Goal: Task Accomplishment & Management: Complete application form

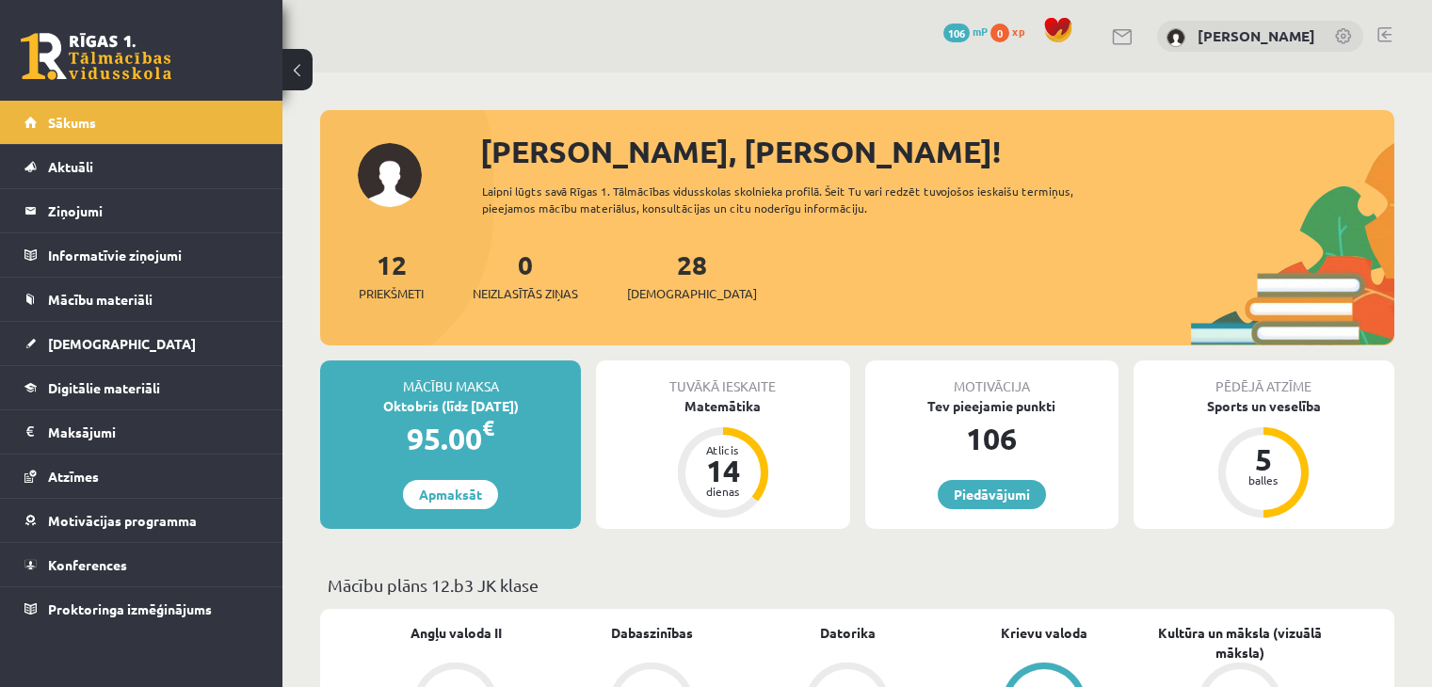
scroll to position [1009, 0]
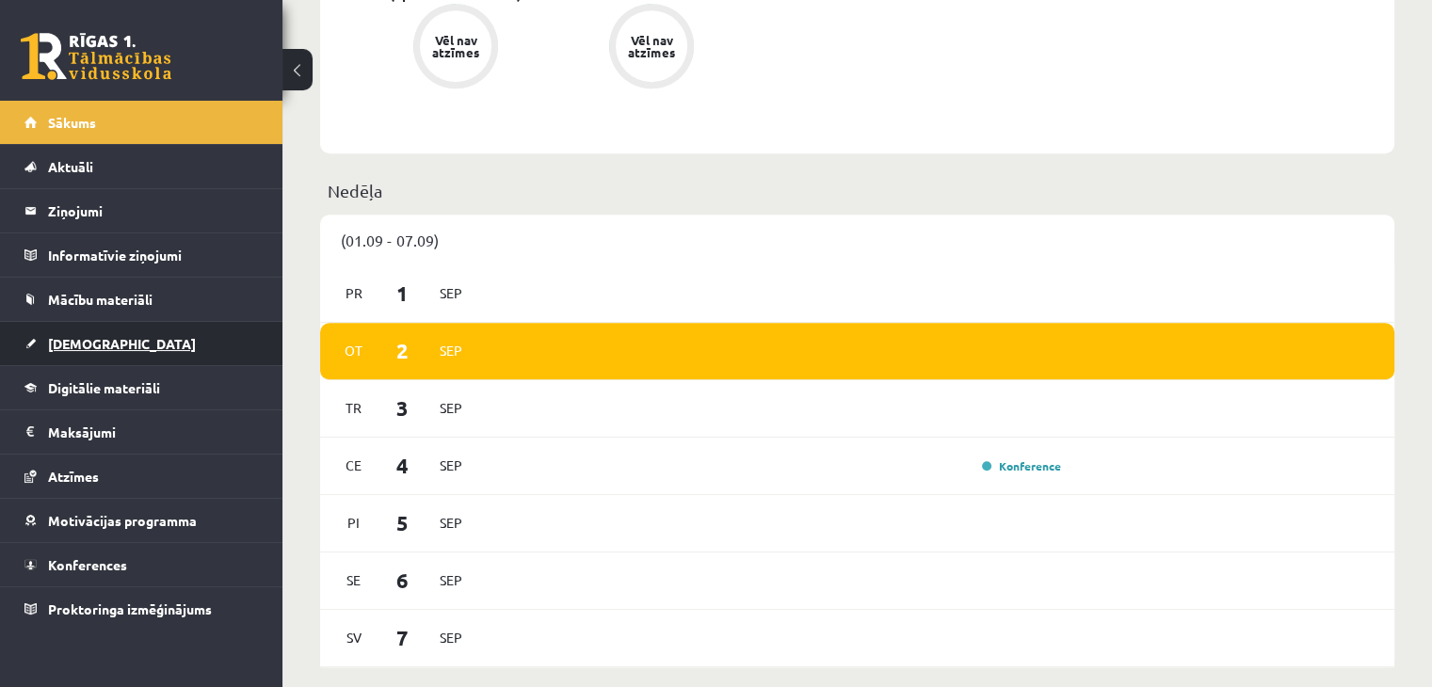
click at [95, 342] on span "[DEMOGRAPHIC_DATA]" at bounding box center [122, 343] width 148 height 17
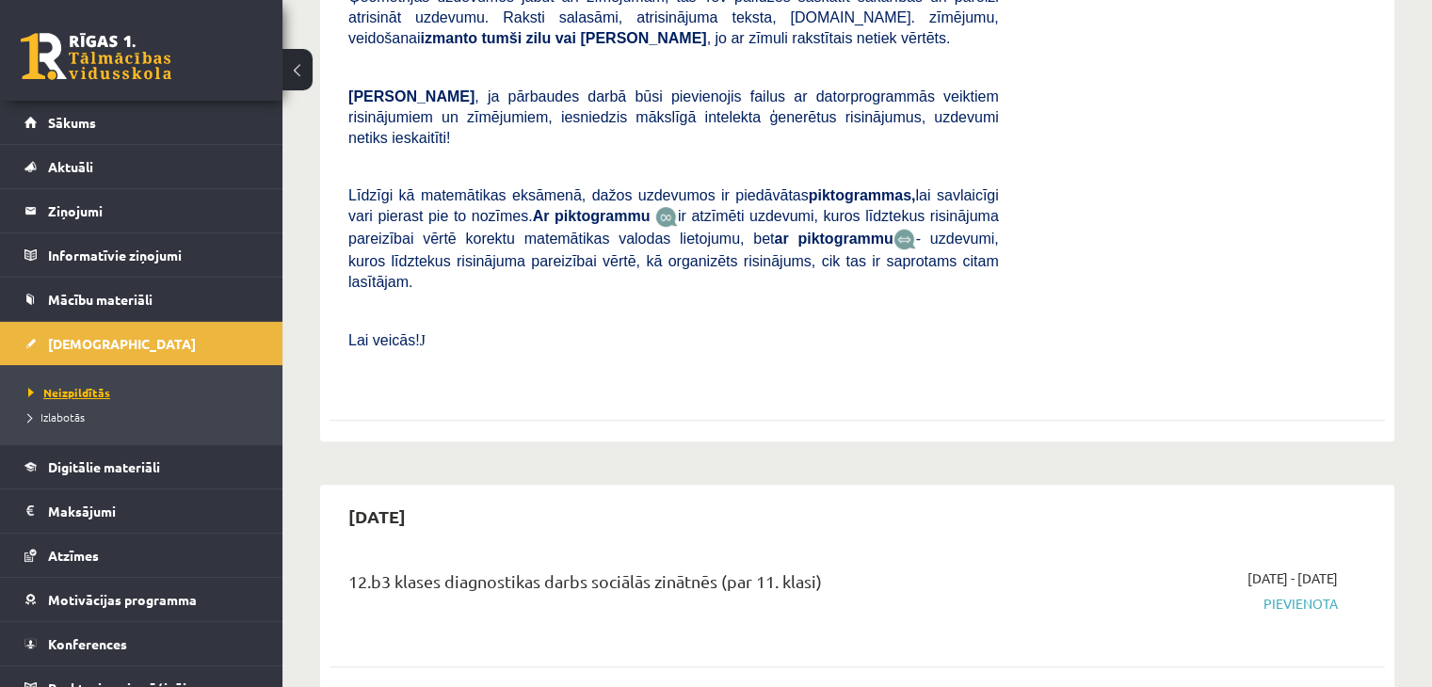
click at [84, 388] on span "Neizpildītās" at bounding box center [69, 392] width 82 height 15
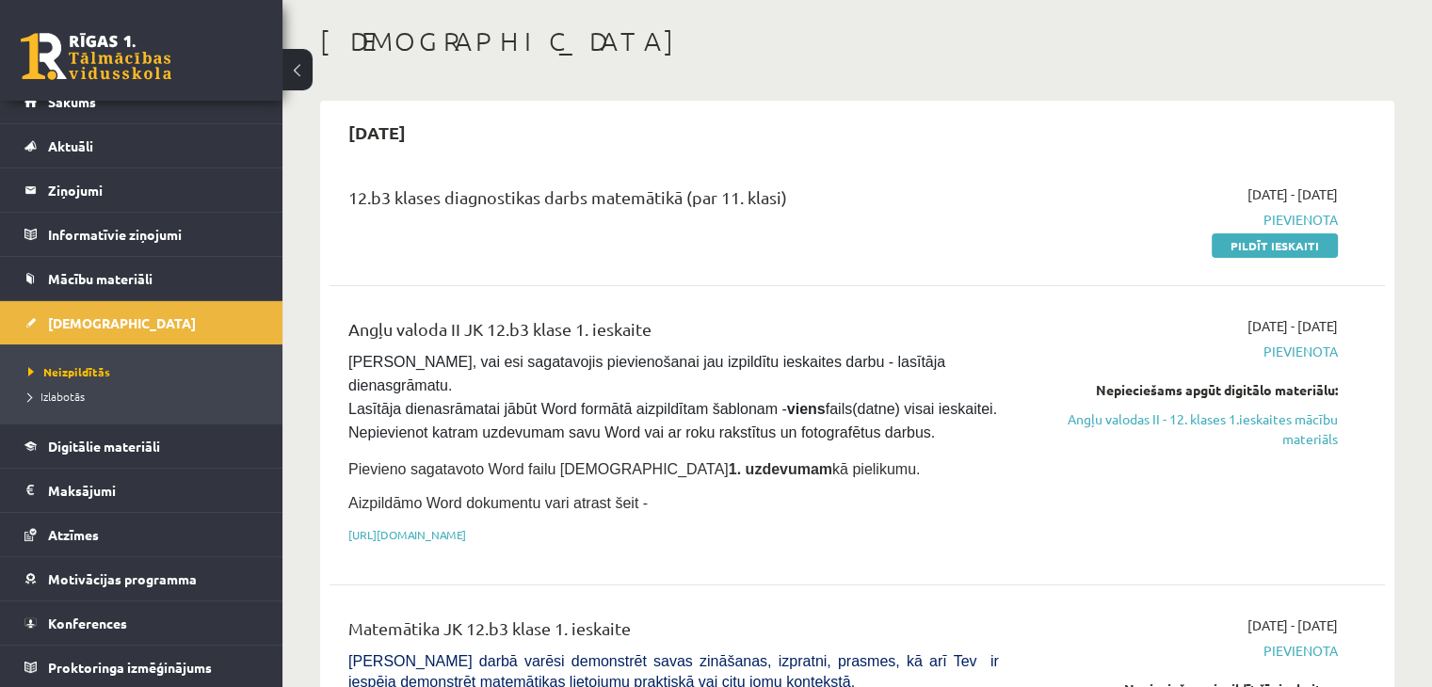
scroll to position [282, 0]
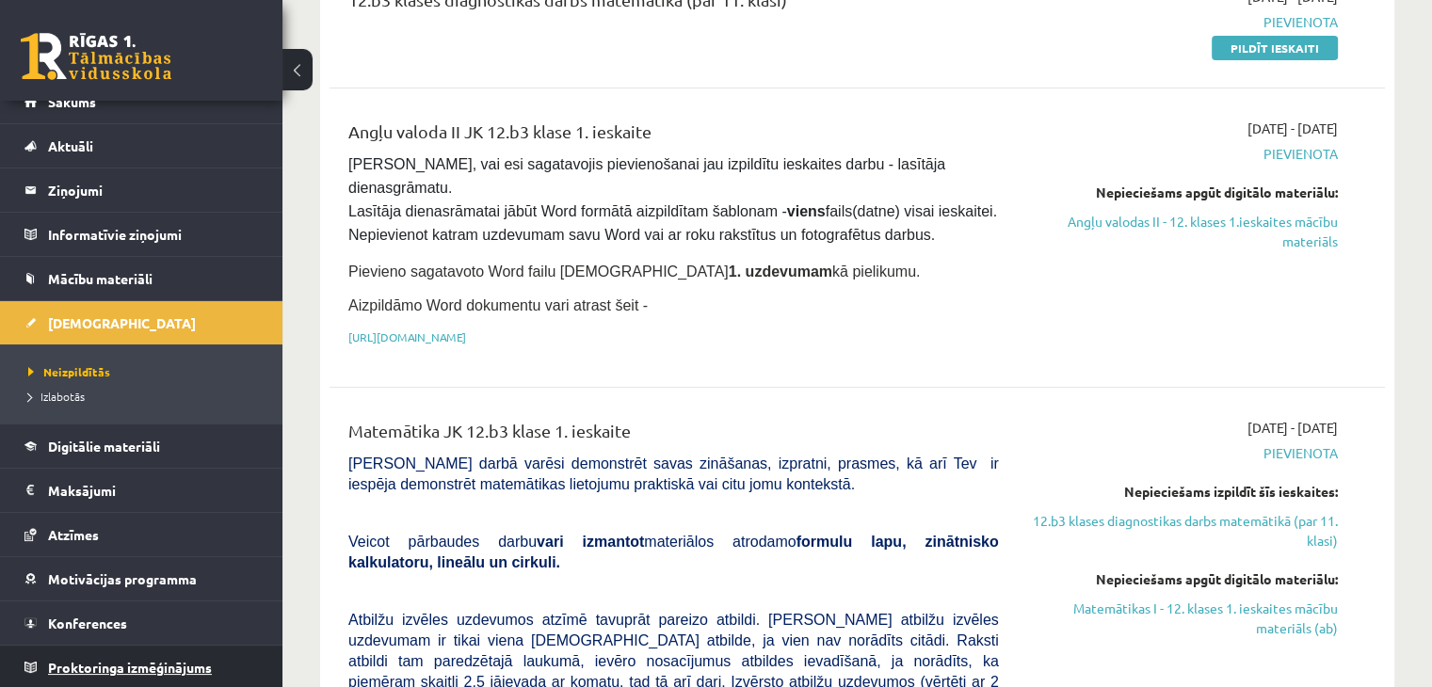
click at [169, 664] on span "Proktoringa izmēģinājums" at bounding box center [130, 667] width 164 height 17
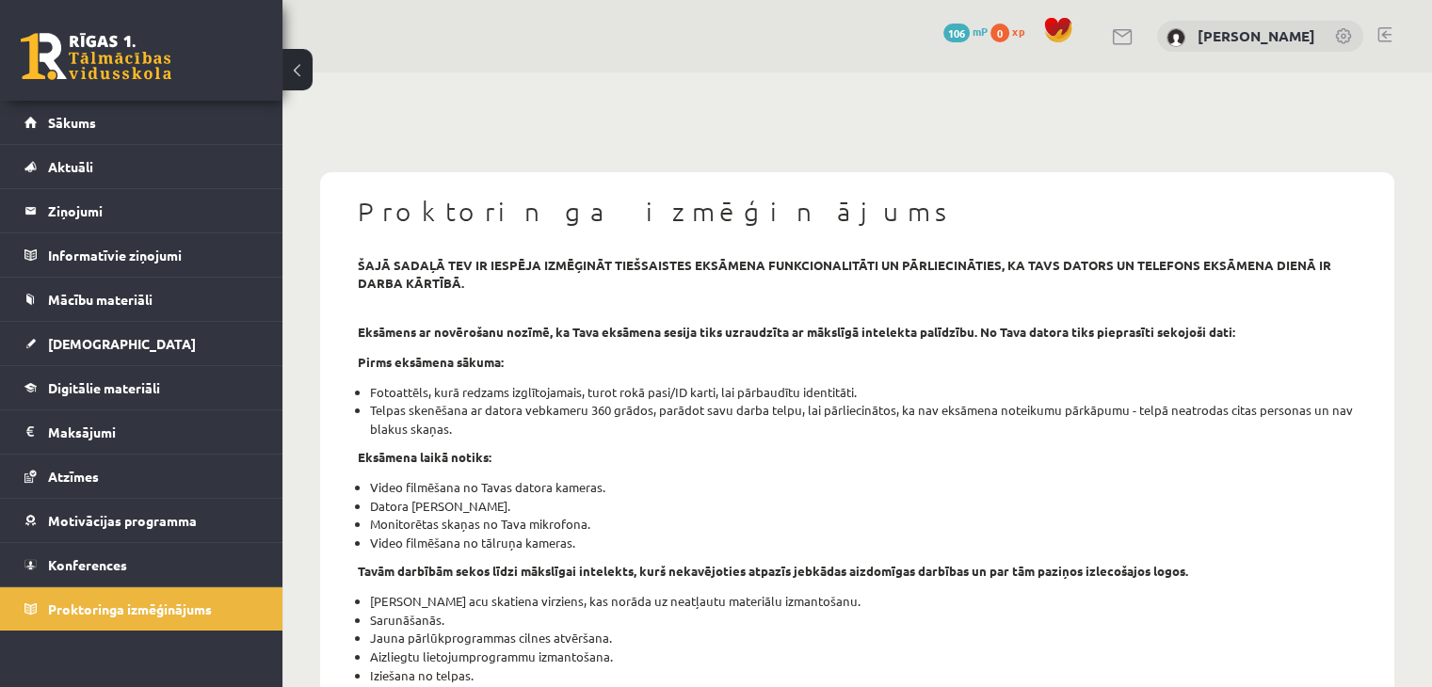
click at [96, 66] on link at bounding box center [96, 56] width 151 height 47
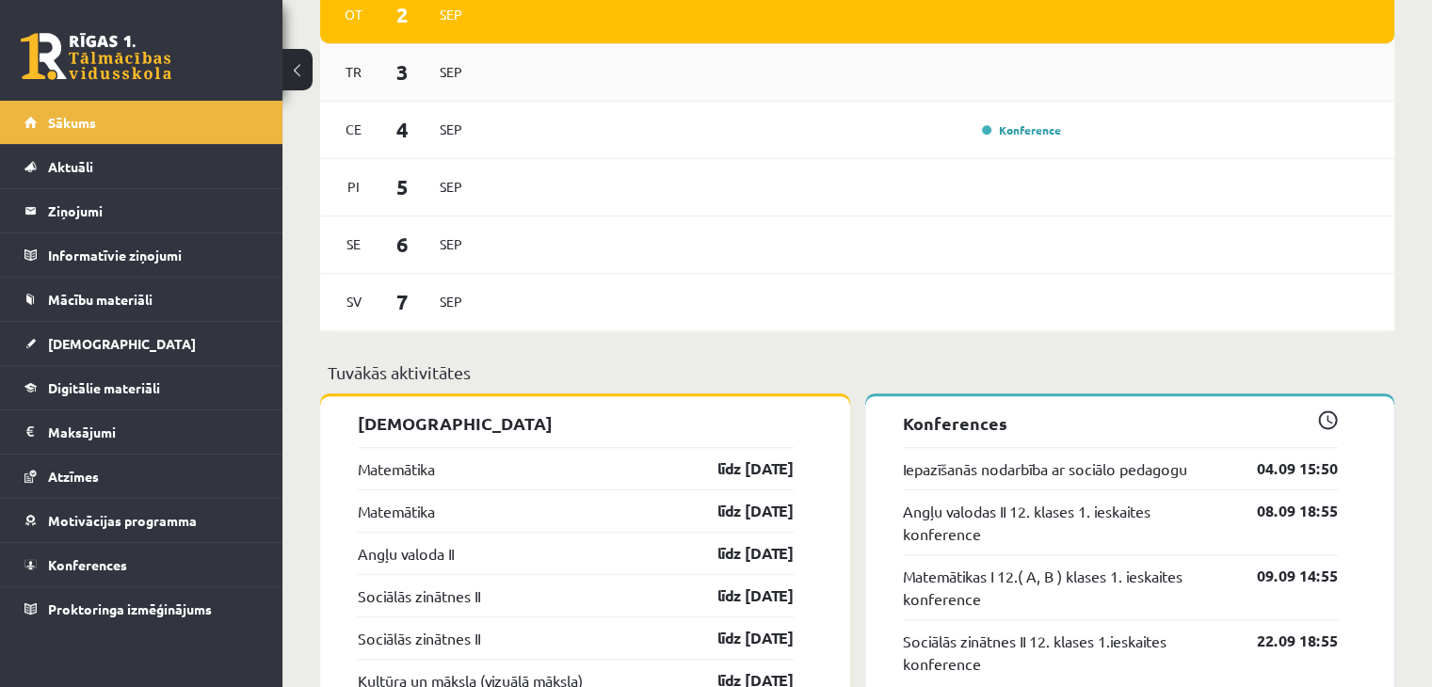
scroll to position [1600, 0]
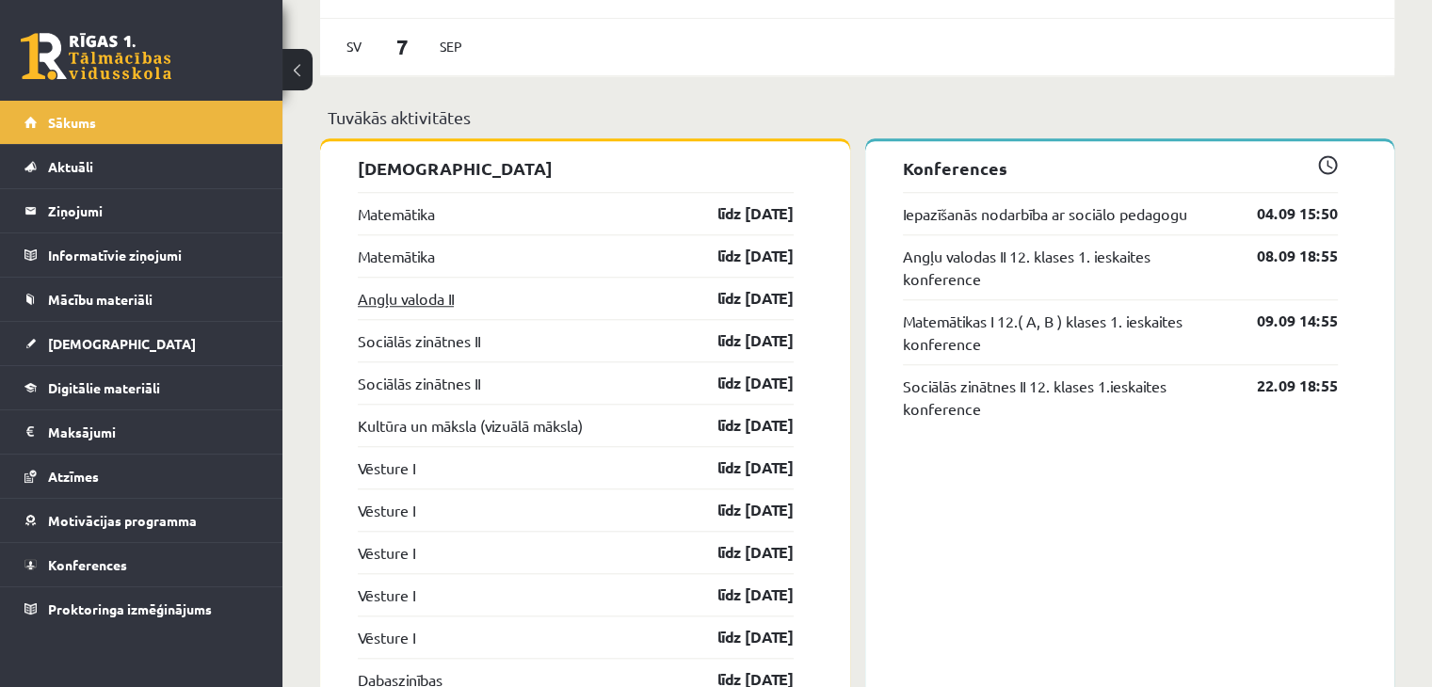
click at [437, 297] on link "Angļu valoda II" at bounding box center [406, 298] width 96 height 23
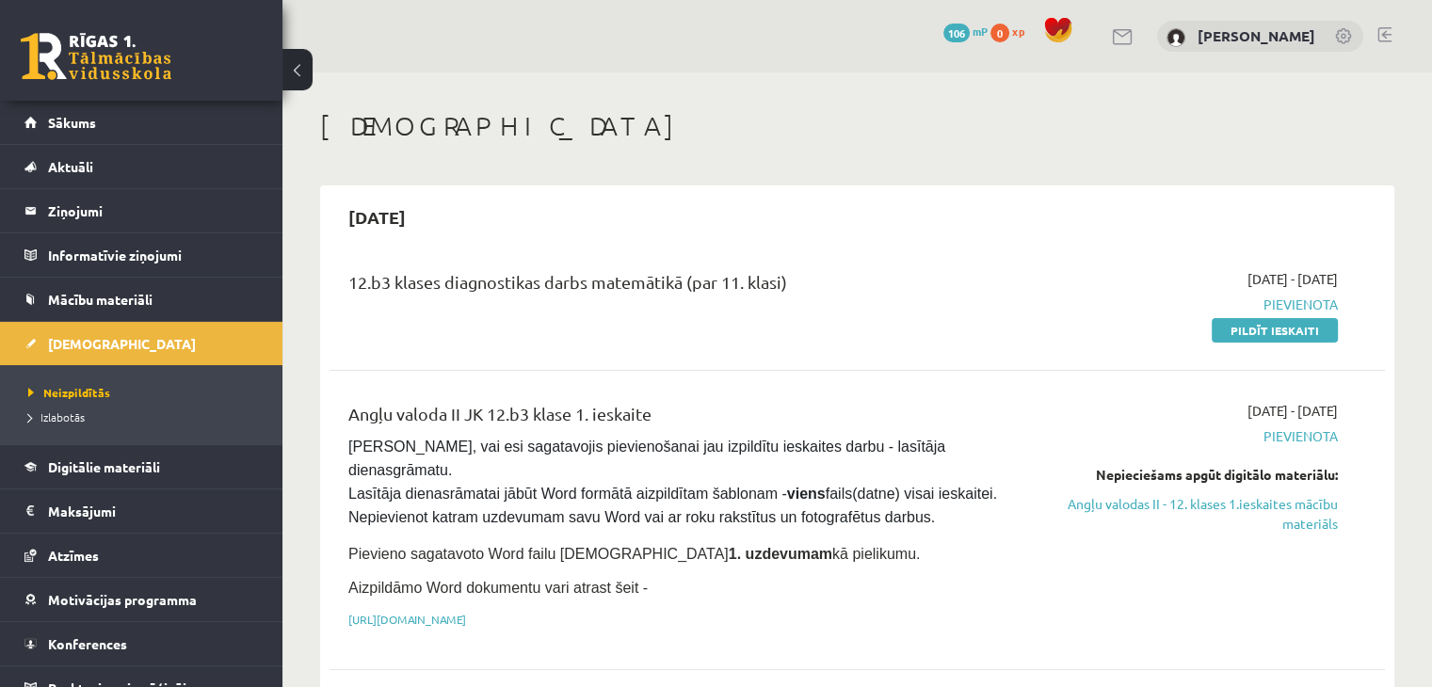
drag, startPoint x: 1287, startPoint y: 337, endPoint x: 804, endPoint y: 103, distance: 536.8
click at [1287, 336] on link "Pildīt ieskaiti" at bounding box center [1275, 330] width 126 height 24
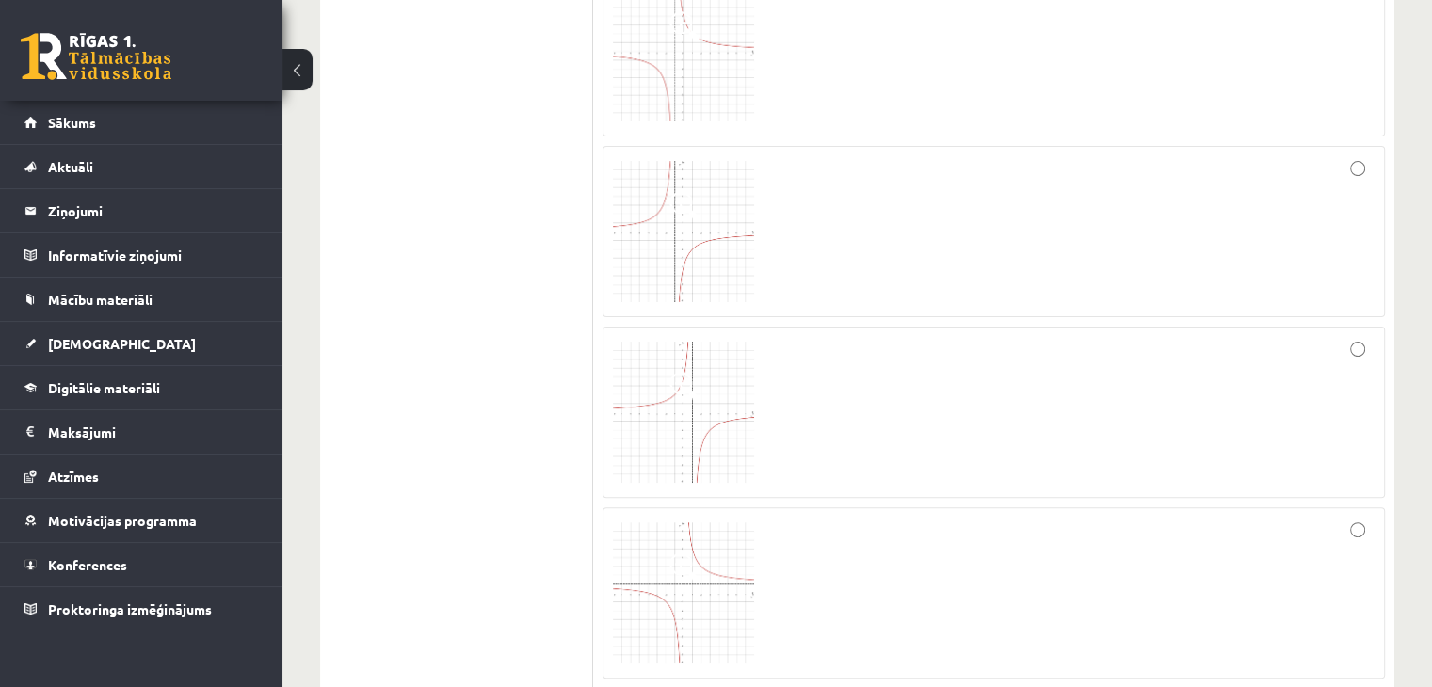
scroll to position [94, 0]
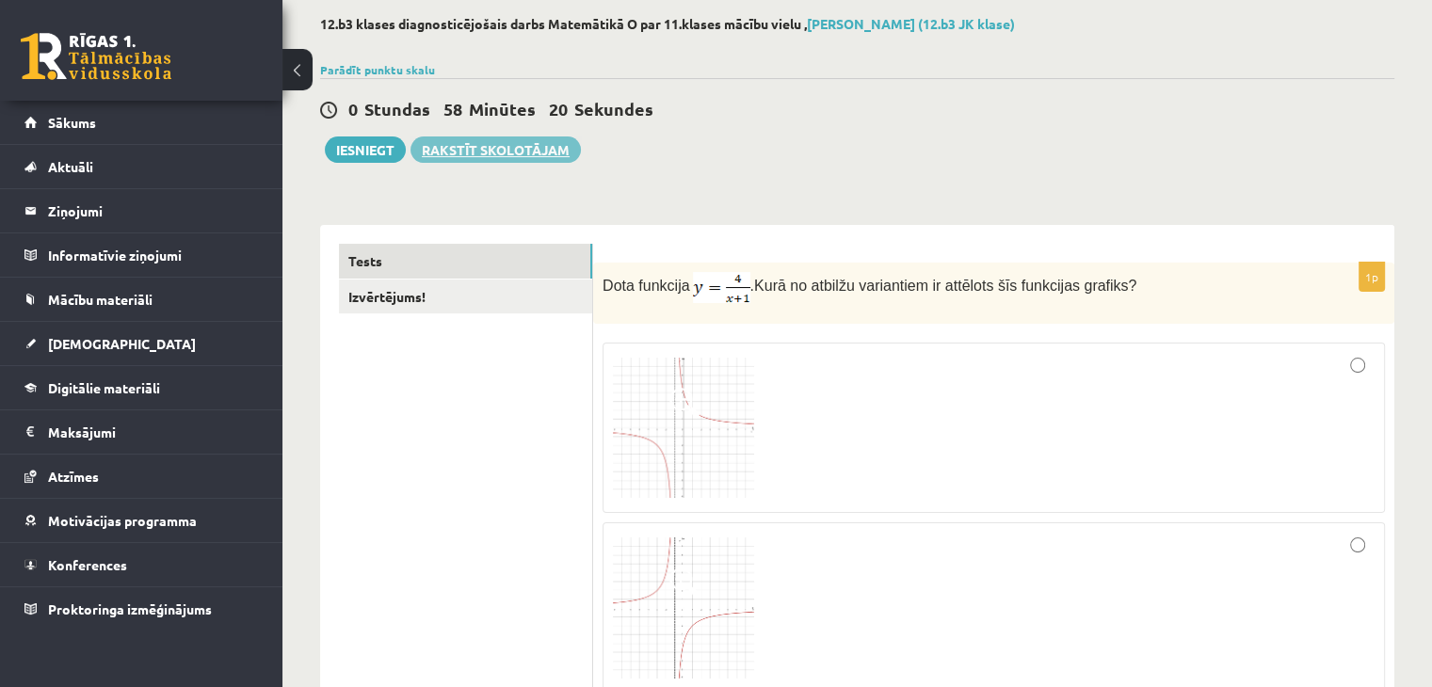
click at [480, 155] on link "Rakstīt skolotājam" at bounding box center [495, 150] width 170 height 26
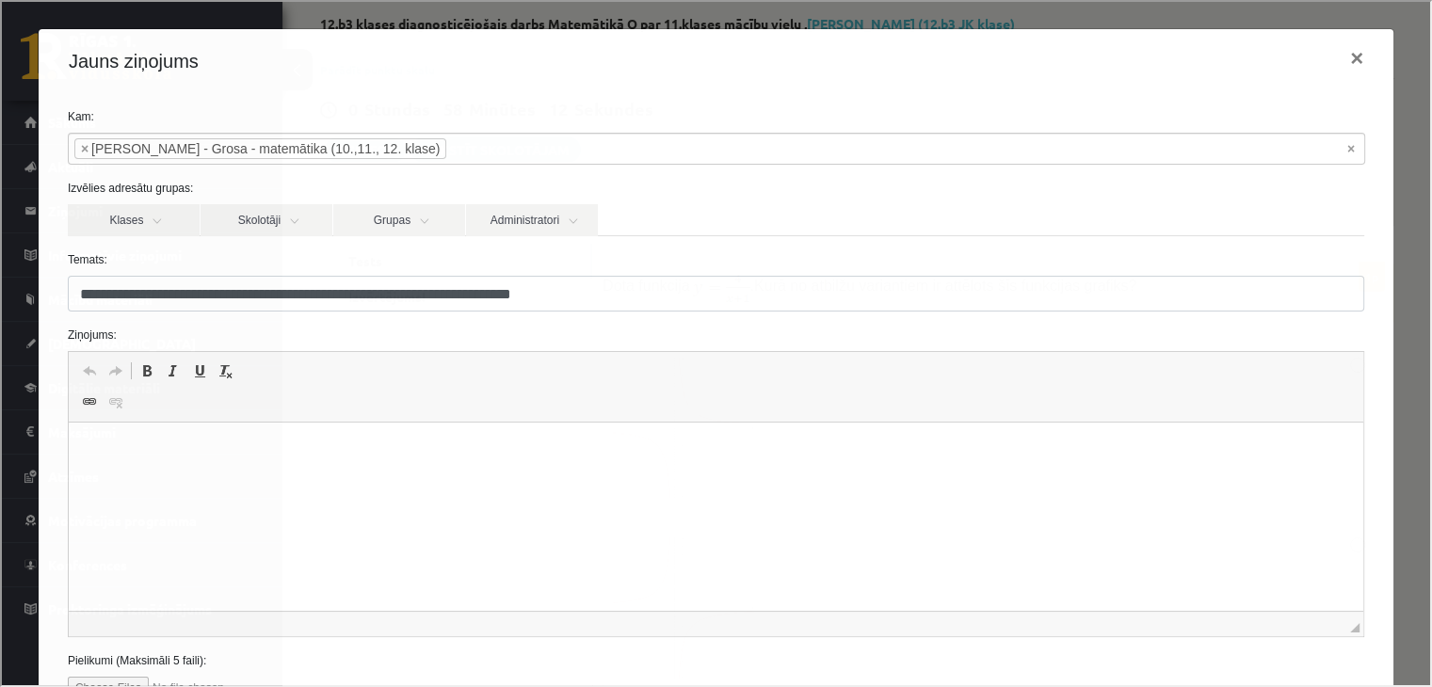
scroll to position [0, 0]
click at [1342, 58] on button "×" at bounding box center [1354, 56] width 43 height 53
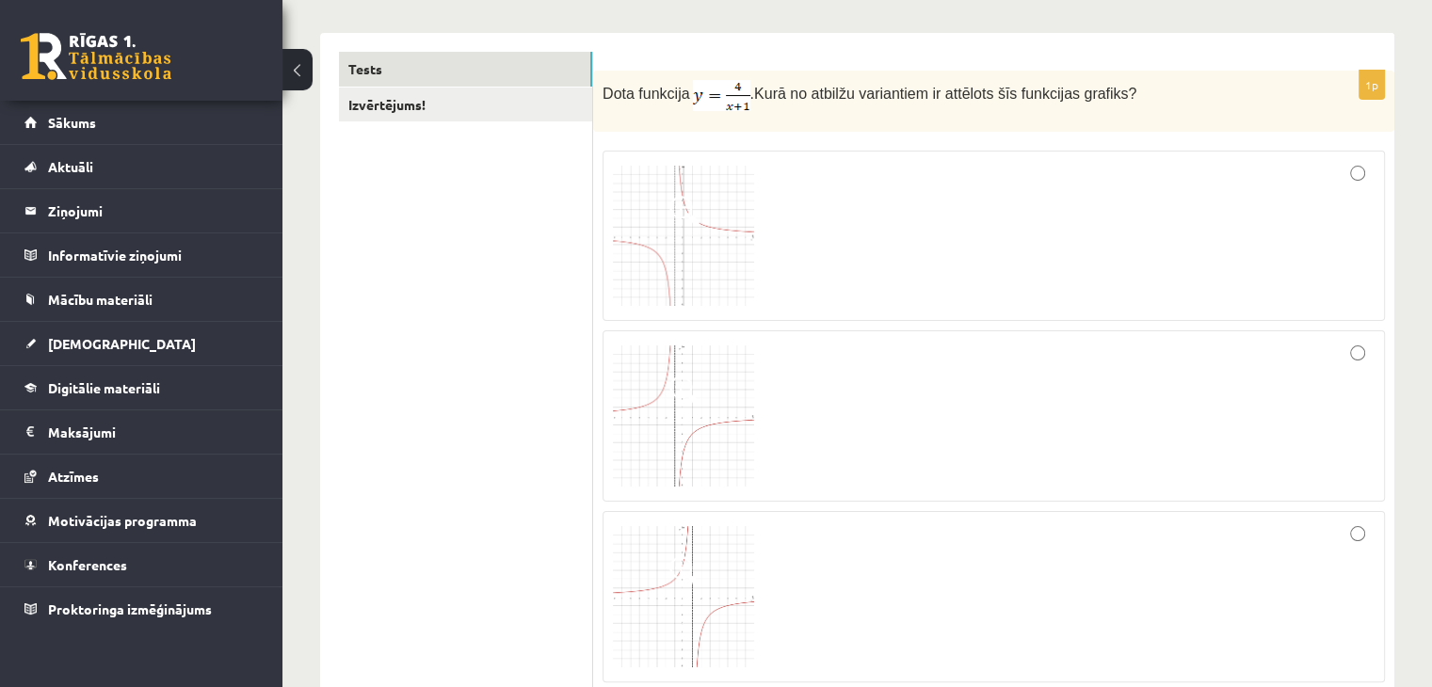
scroll to position [282, 0]
click at [927, 225] on div at bounding box center [994, 240] width 762 height 151
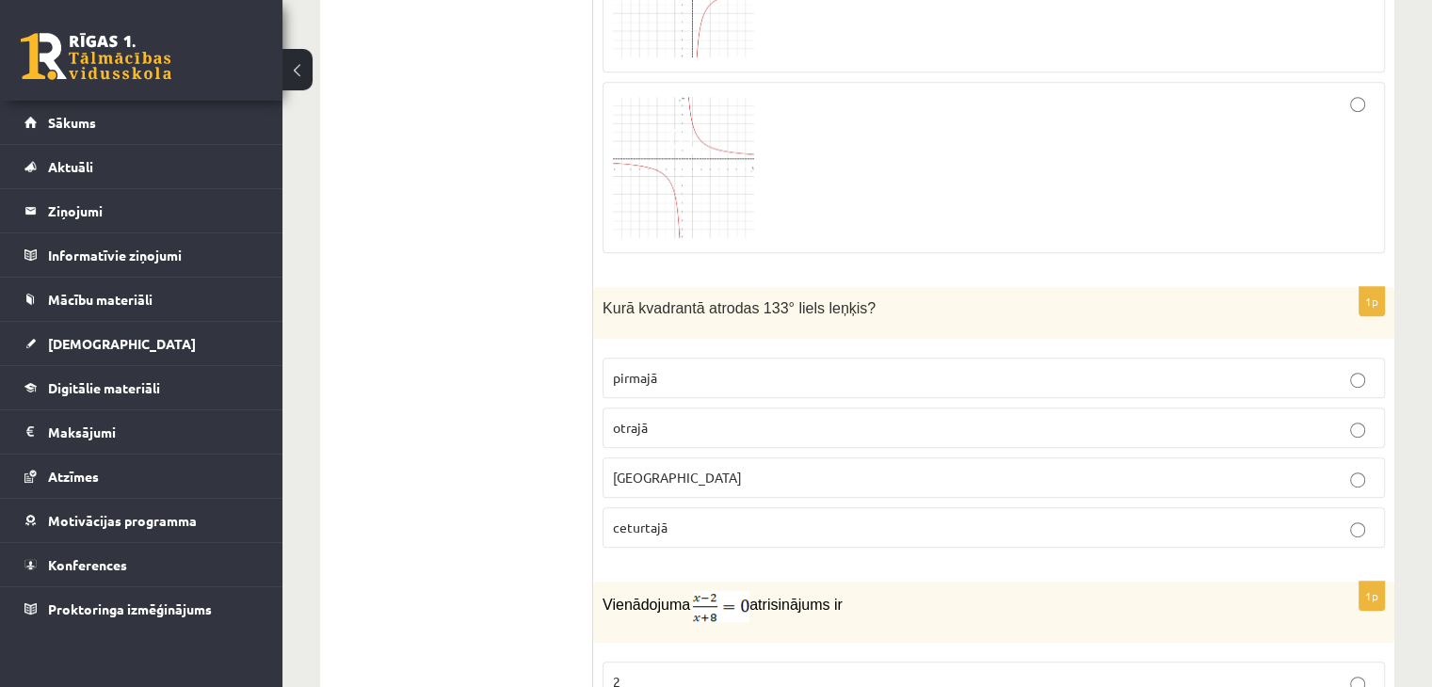
scroll to position [941, 0]
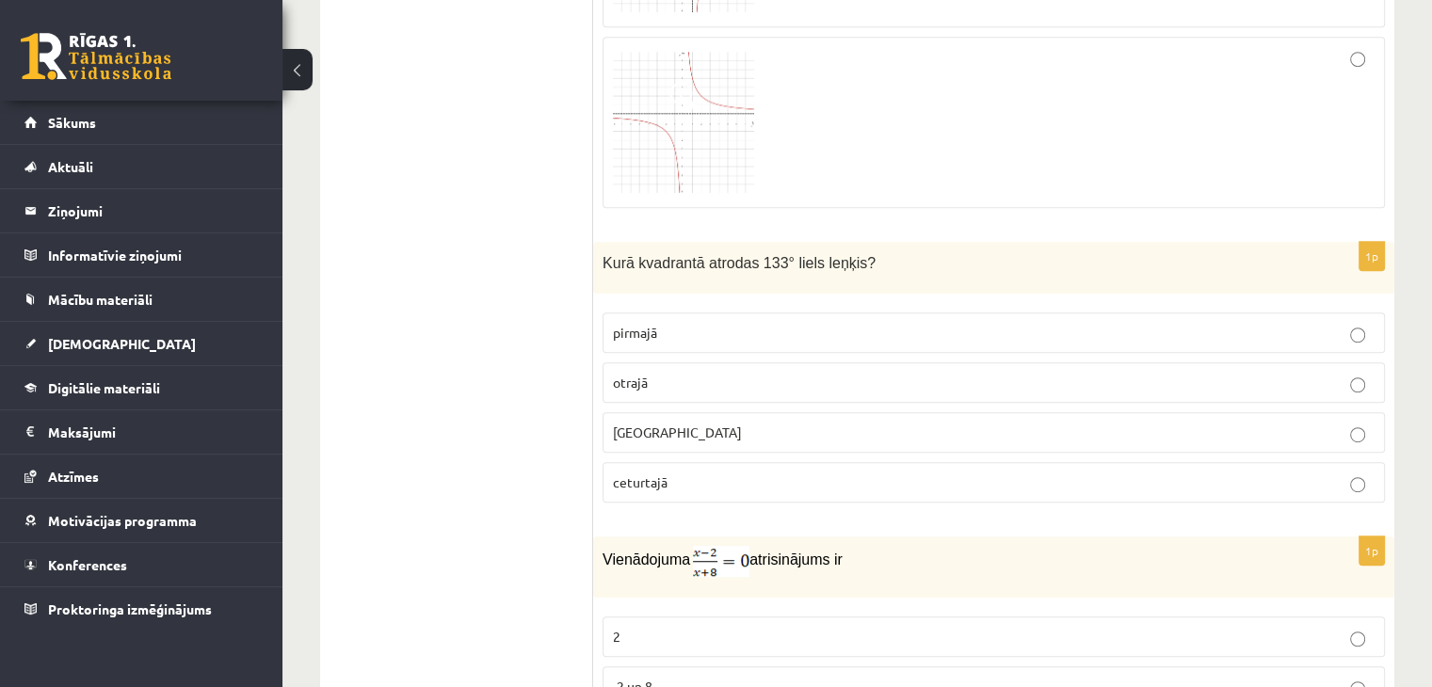
click at [789, 391] on label "otrajā" at bounding box center [994, 382] width 782 height 40
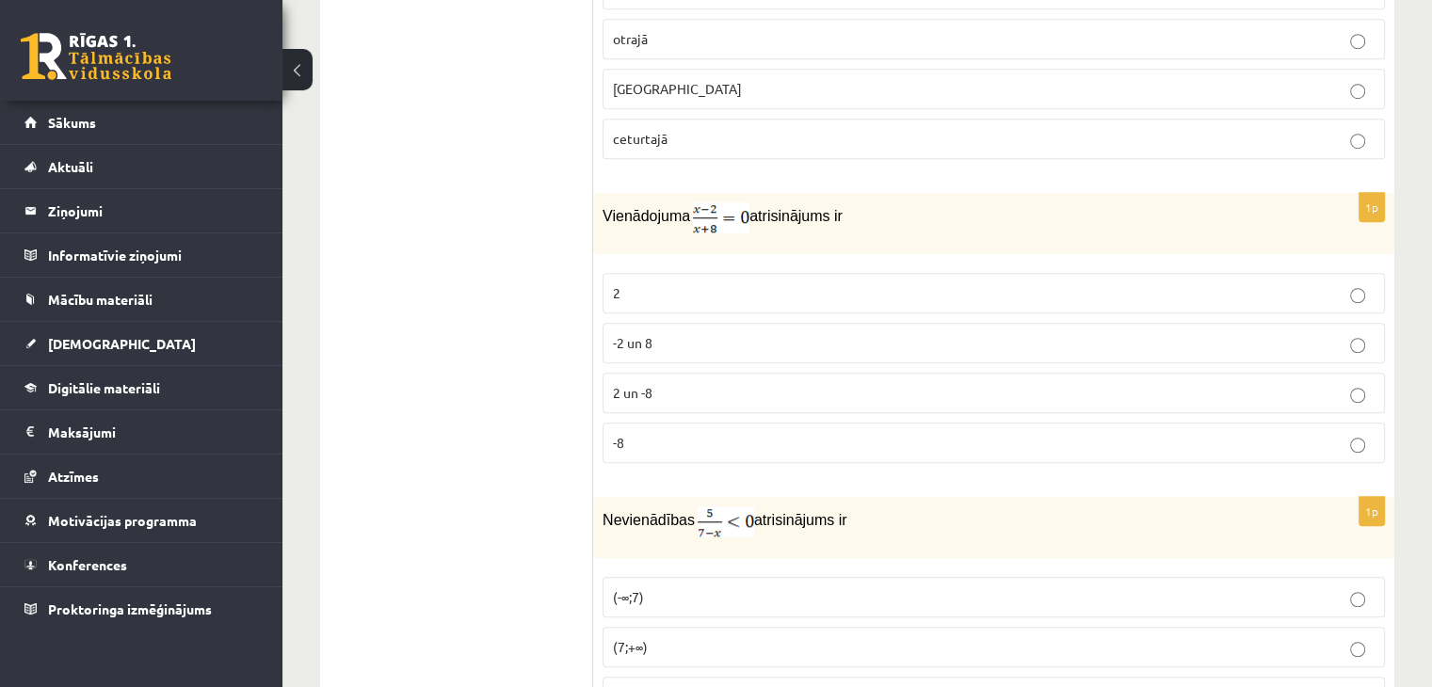
scroll to position [1318, 0]
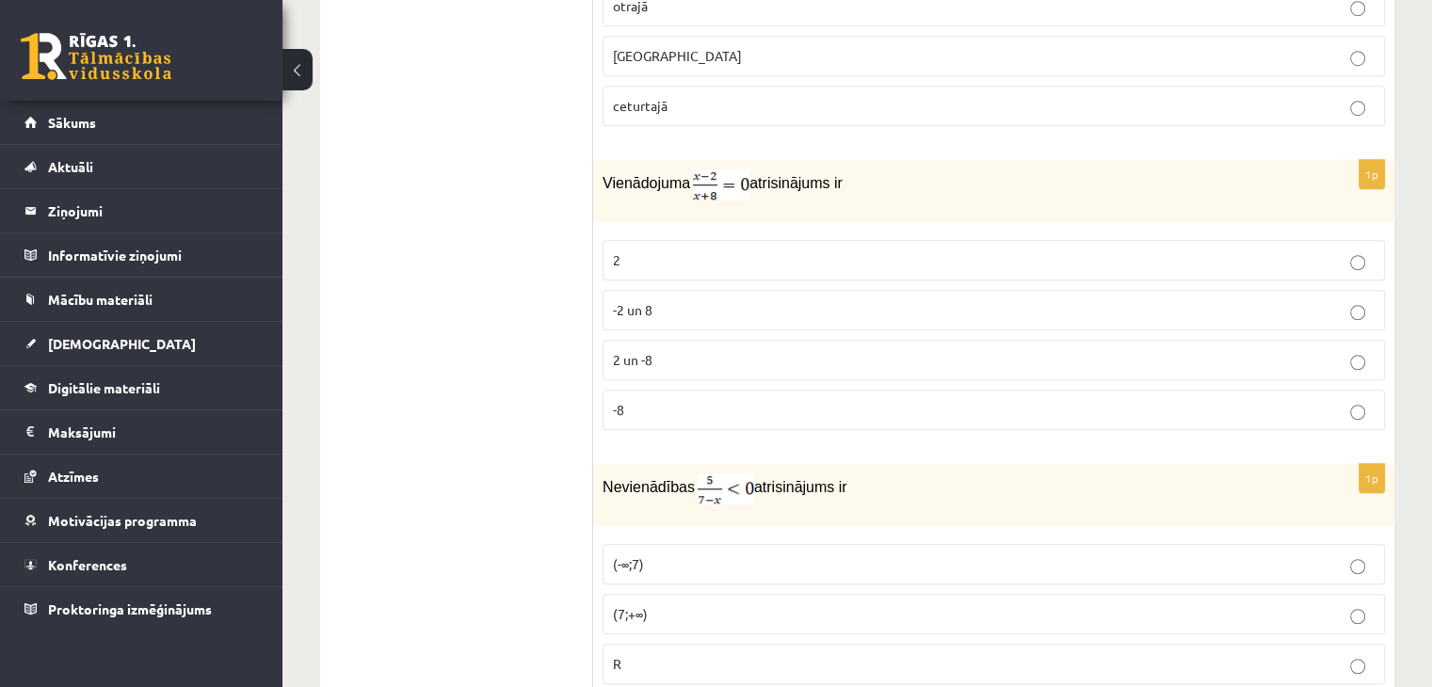
click at [913, 256] on p "2" at bounding box center [994, 260] width 762 height 20
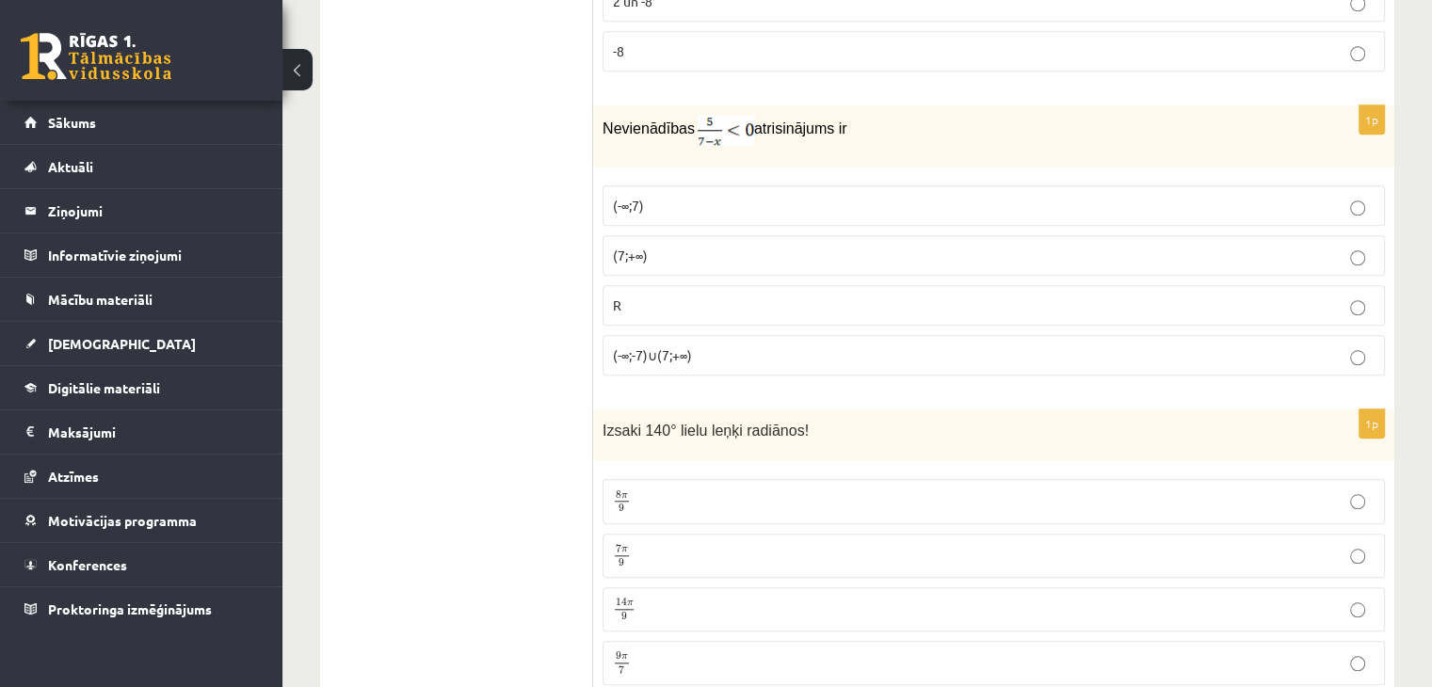
scroll to position [1695, 0]
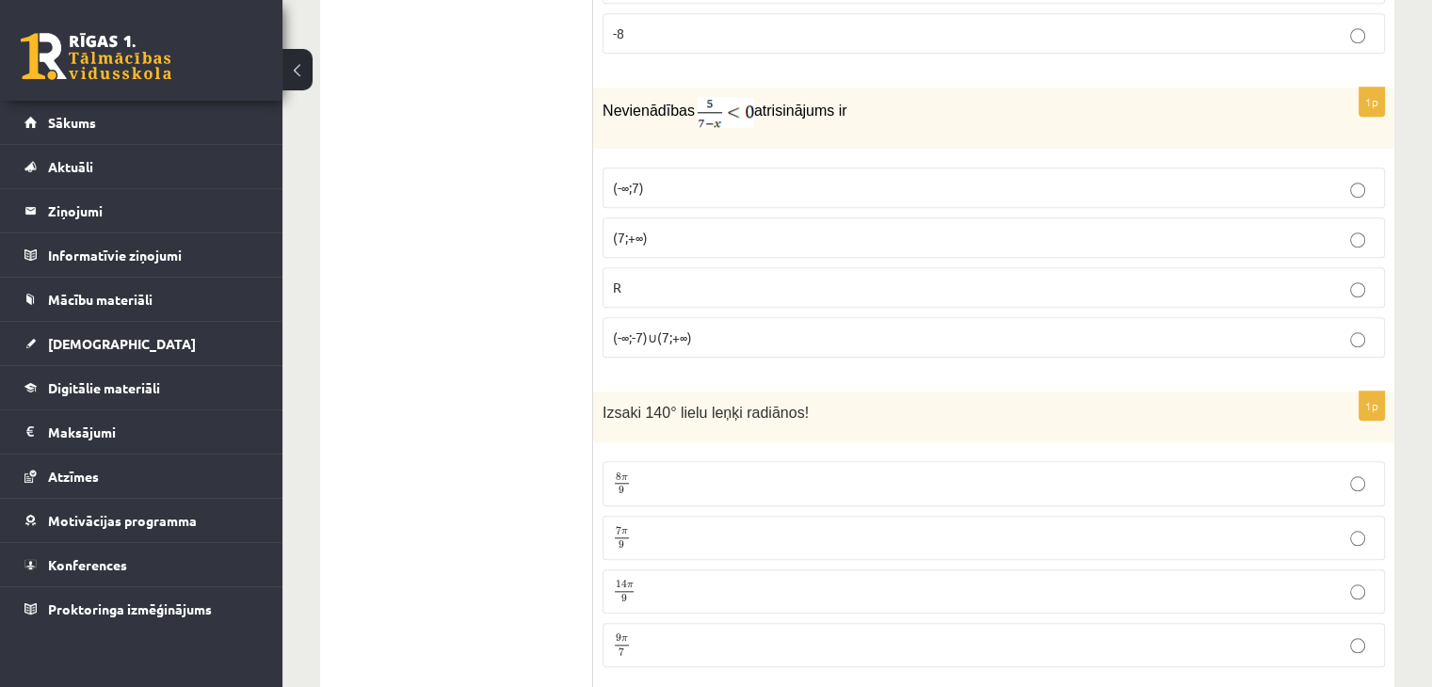
click at [751, 228] on p "(7;+∞)" at bounding box center [994, 238] width 762 height 20
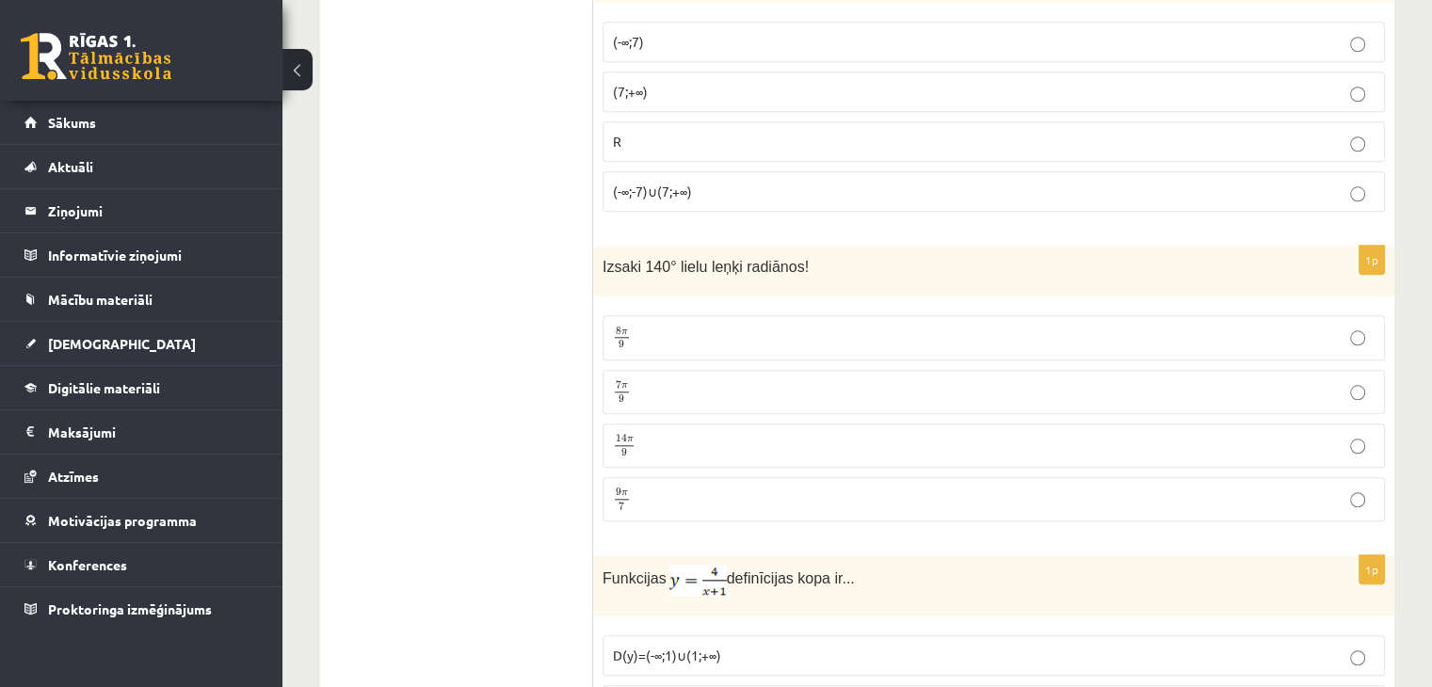
scroll to position [1883, 0]
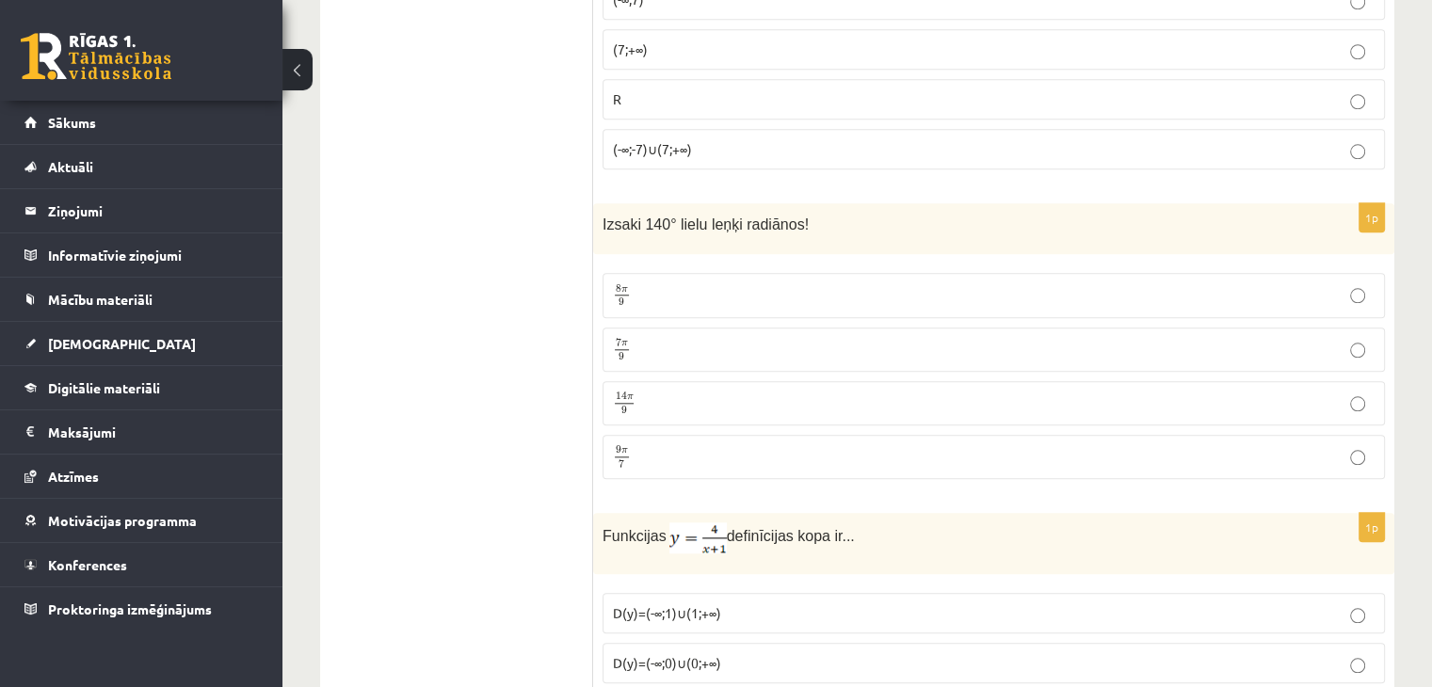
click at [740, 338] on p "7 π 9 7 π 9" at bounding box center [994, 350] width 762 height 24
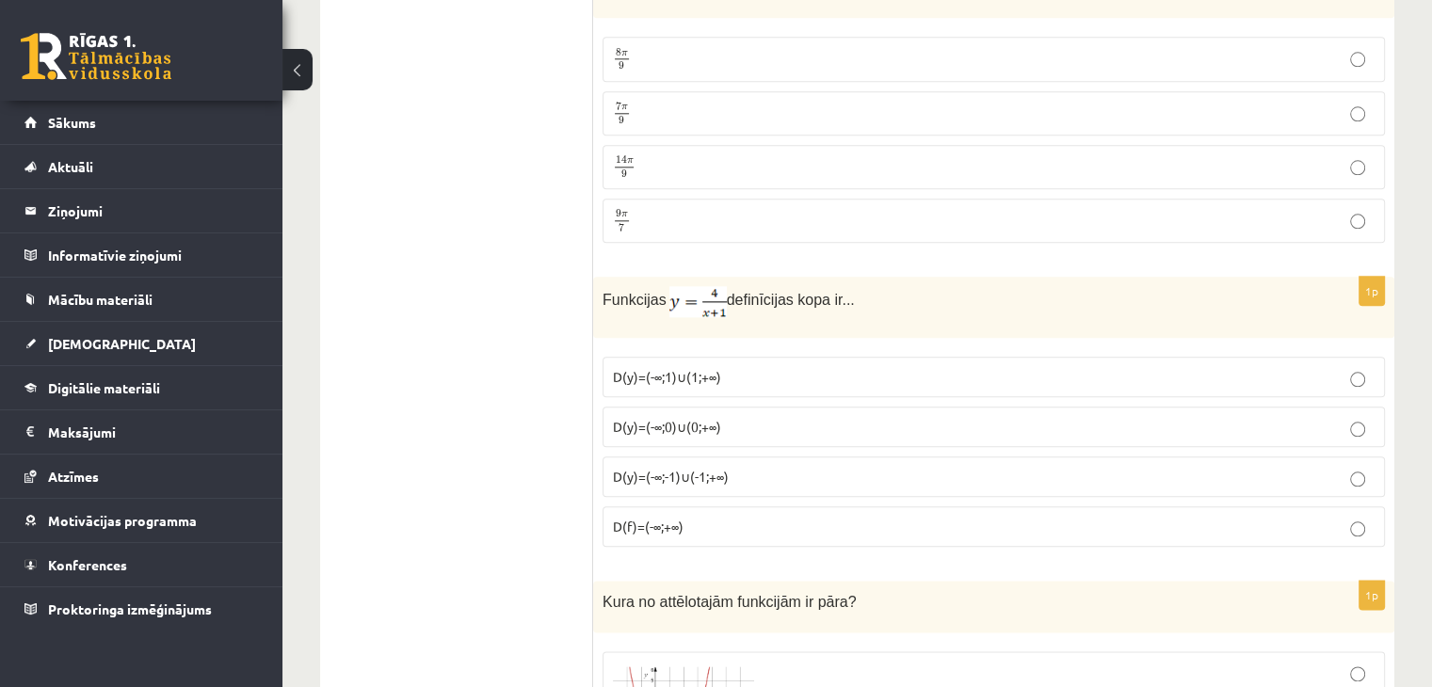
scroll to position [2165, 0]
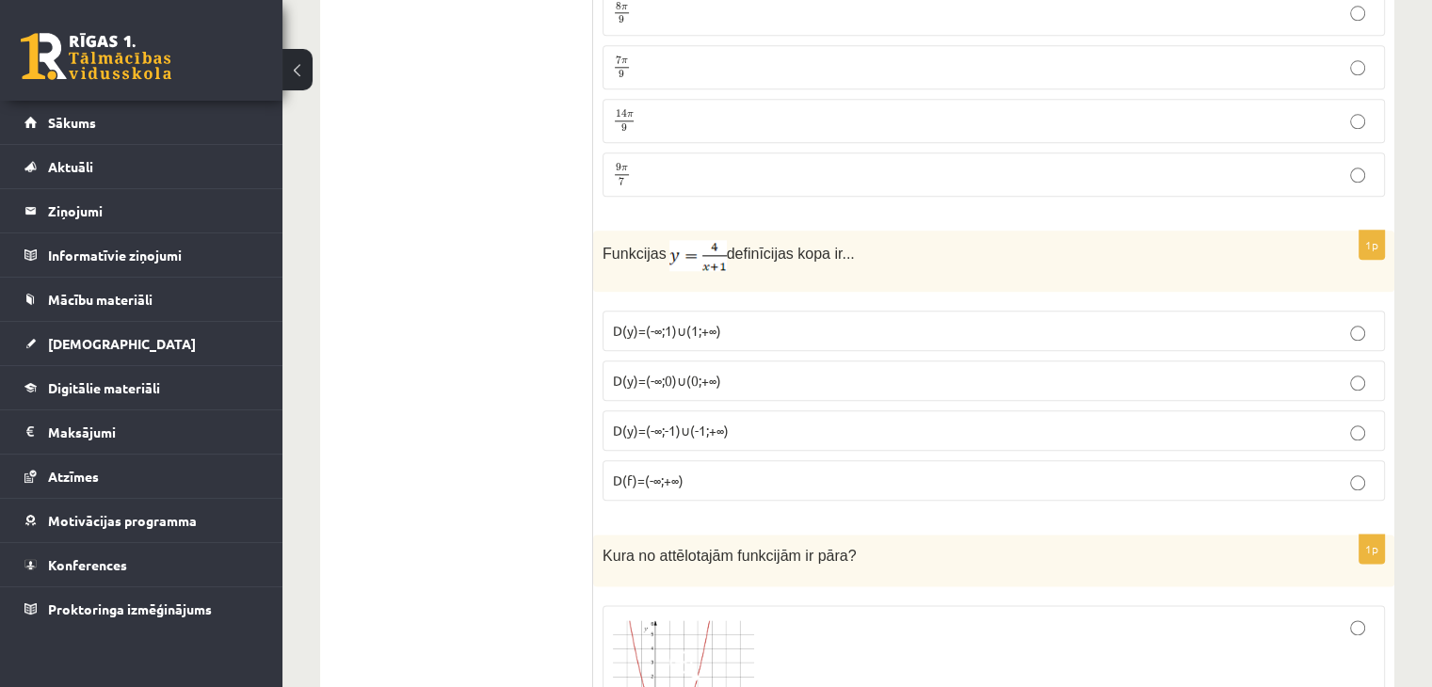
click at [813, 423] on p "D(y)=(-∞;-1)∪(-1;+∞)" at bounding box center [994, 431] width 762 height 20
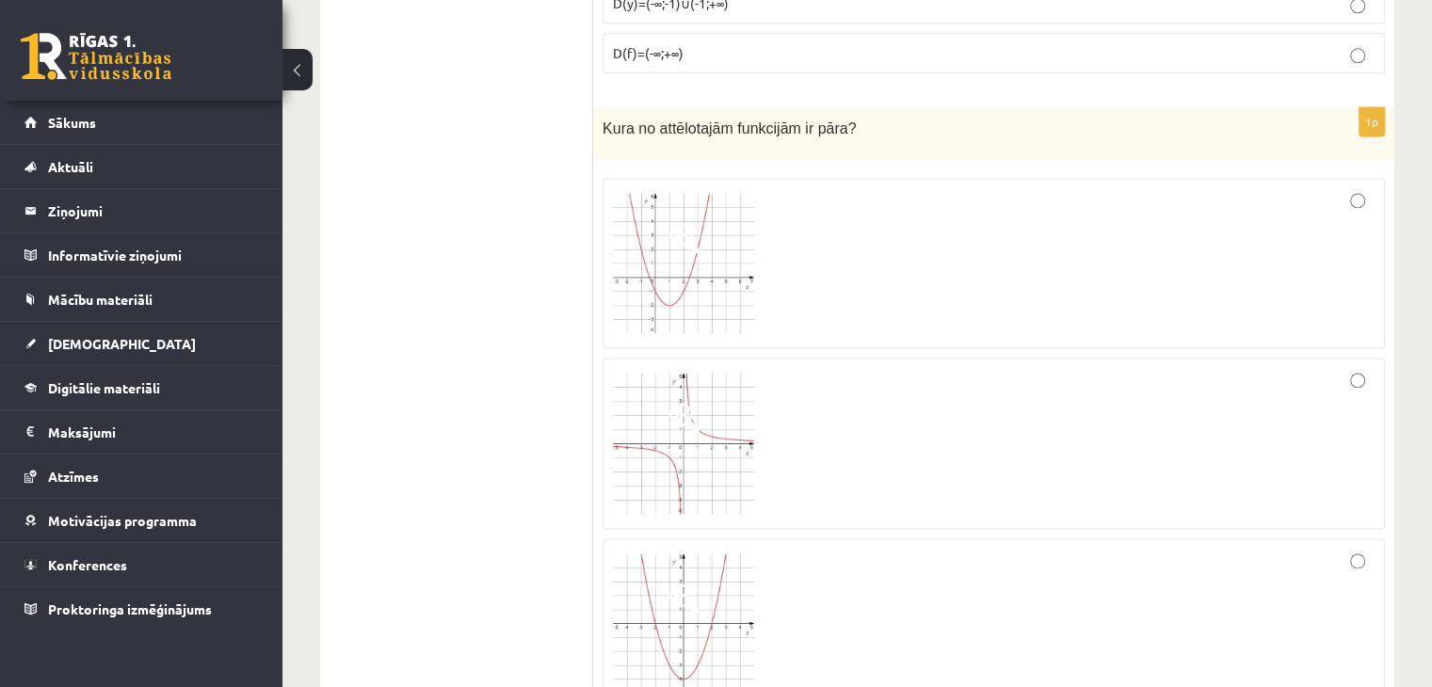
scroll to position [2650, 0]
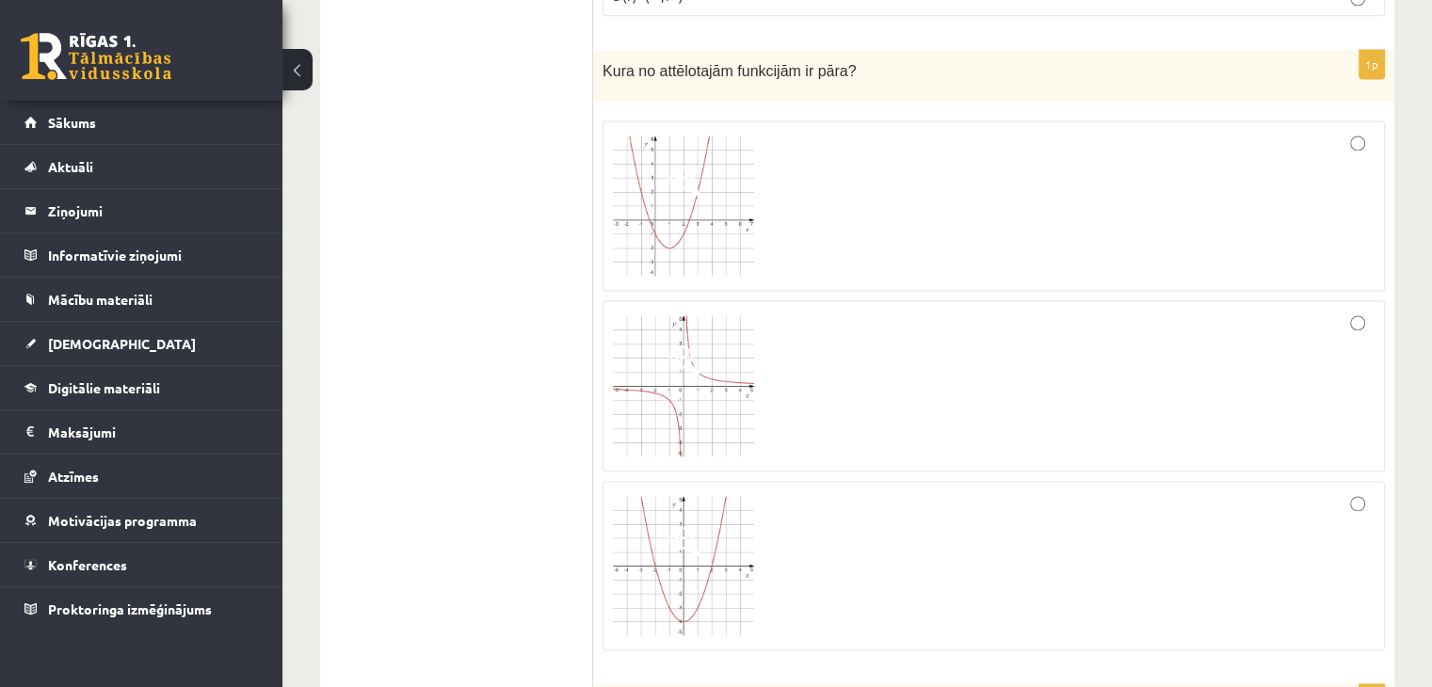
click at [1352, 172] on div at bounding box center [994, 206] width 762 height 151
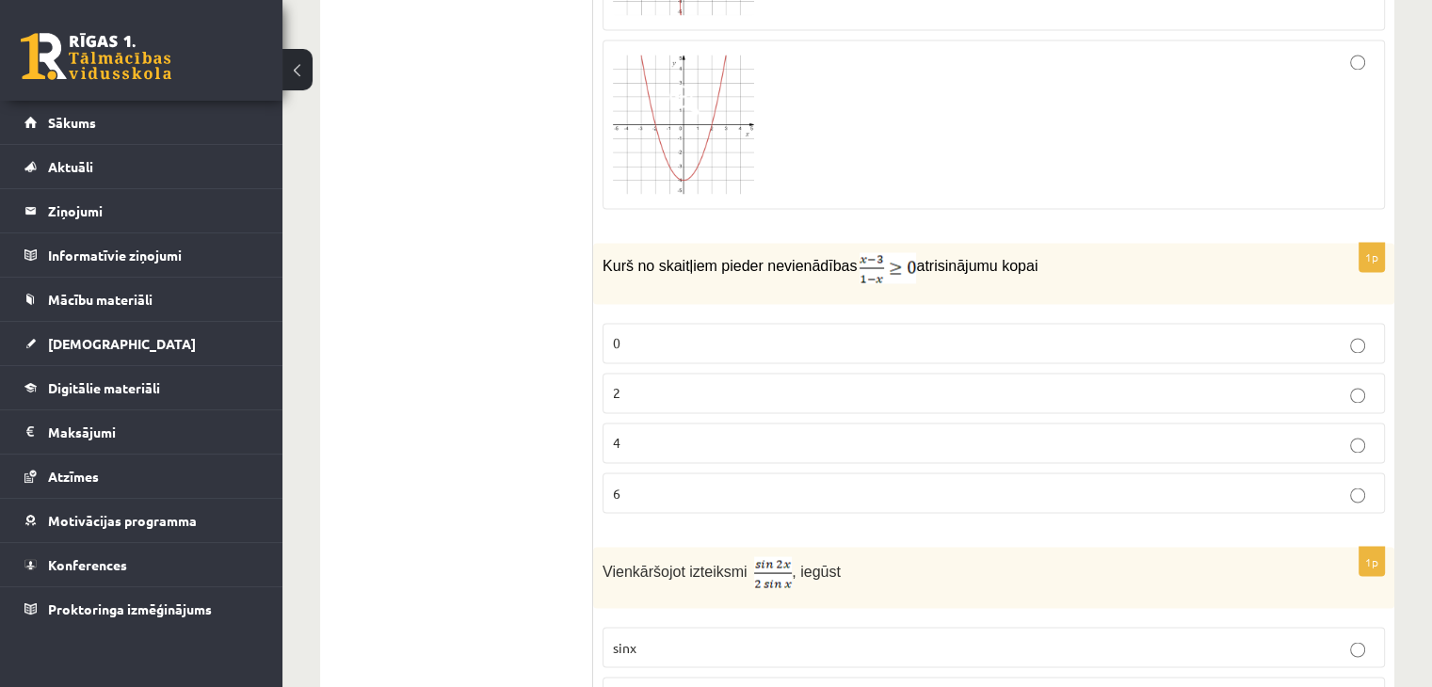
scroll to position [3121, 0]
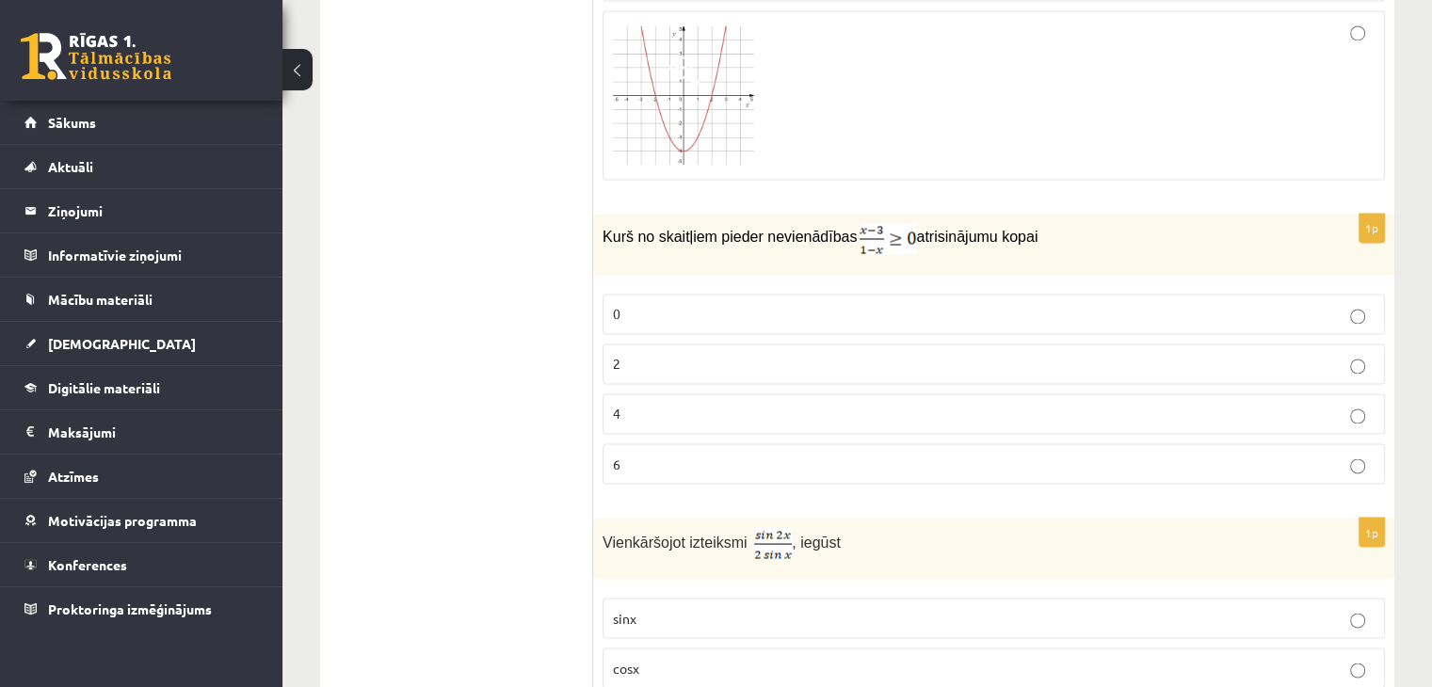
click at [1099, 354] on p "2" at bounding box center [994, 364] width 762 height 20
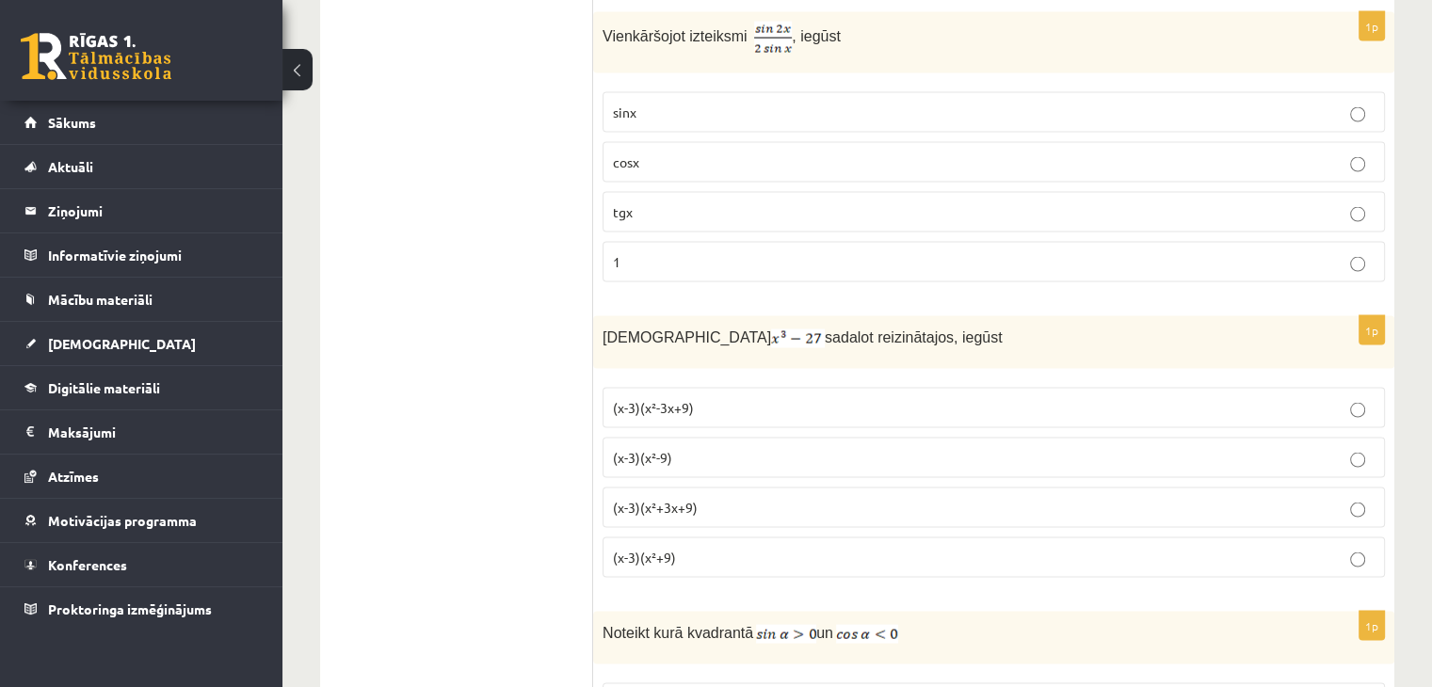
scroll to position [3532, 0]
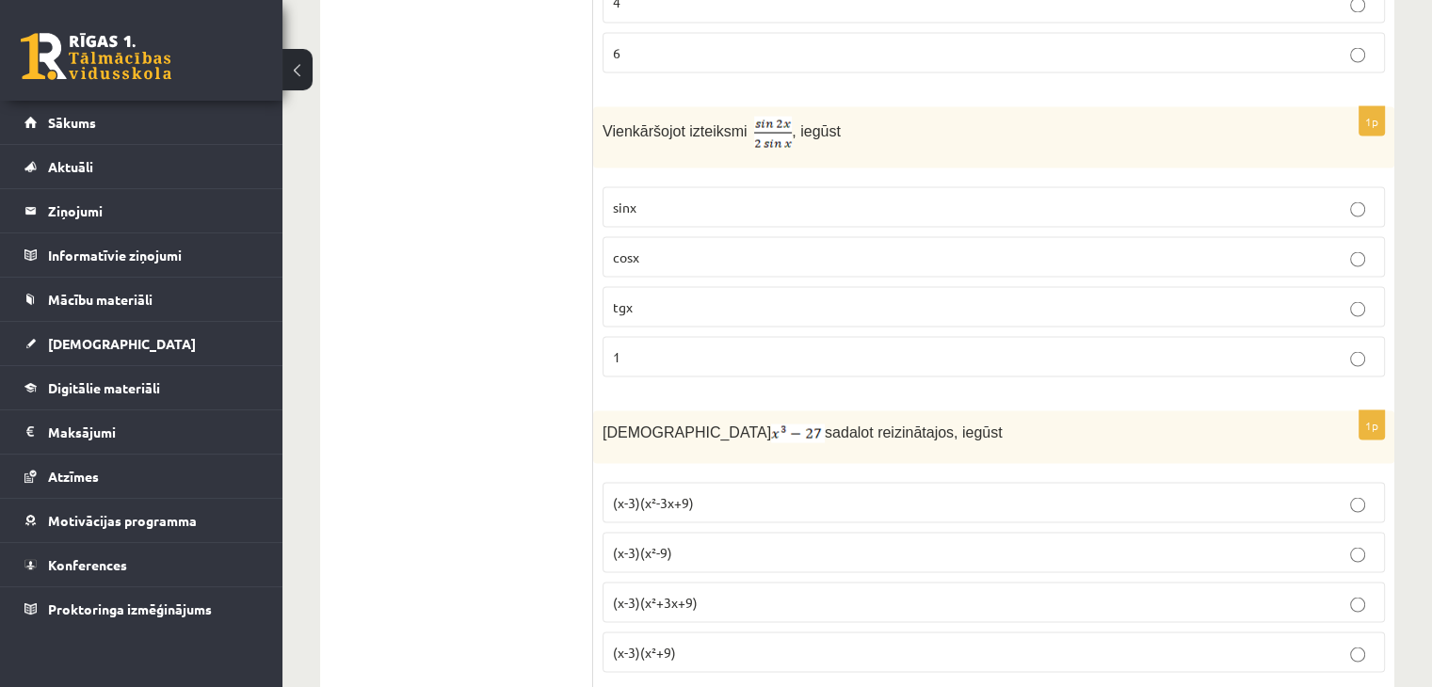
click at [826, 247] on p "cosx" at bounding box center [994, 257] width 762 height 20
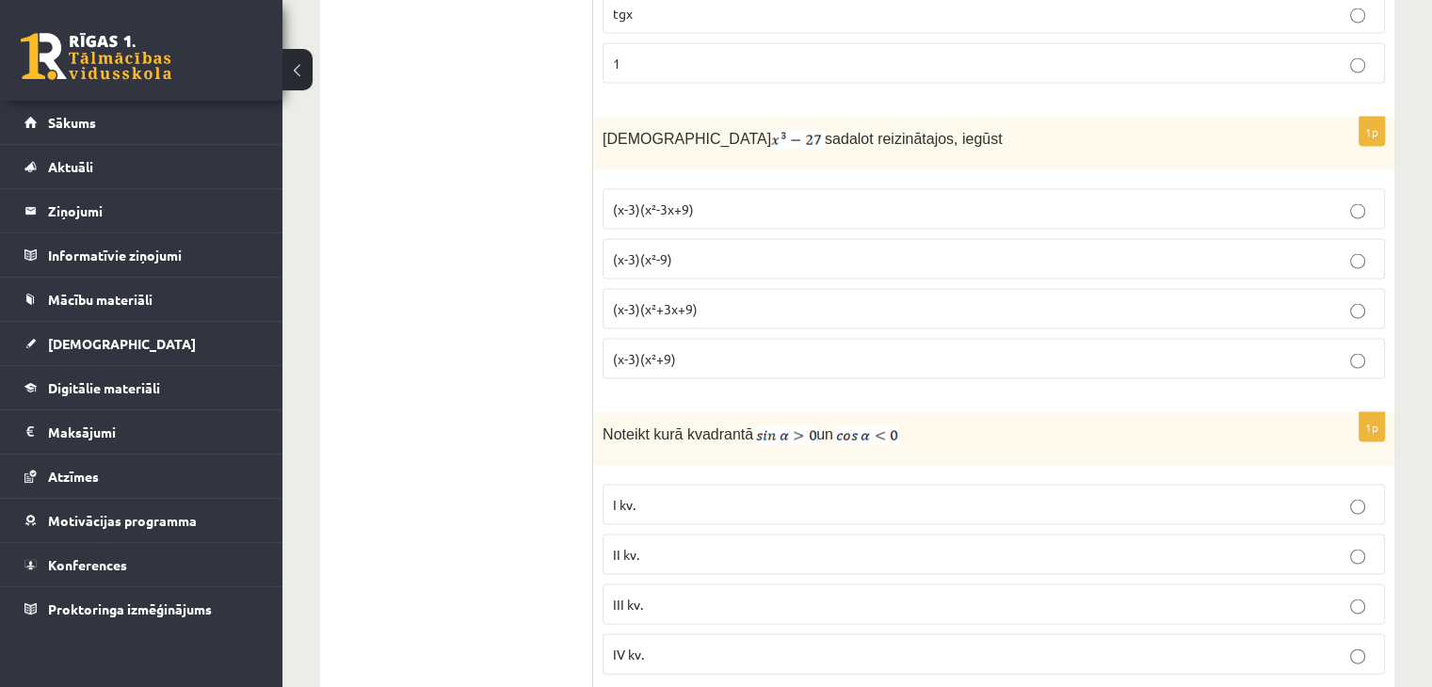
scroll to position [3849, 0]
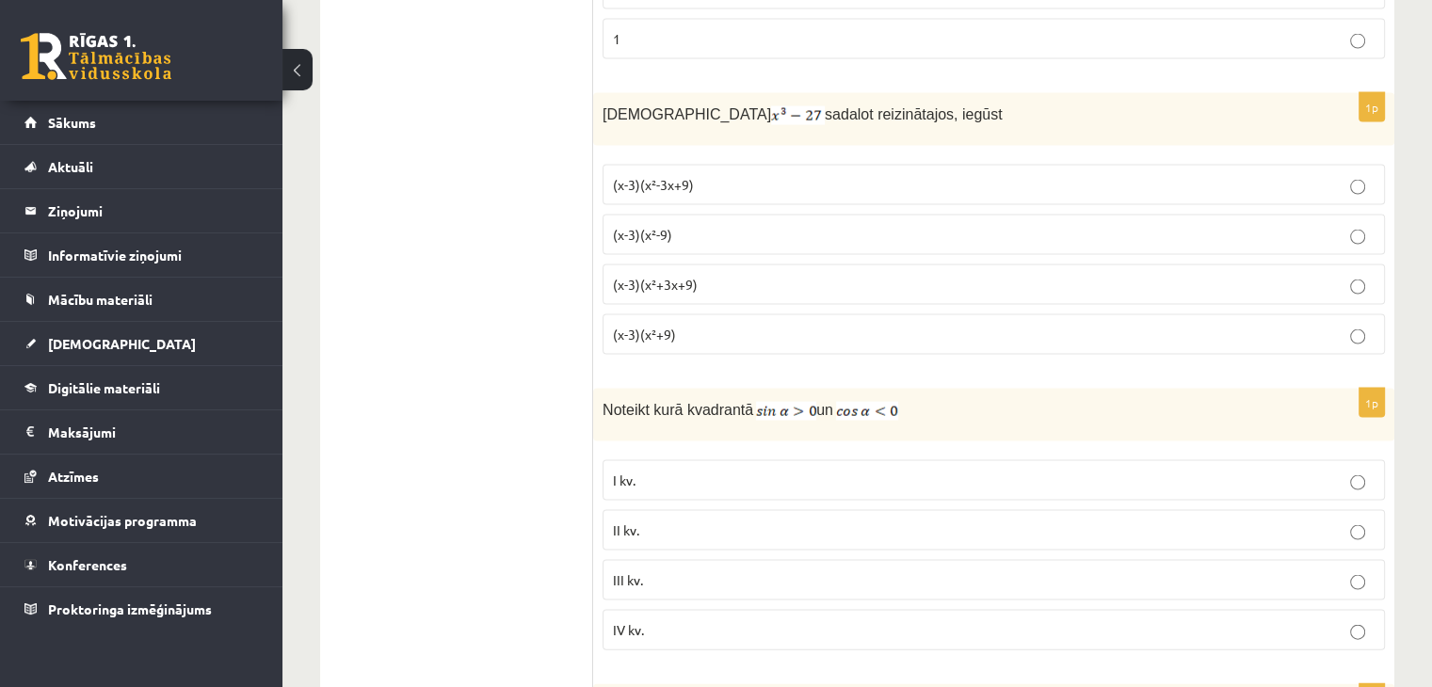
click at [771, 275] on p "(x-3)(x²+3x+9)" at bounding box center [994, 285] width 762 height 20
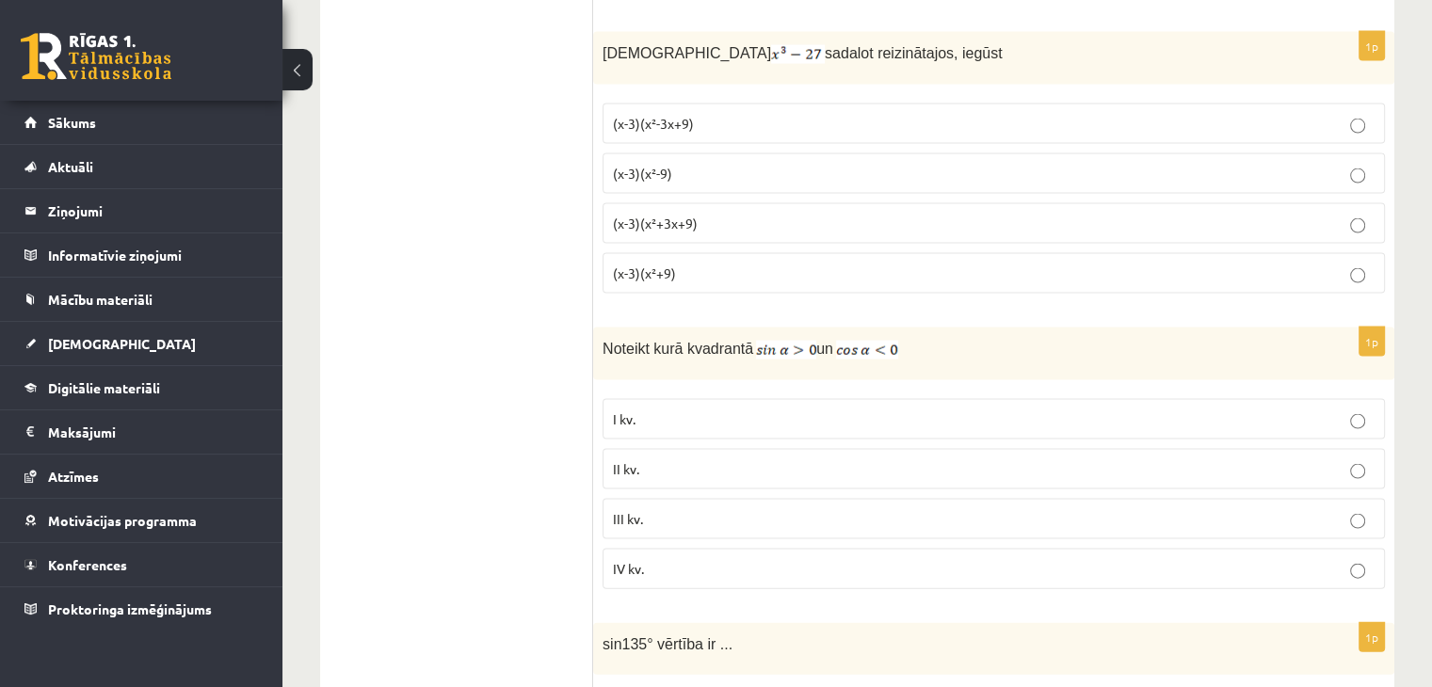
scroll to position [4038, 0]
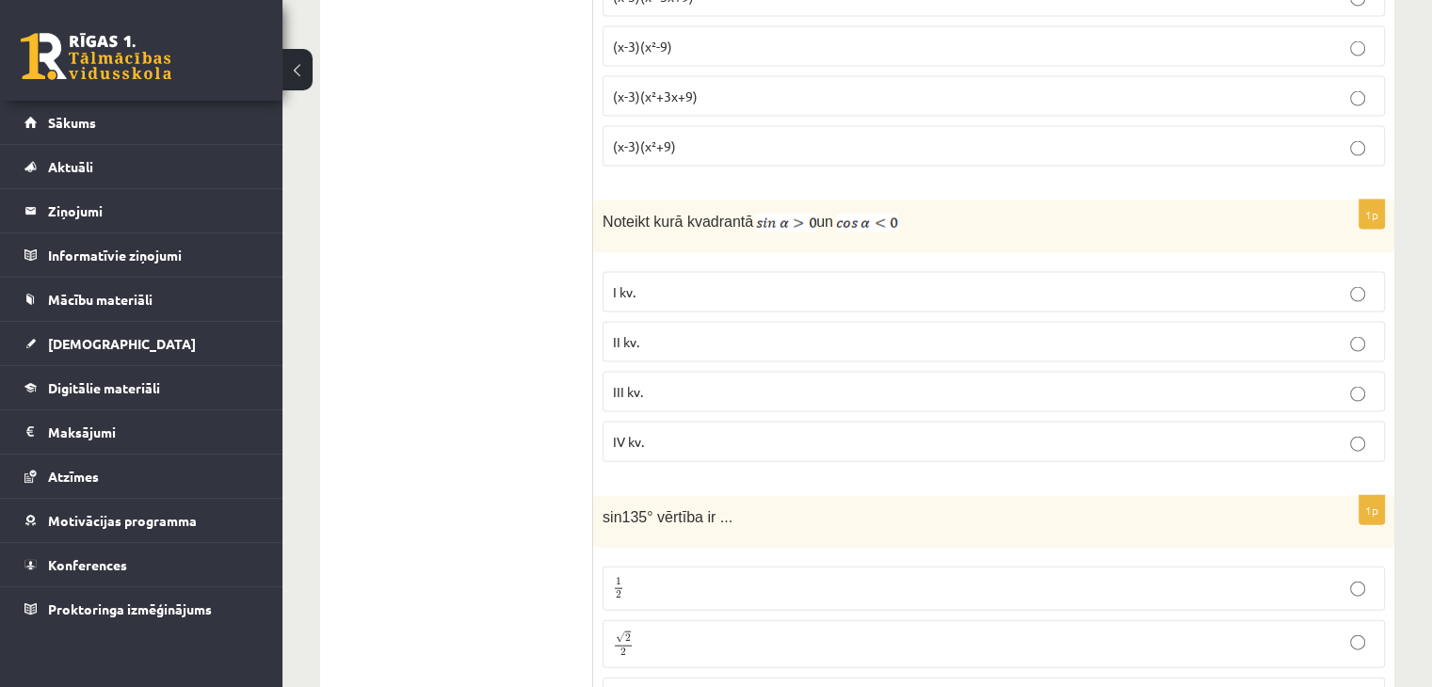
click at [1036, 334] on label "II kv." at bounding box center [994, 342] width 782 height 40
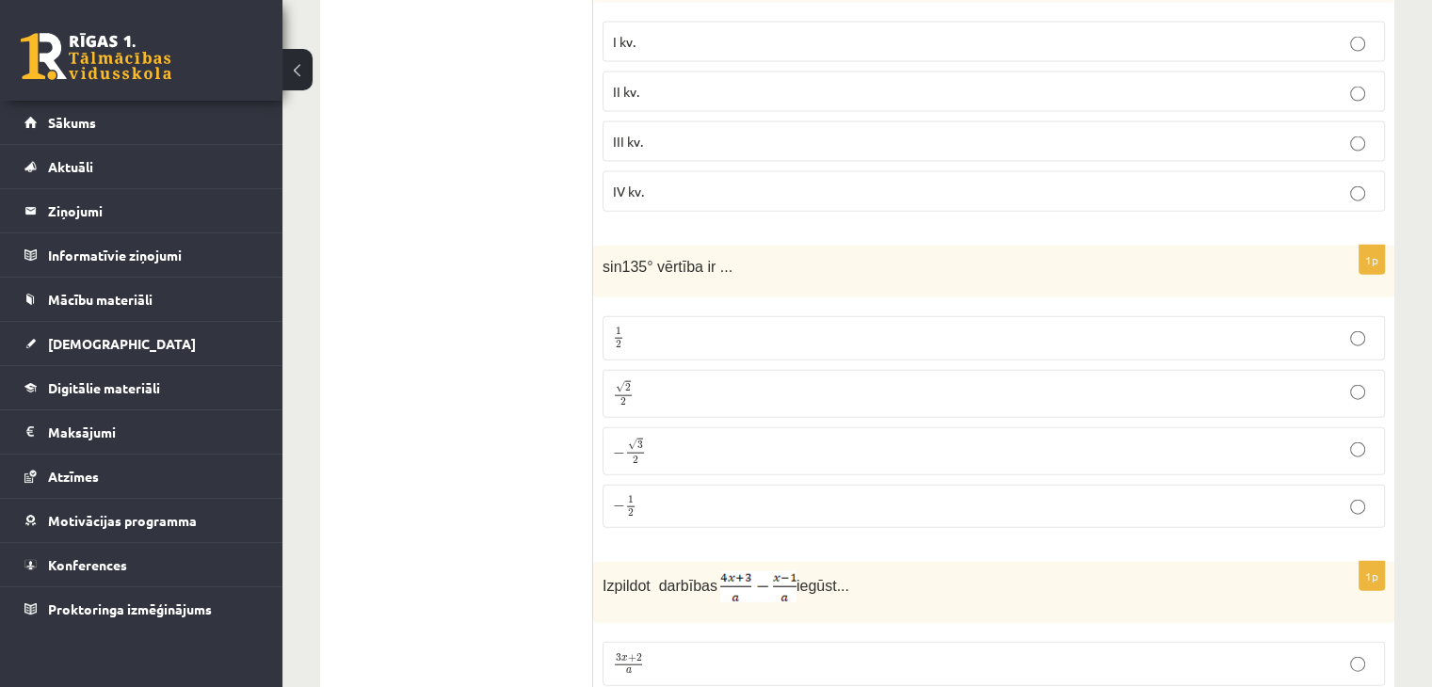
scroll to position [4320, 0]
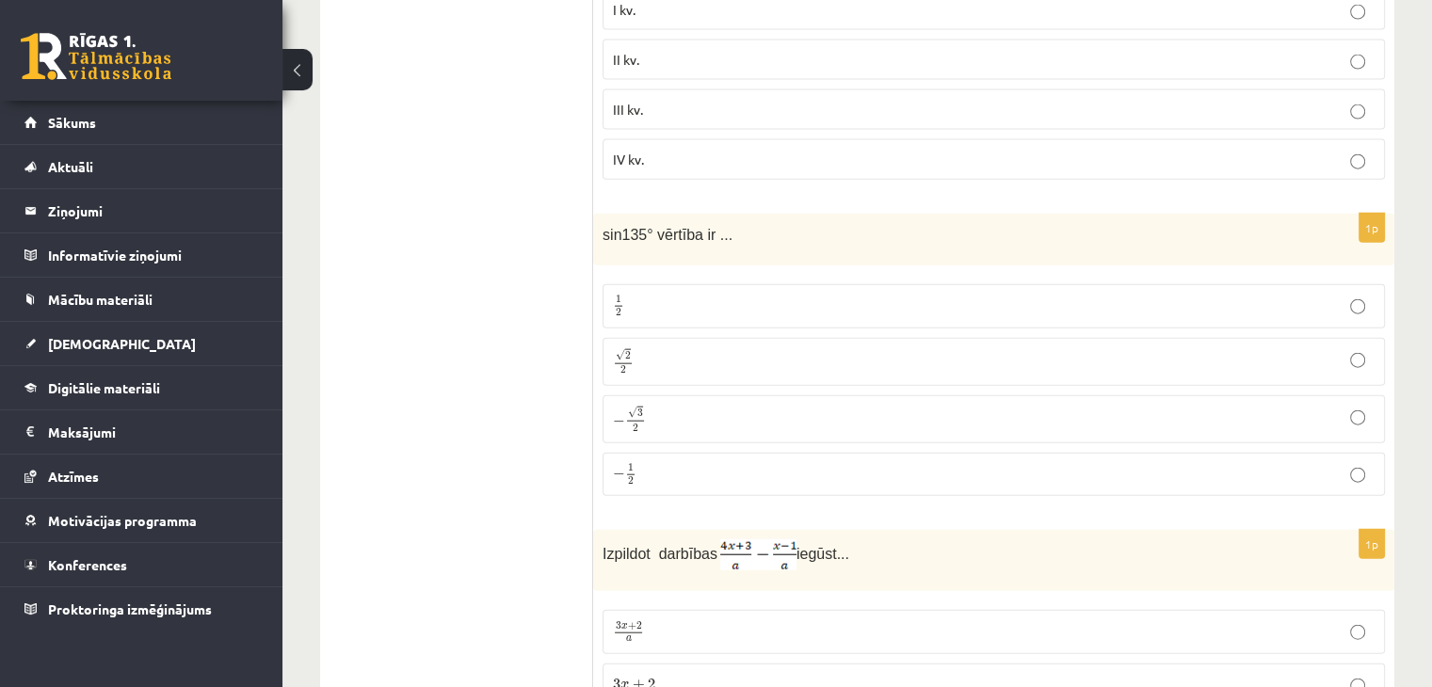
click at [874, 348] on p "√ 2 2 2 2" at bounding box center [994, 361] width 762 height 27
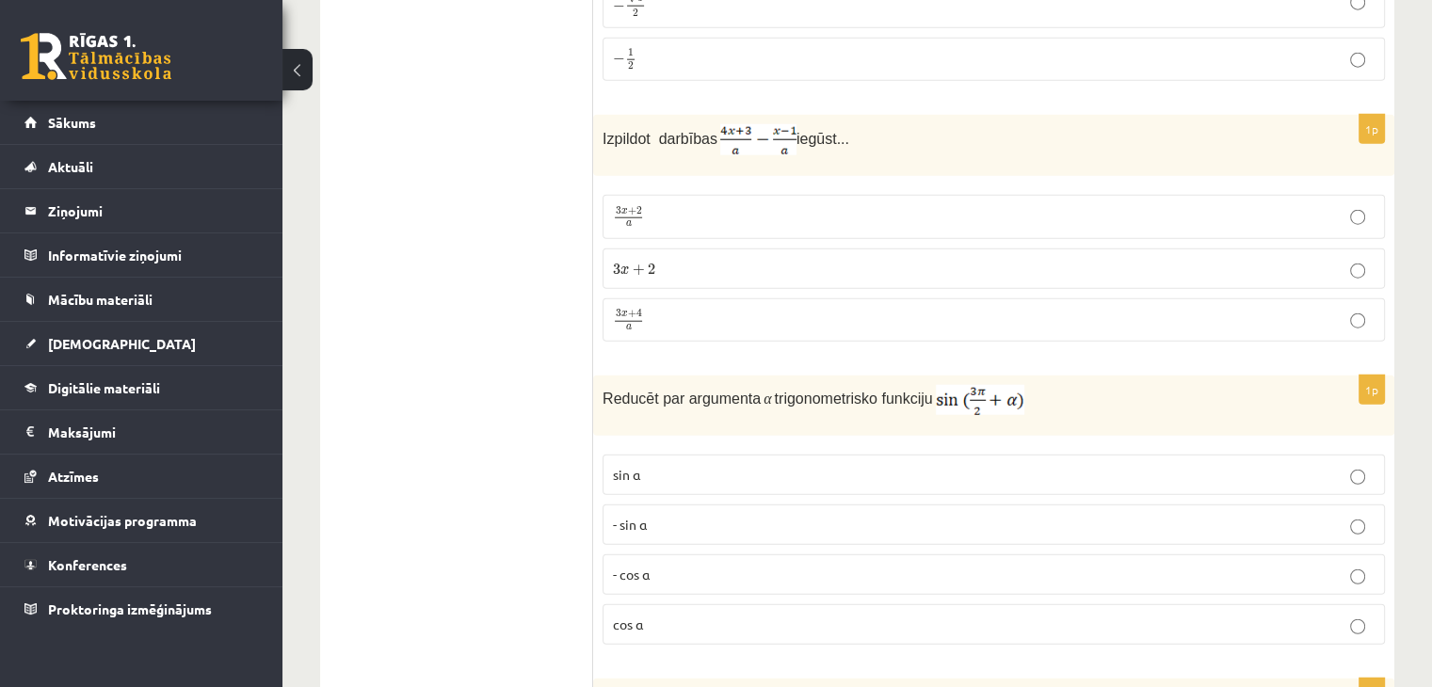
scroll to position [4707, 0]
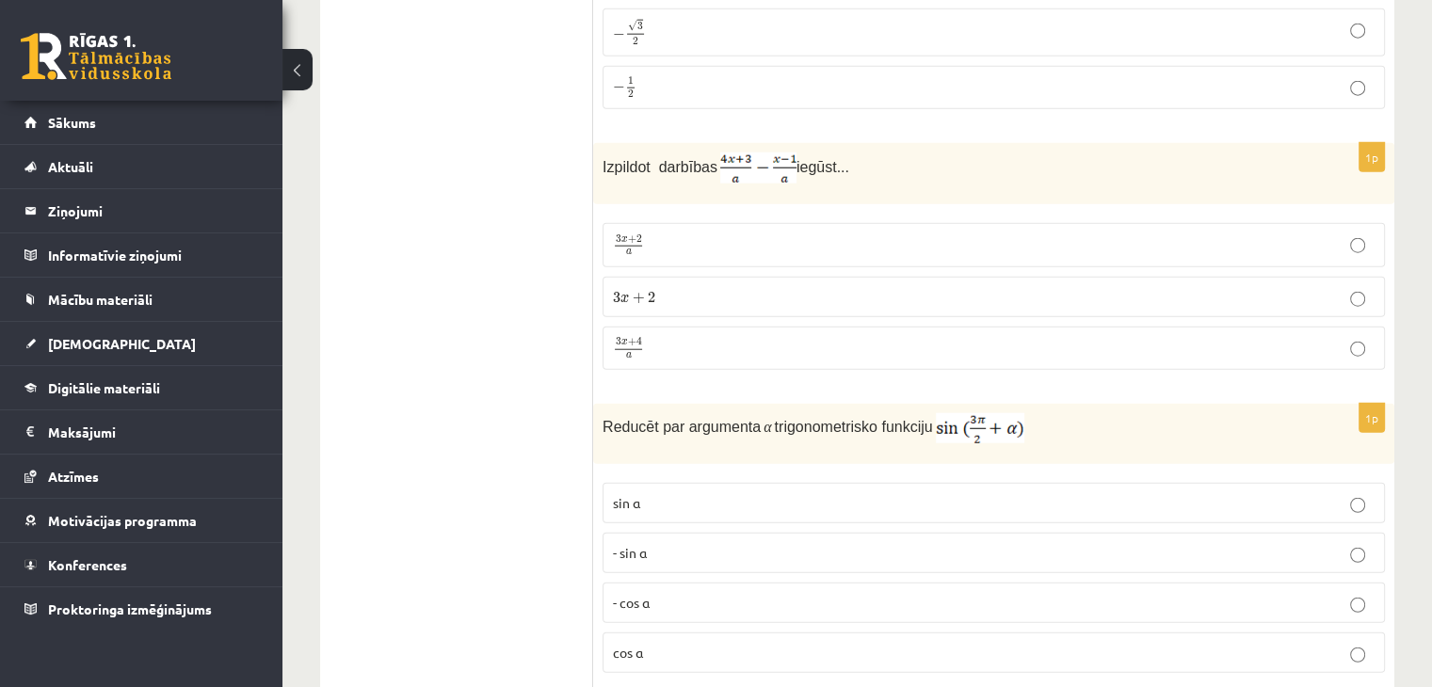
click at [742, 233] on p "3 x + 2 a 3 x + 2 a" at bounding box center [994, 244] width 762 height 23
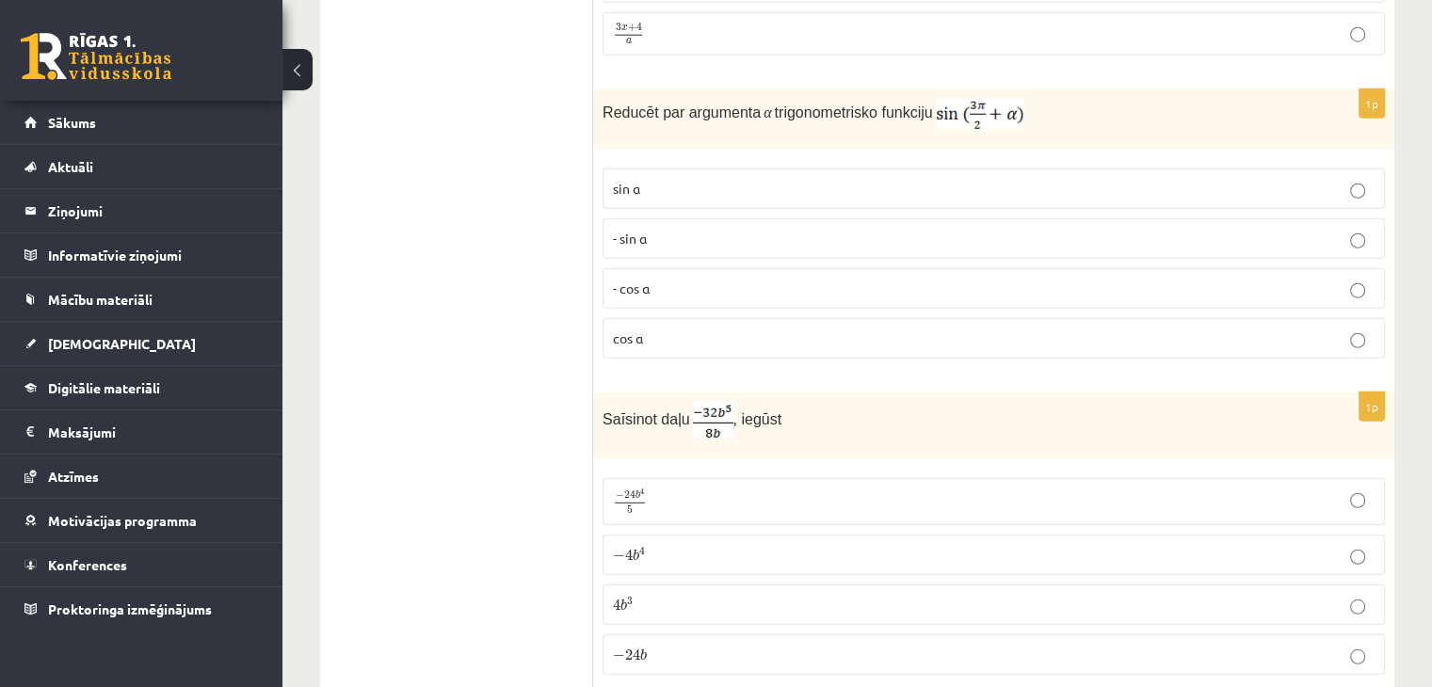
scroll to position [4990, 0]
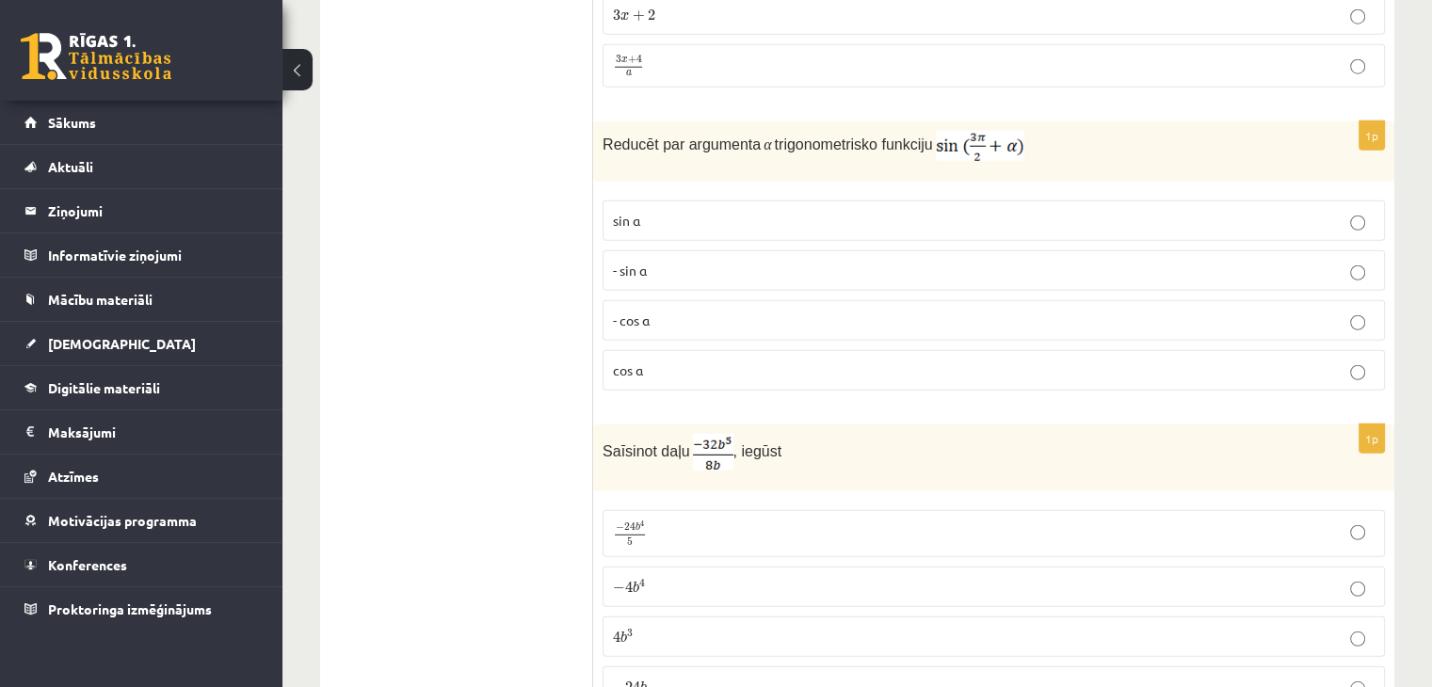
click at [941, 250] on label "- sin ⁡α" at bounding box center [994, 270] width 782 height 40
click at [689, 311] on p "- cos ⁡α" at bounding box center [994, 321] width 762 height 20
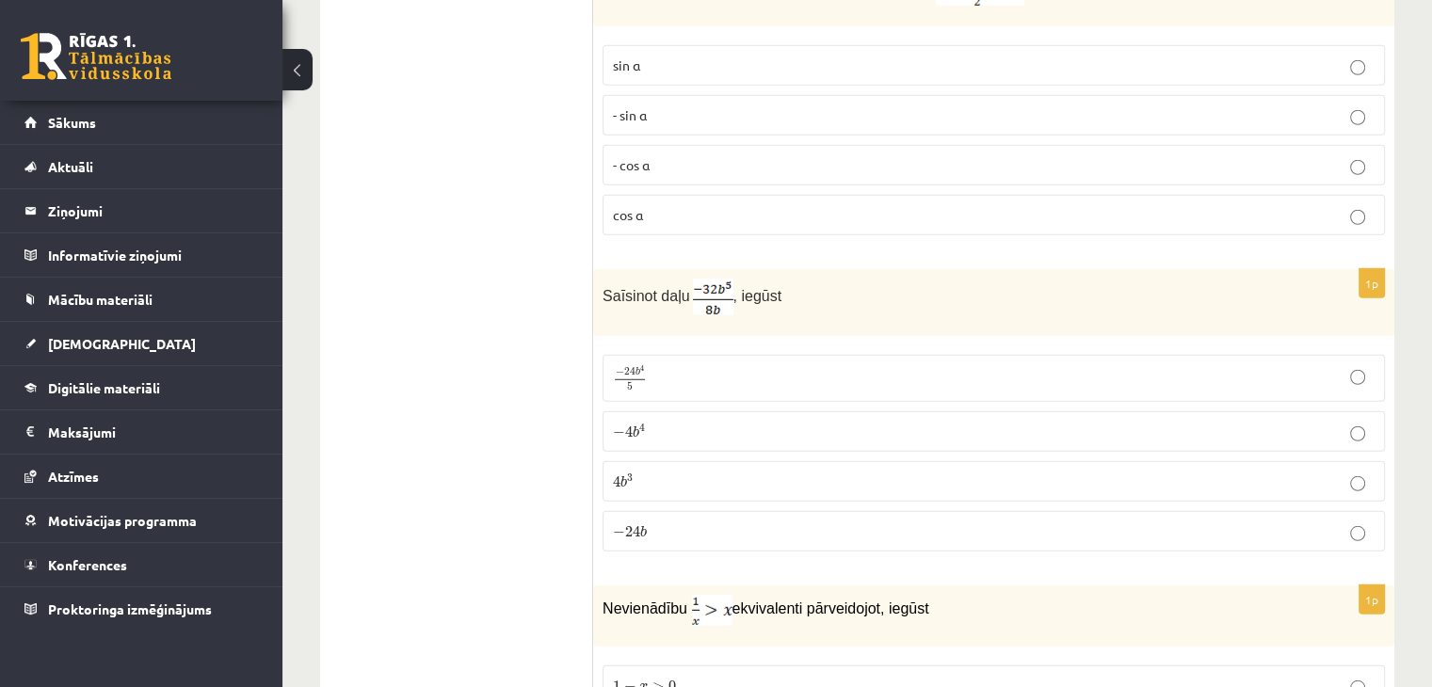
scroll to position [5178, 0]
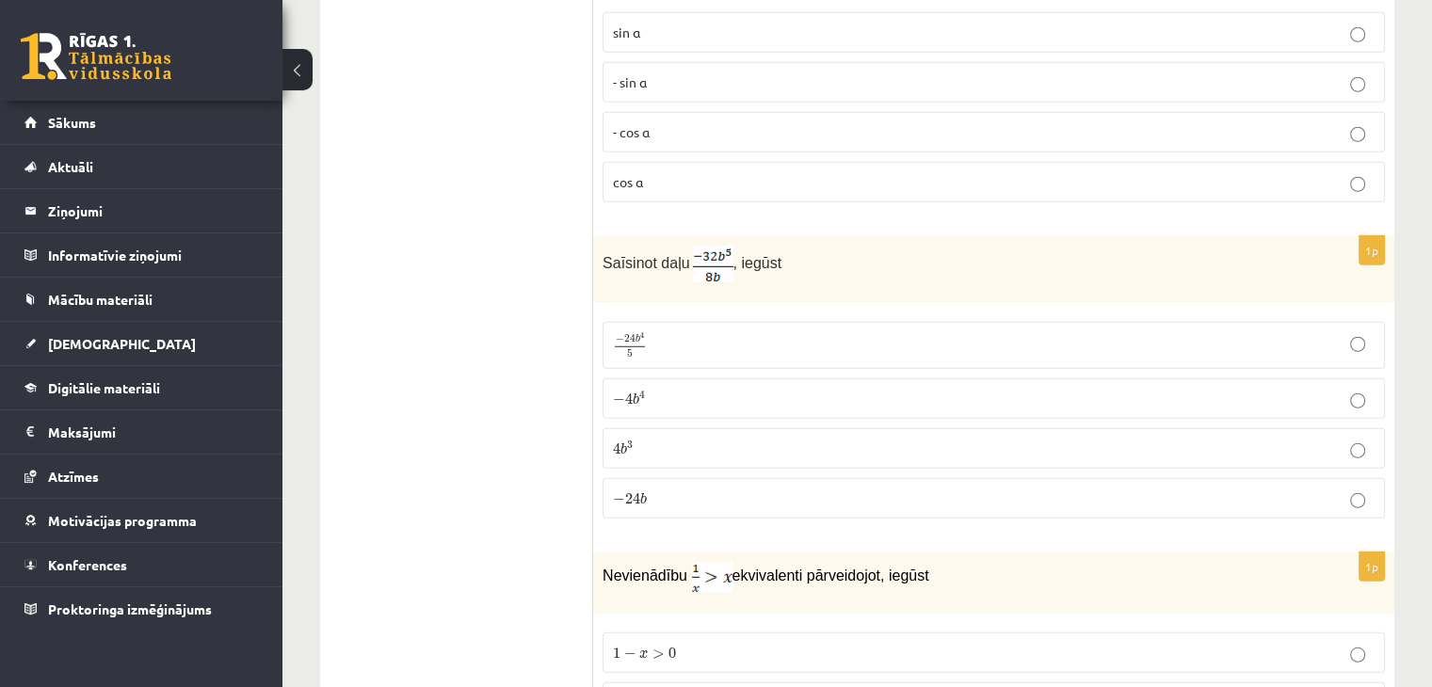
click at [792, 389] on p "− 4 b 4 − 4 b 4" at bounding box center [994, 399] width 762 height 20
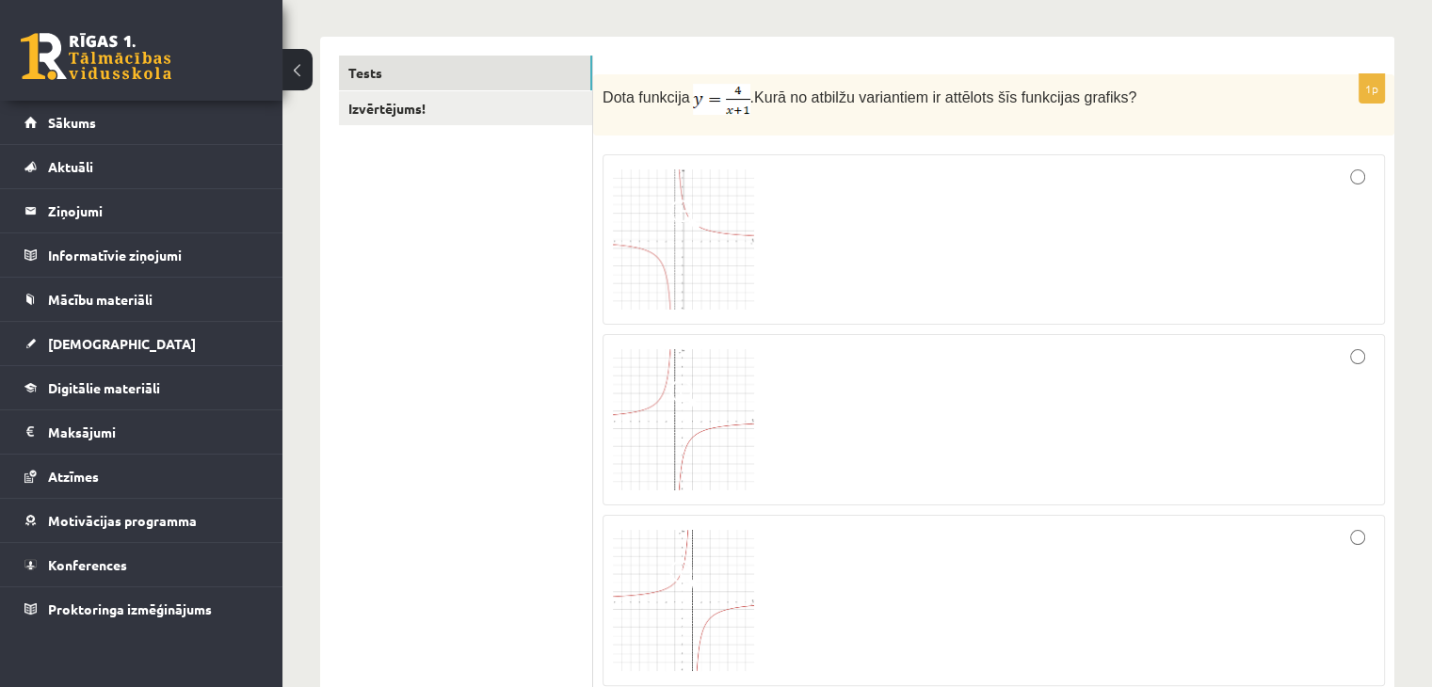
scroll to position [0, 0]
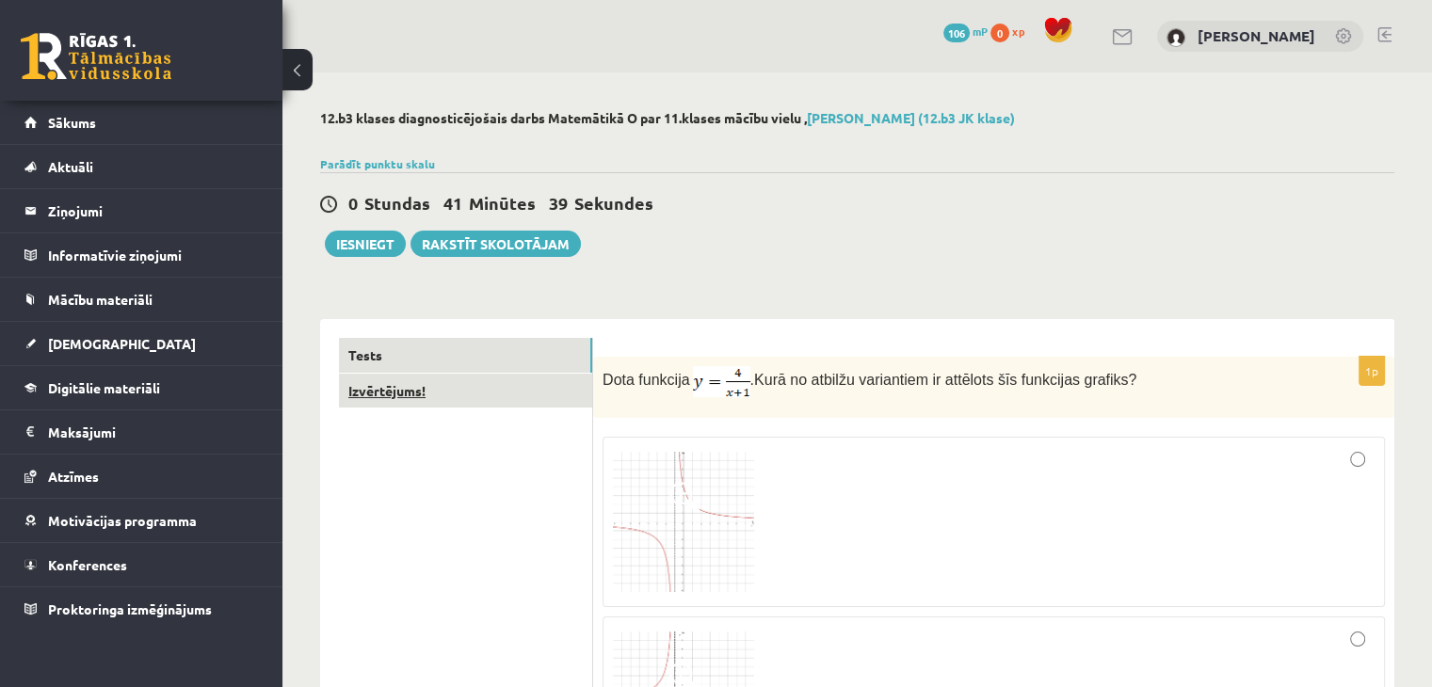
click at [400, 387] on link "Izvērtējums!" at bounding box center [465, 391] width 253 height 35
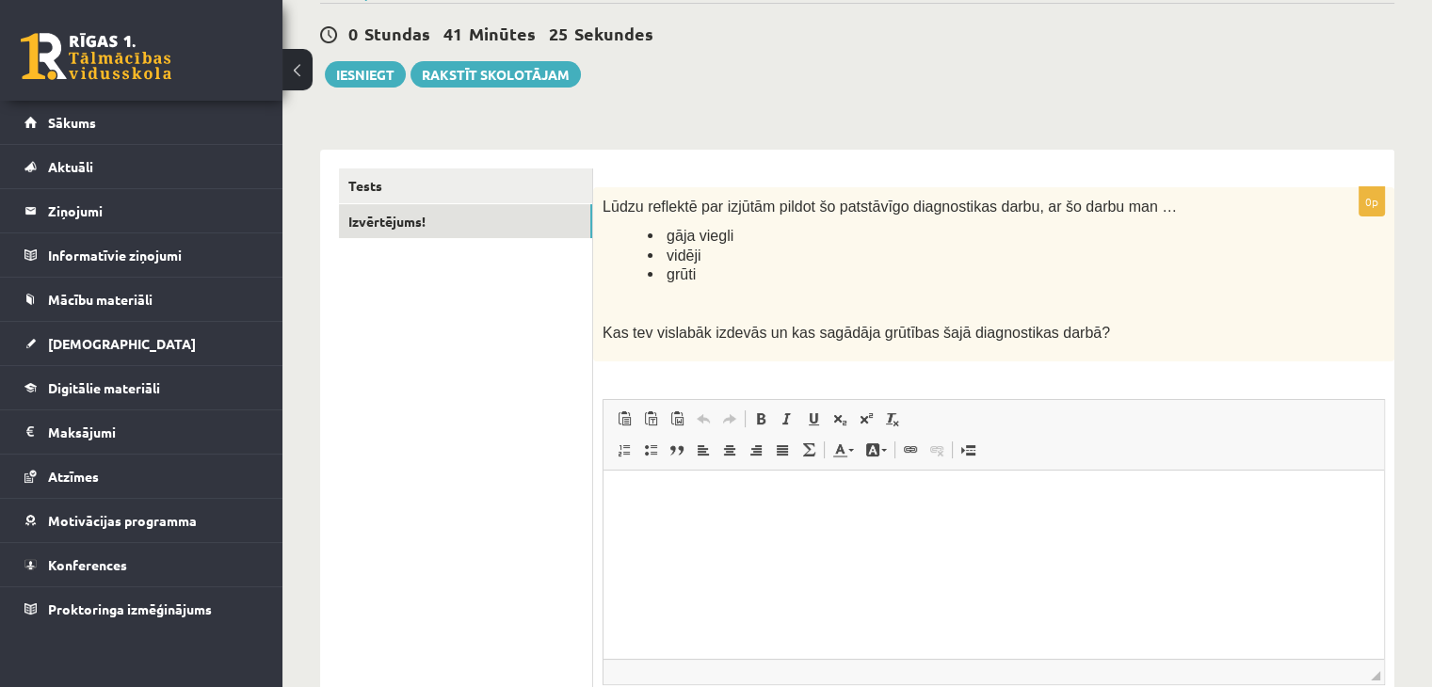
scroll to position [188, 0]
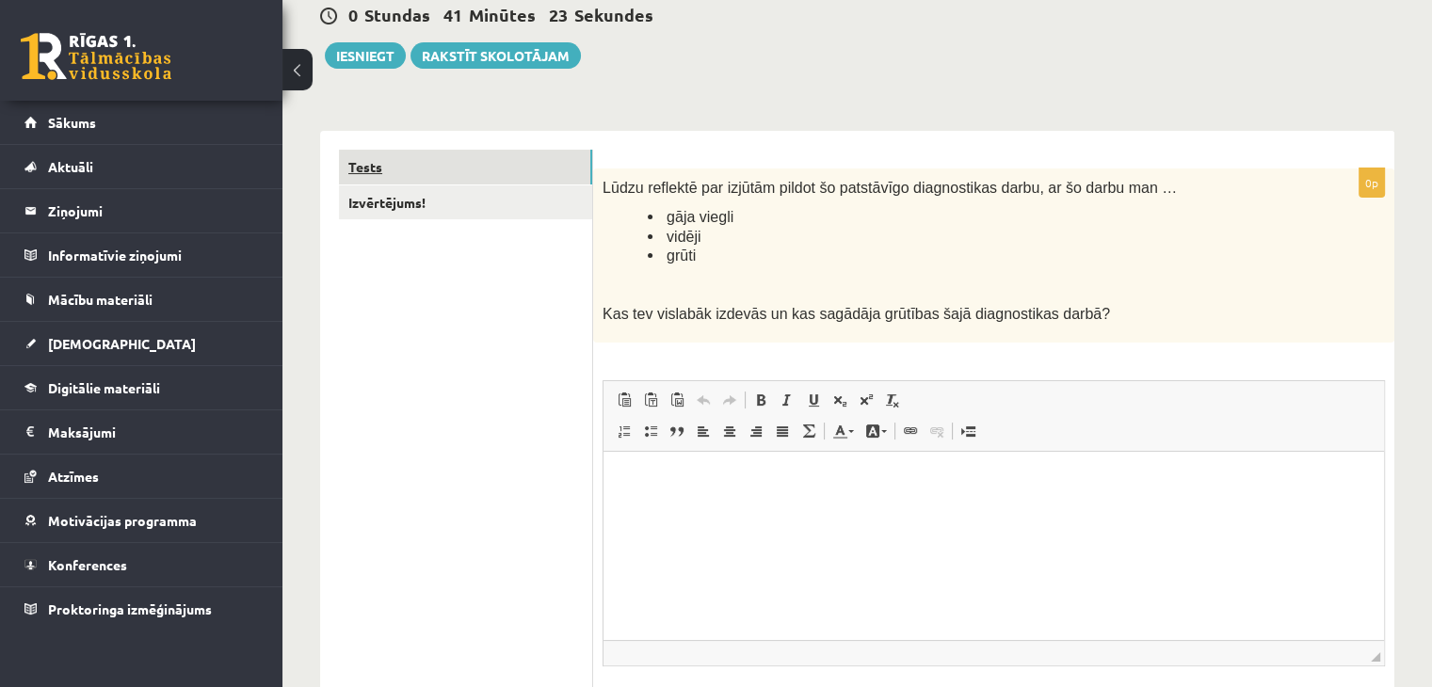
click at [372, 169] on link "Tests" at bounding box center [465, 167] width 253 height 35
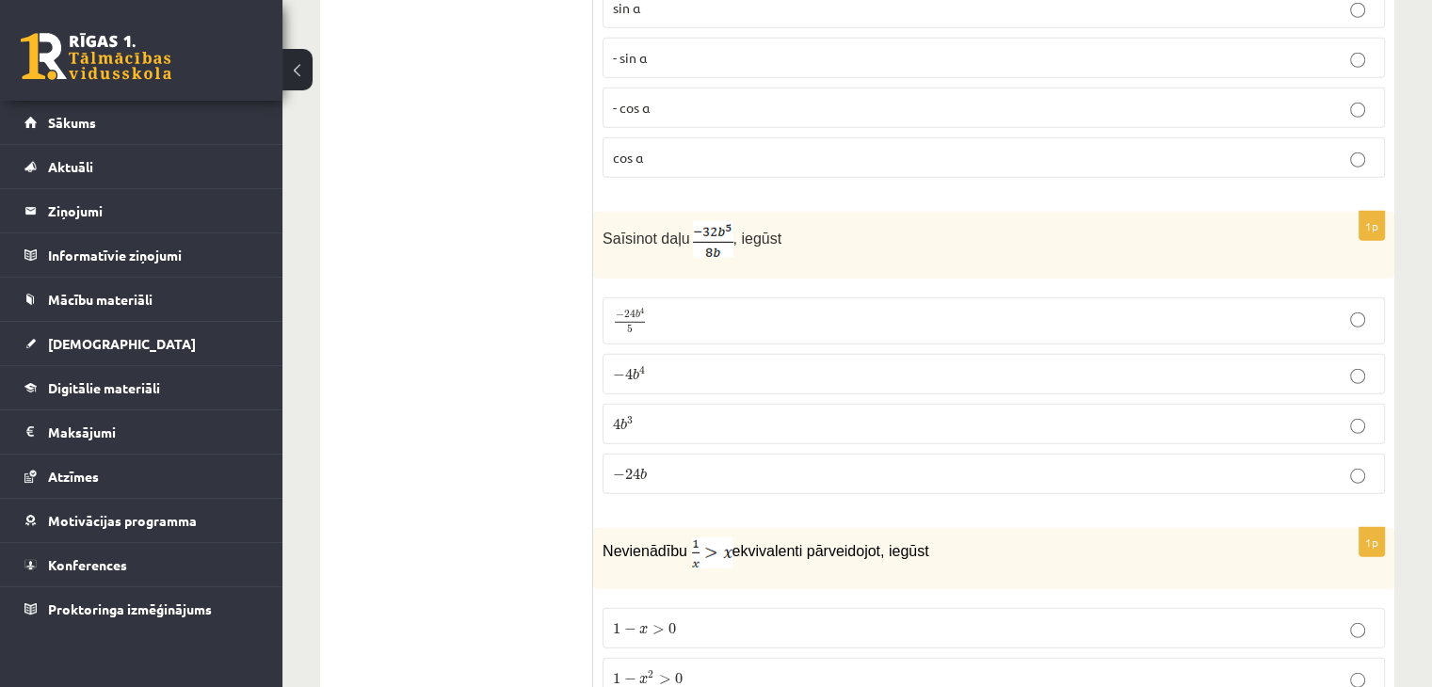
scroll to position [5554, 0]
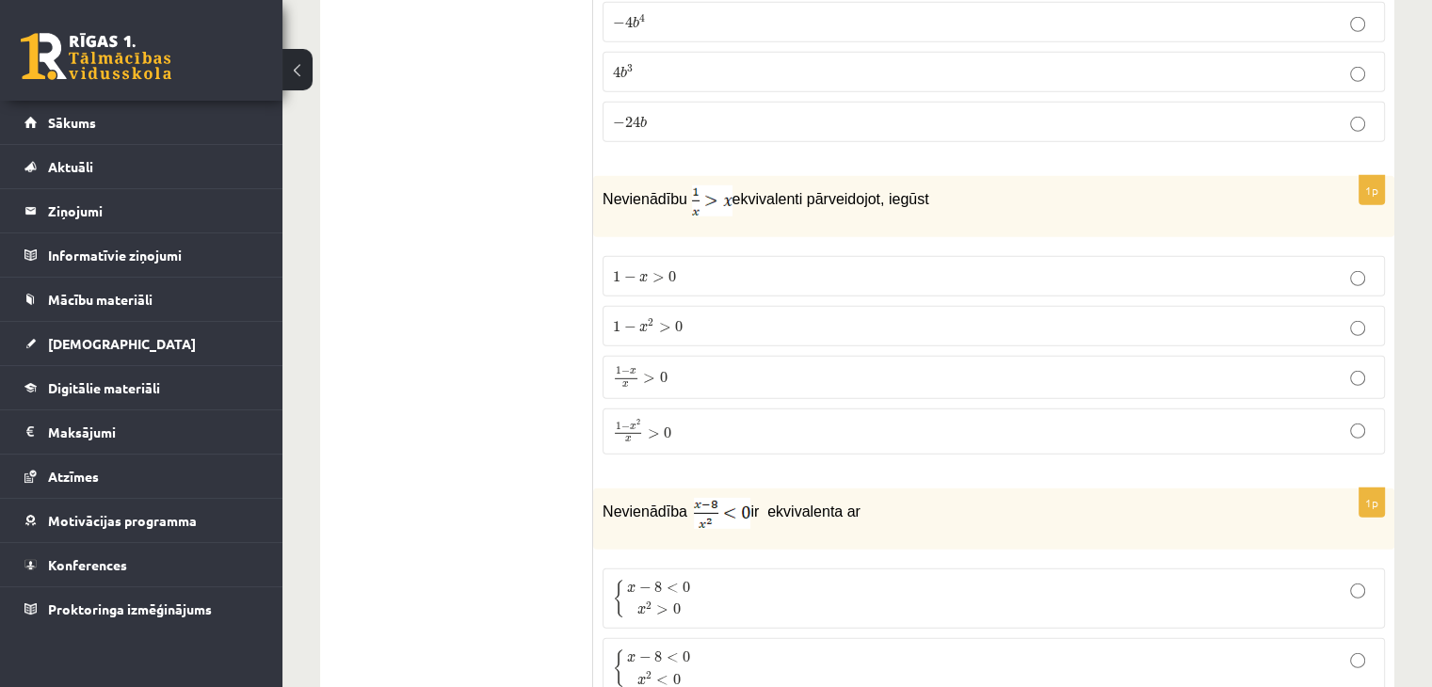
click at [731, 366] on p "1 − x x > 0 1 − x x > 0" at bounding box center [994, 377] width 762 height 23
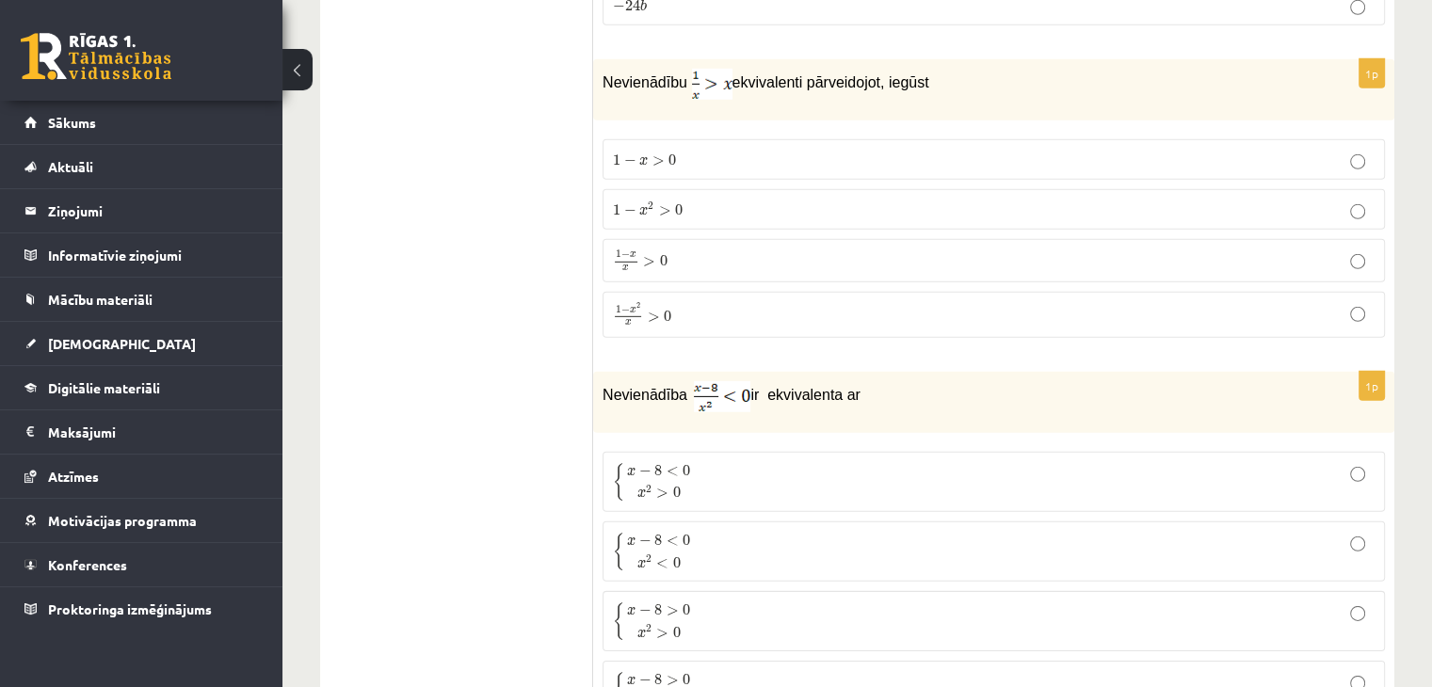
scroll to position [5837, 0]
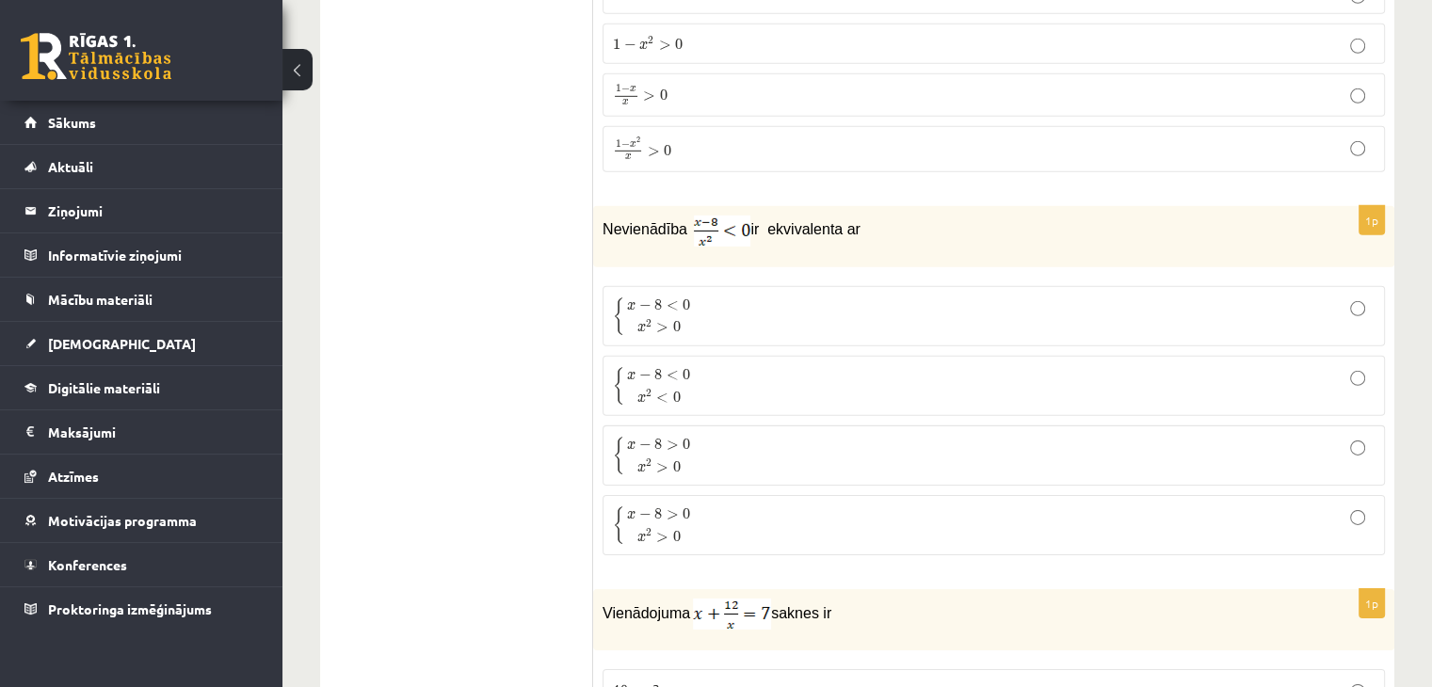
click at [904, 297] on p "{ x − 8 < 0 x 2 > 0 { x − 8 < 0 x 2 > 0" at bounding box center [994, 317] width 762 height 40
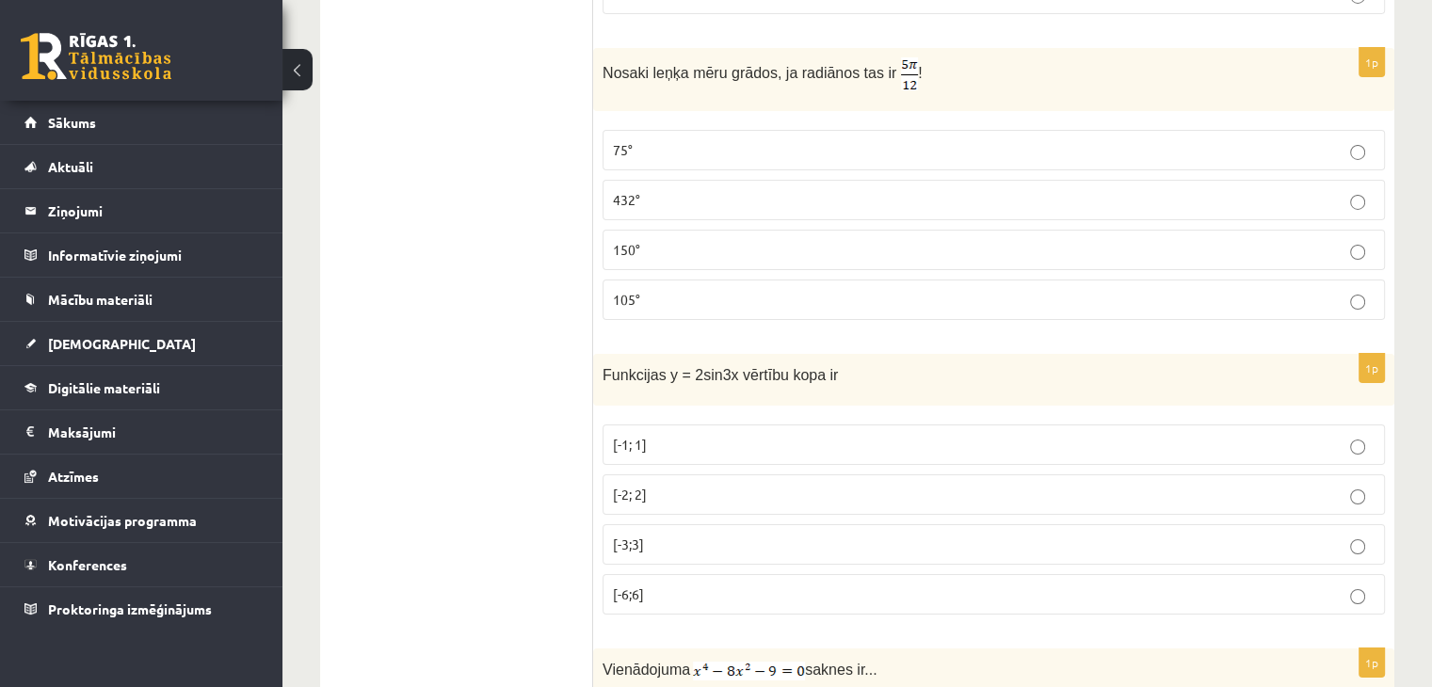
scroll to position [6684, 0]
click at [899, 238] on p "150°" at bounding box center [994, 248] width 762 height 20
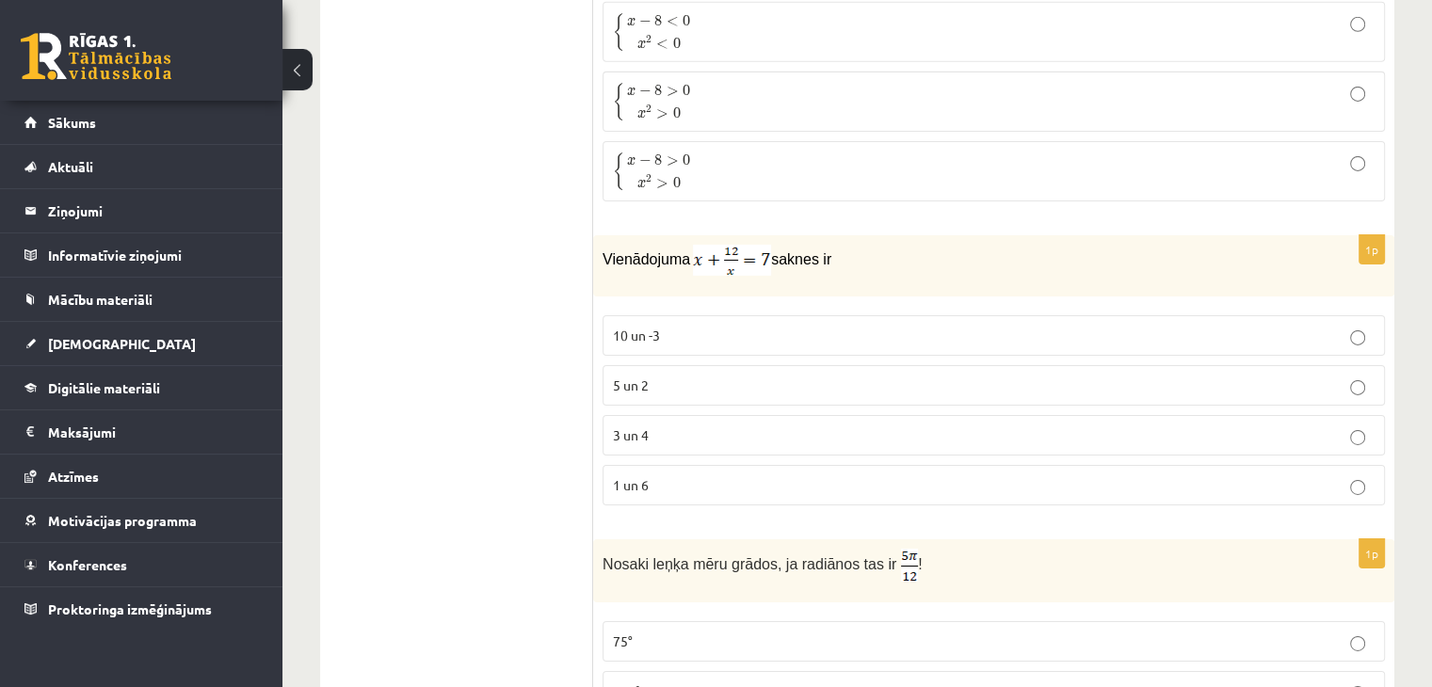
scroll to position [6213, 0]
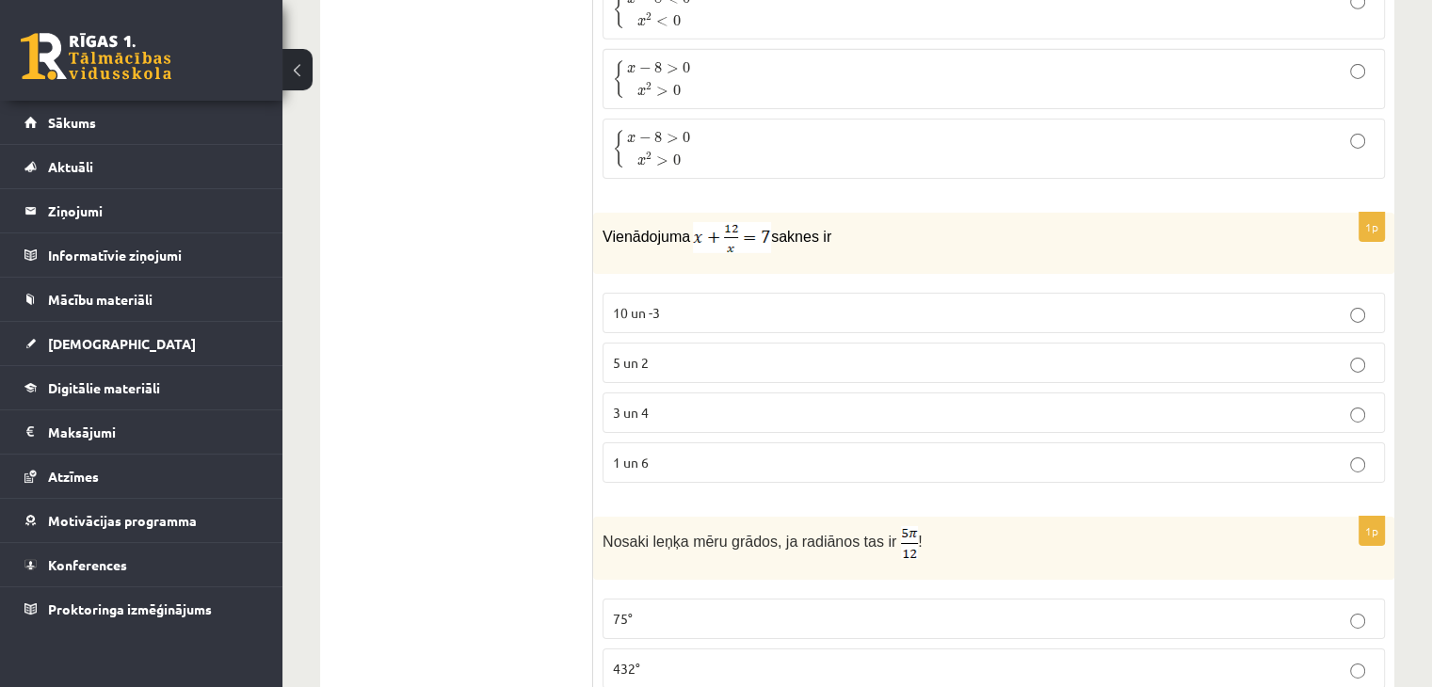
click at [776, 453] on p "1 un 6" at bounding box center [994, 463] width 762 height 20
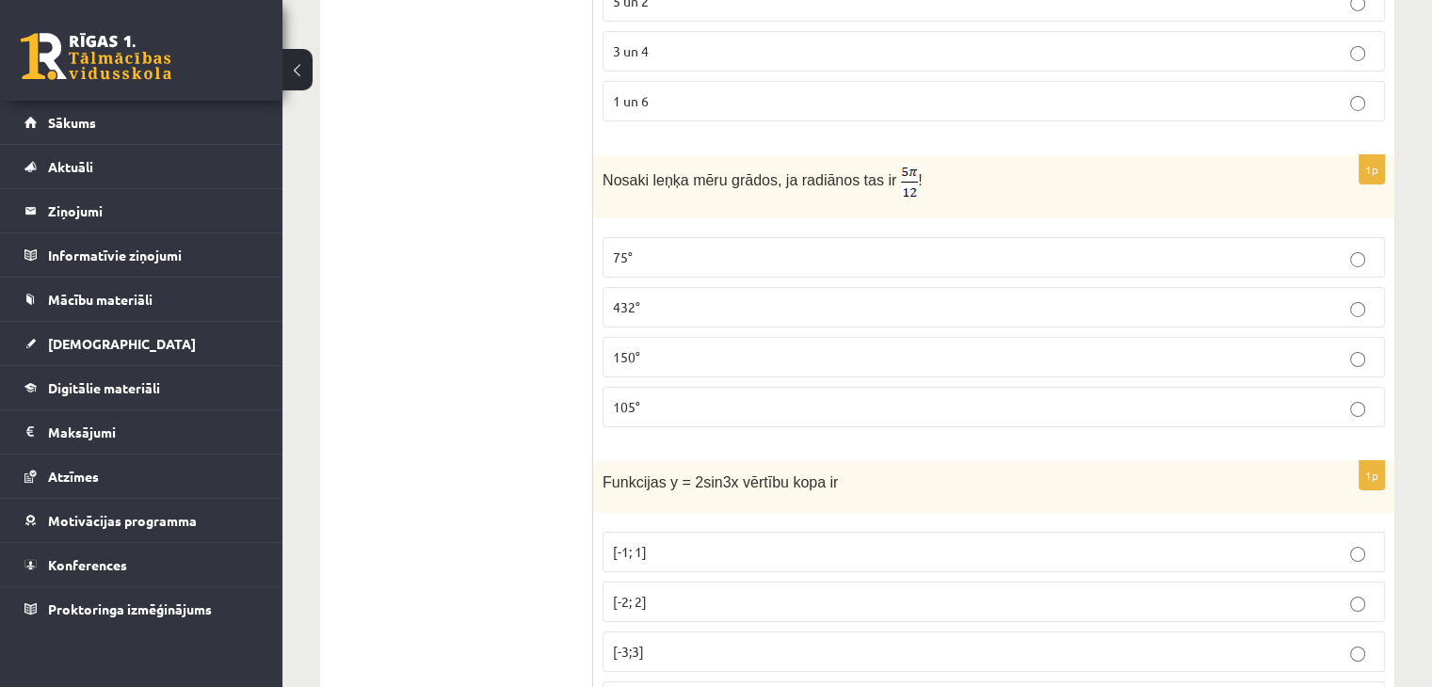
scroll to position [6590, 0]
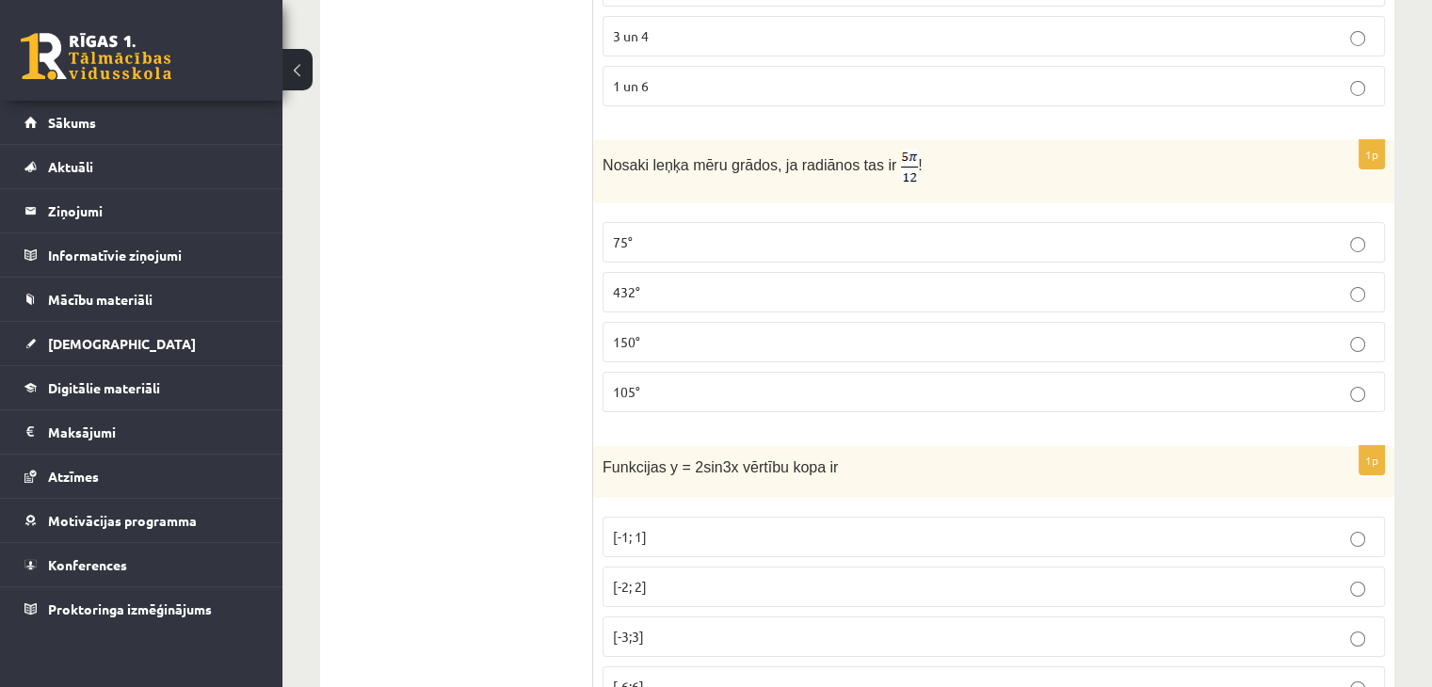
click at [725, 233] on p "75°" at bounding box center [994, 243] width 762 height 20
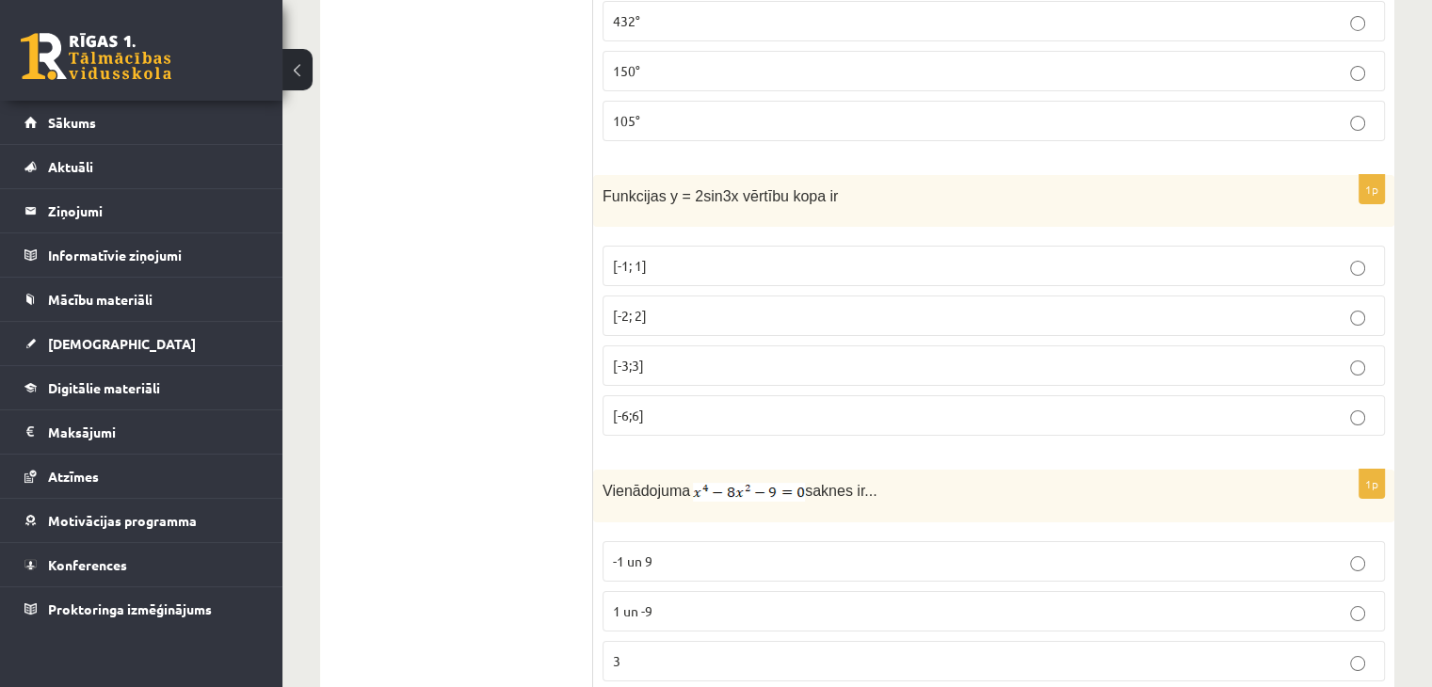
scroll to position [6872, 0]
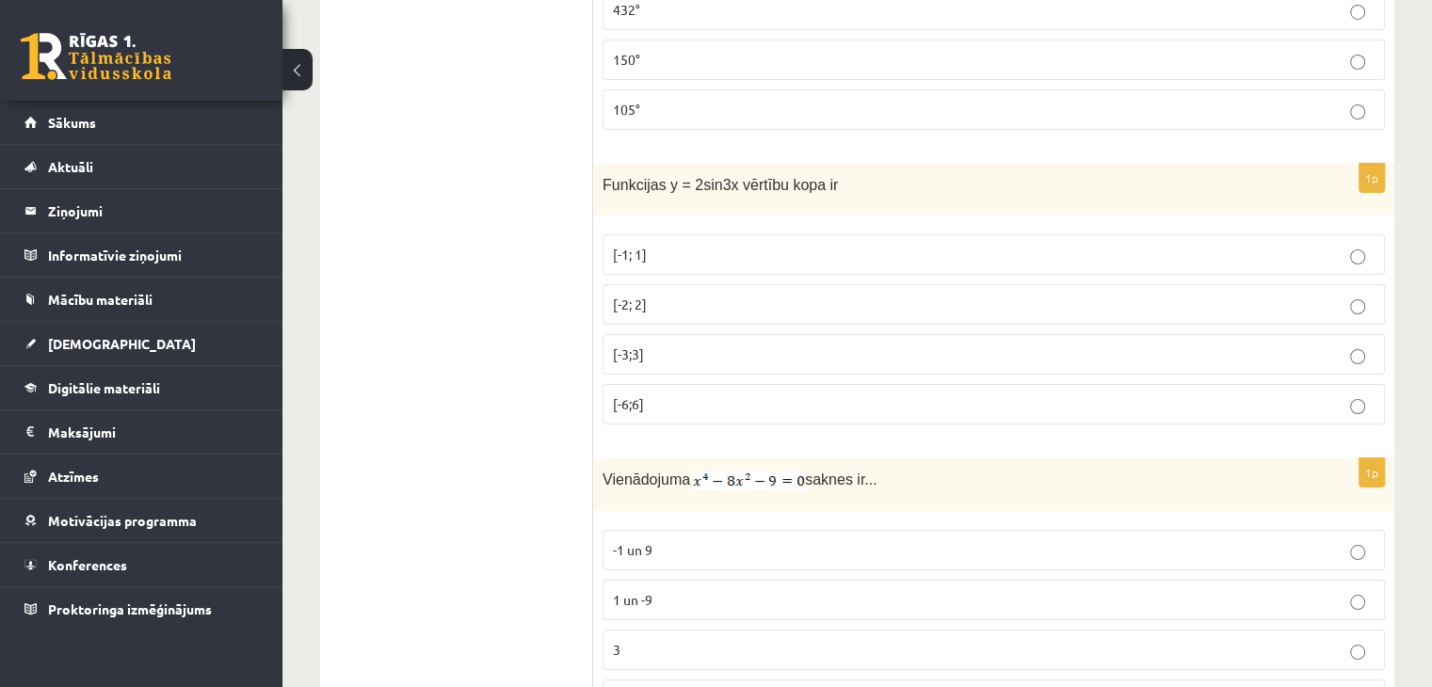
click at [730, 295] on p "[-2; 2]" at bounding box center [994, 305] width 762 height 20
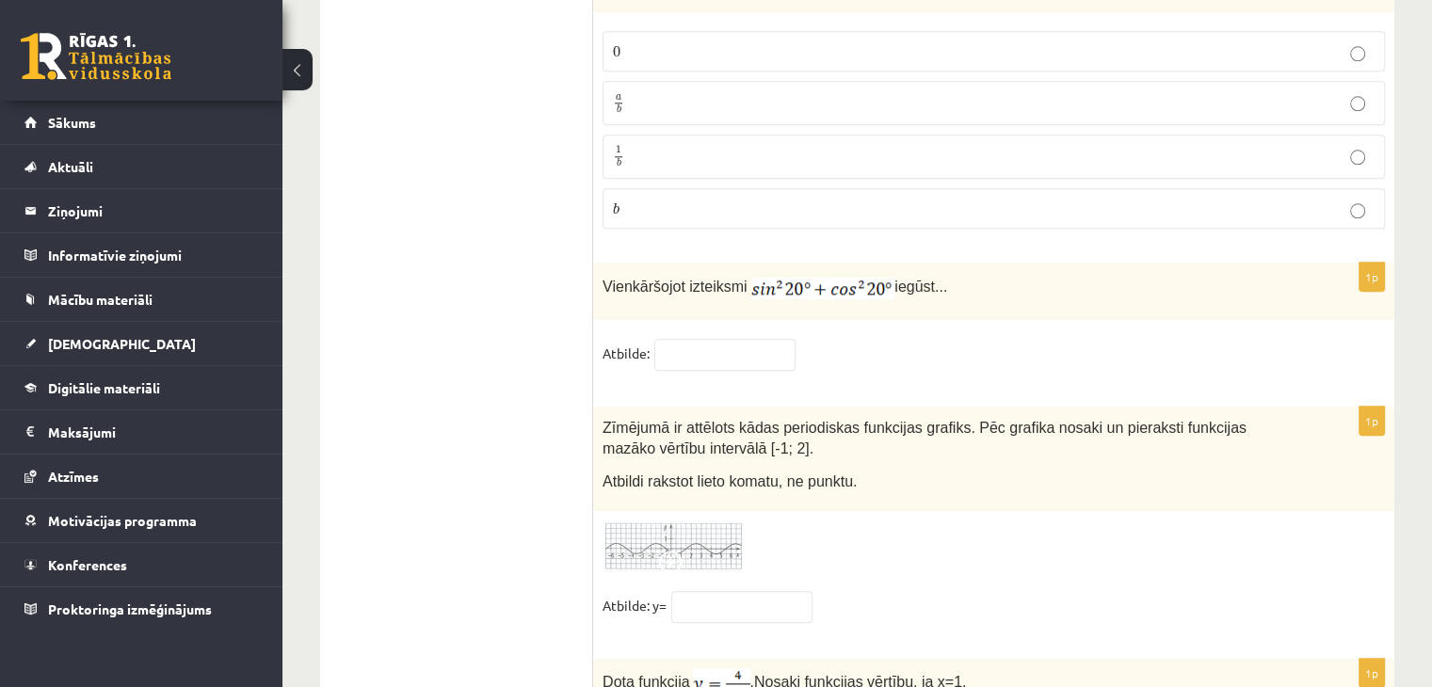
scroll to position [9029, 0]
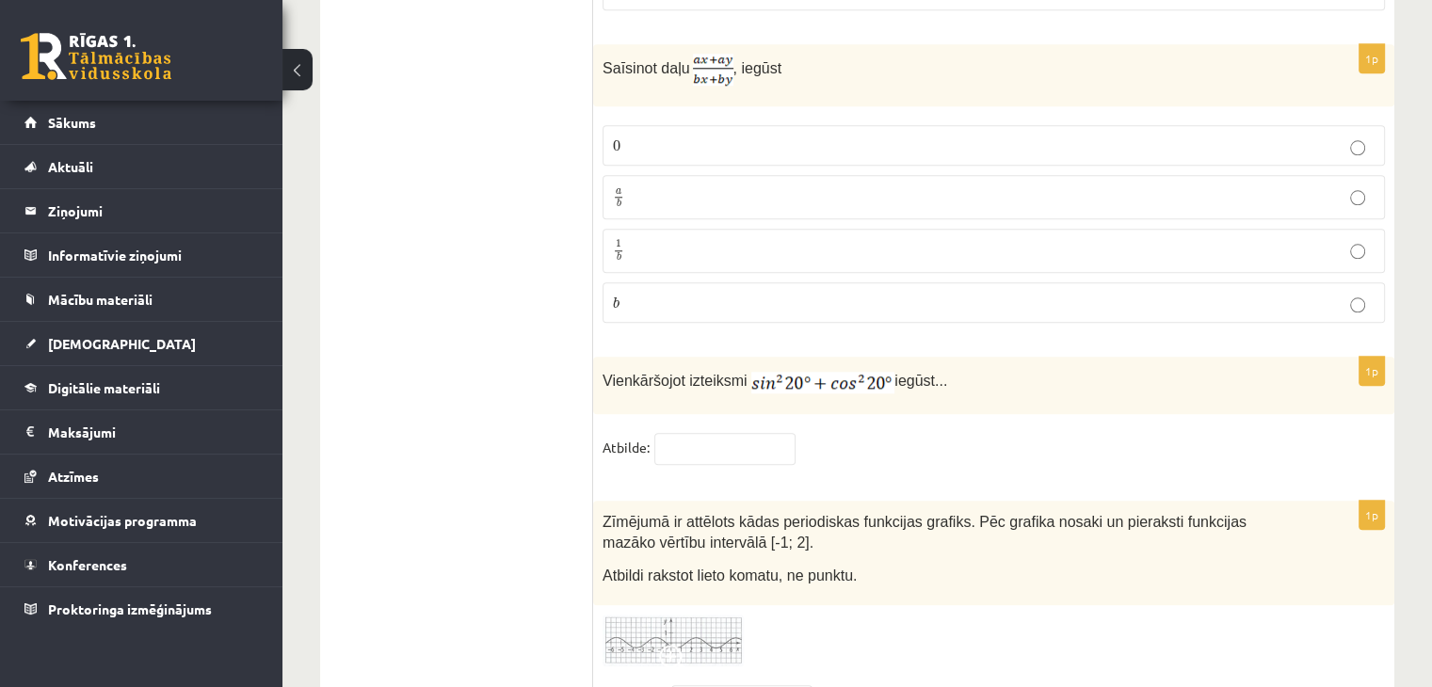
click at [675, 645] on span at bounding box center [674, 660] width 30 height 30
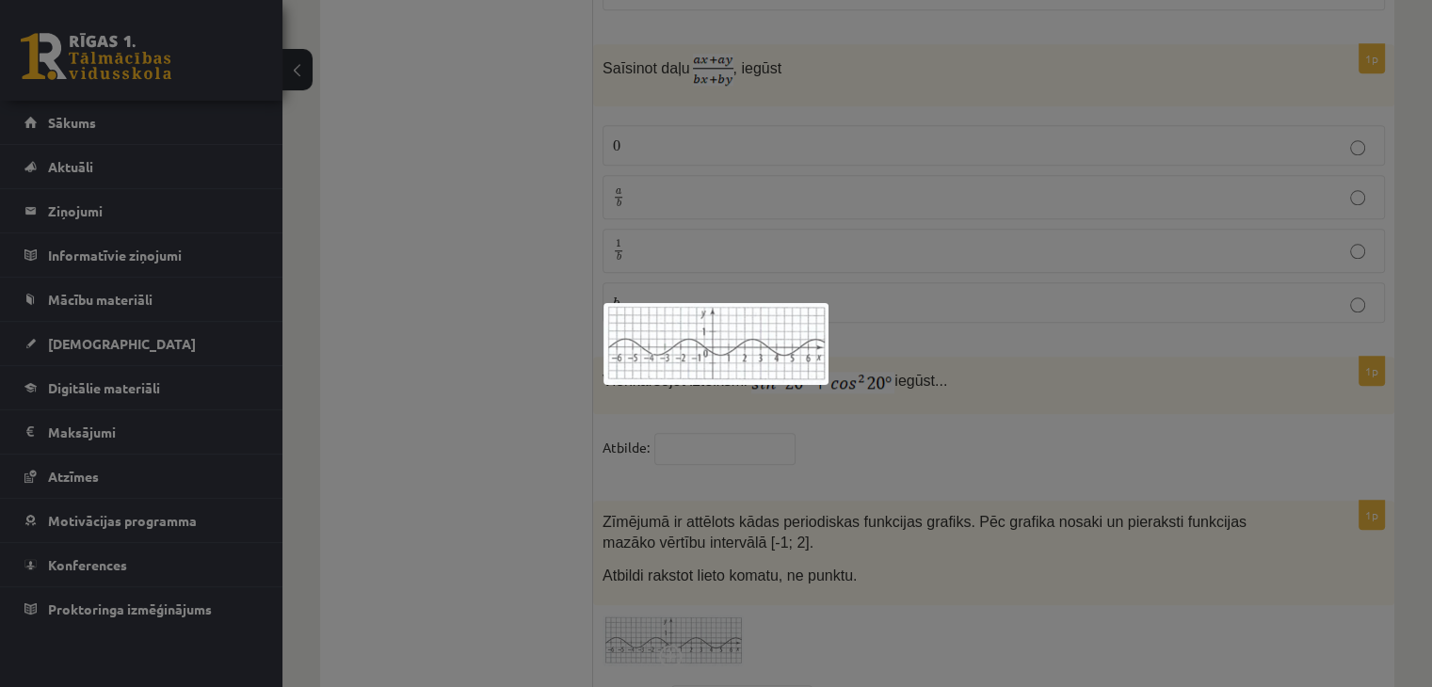
click at [955, 359] on div at bounding box center [716, 343] width 1432 height 687
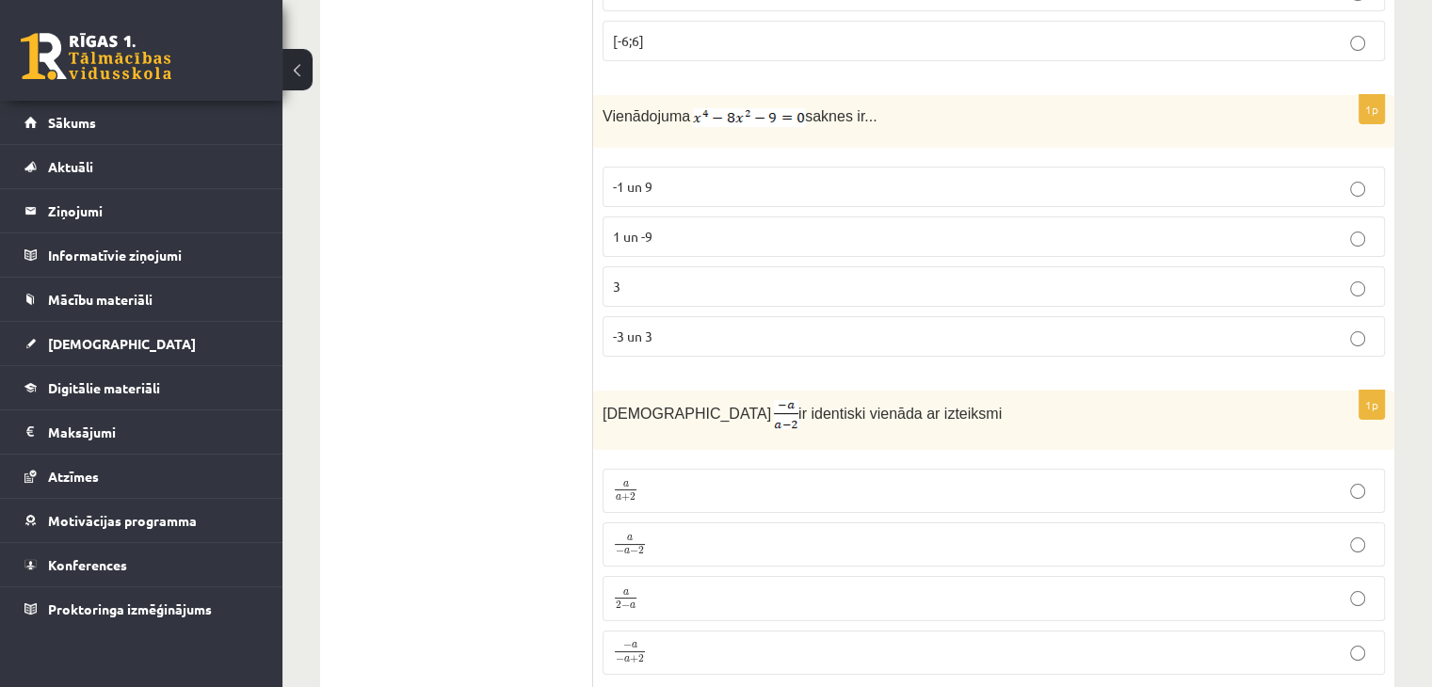
scroll to position [7240, 0]
click at [828, 272] on p "3" at bounding box center [994, 282] width 762 height 20
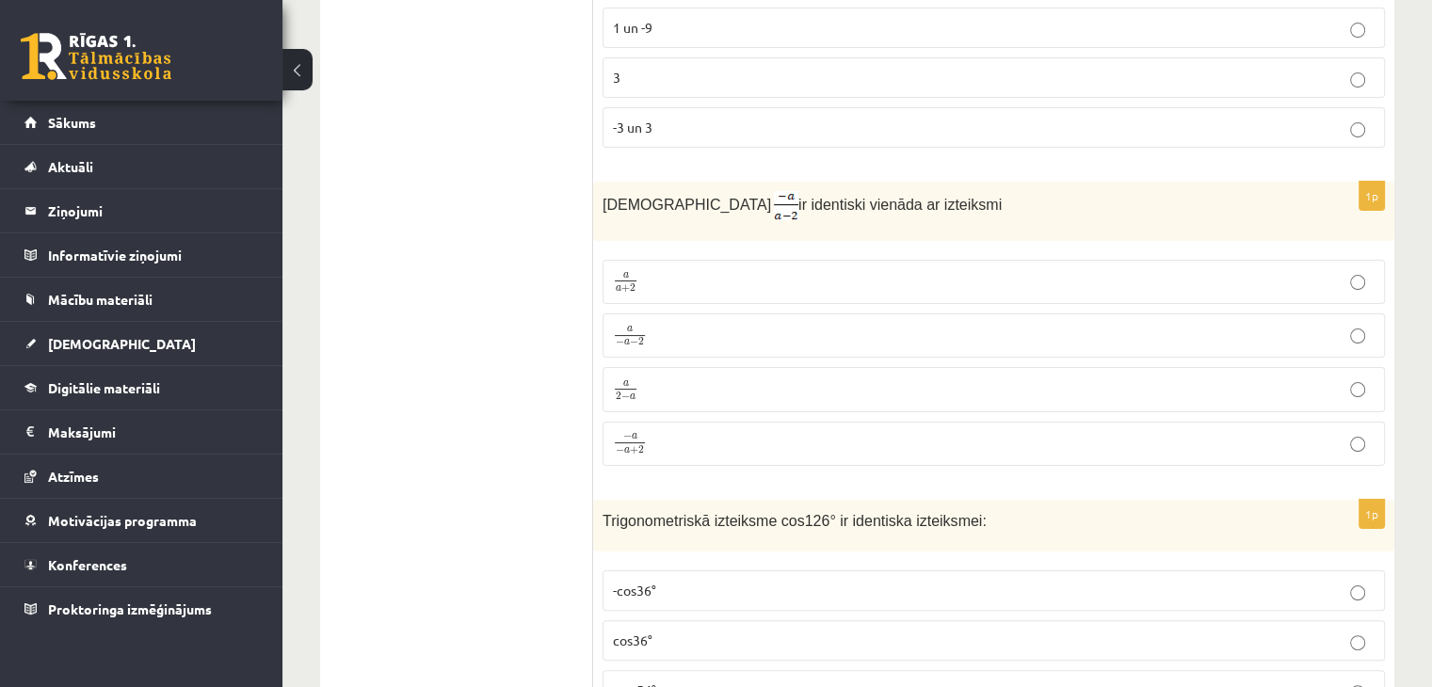
scroll to position [7523, 0]
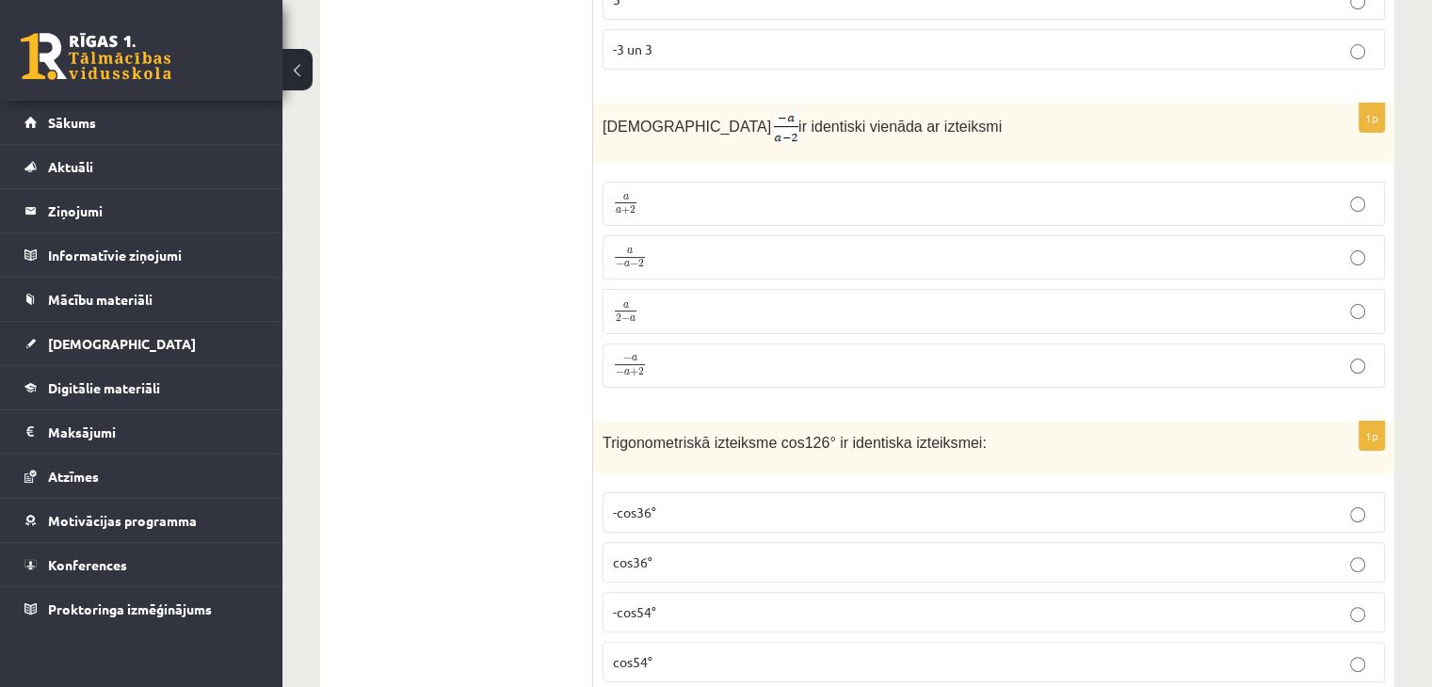
click at [825, 289] on label "a 2 − a a 2 − a" at bounding box center [994, 311] width 782 height 44
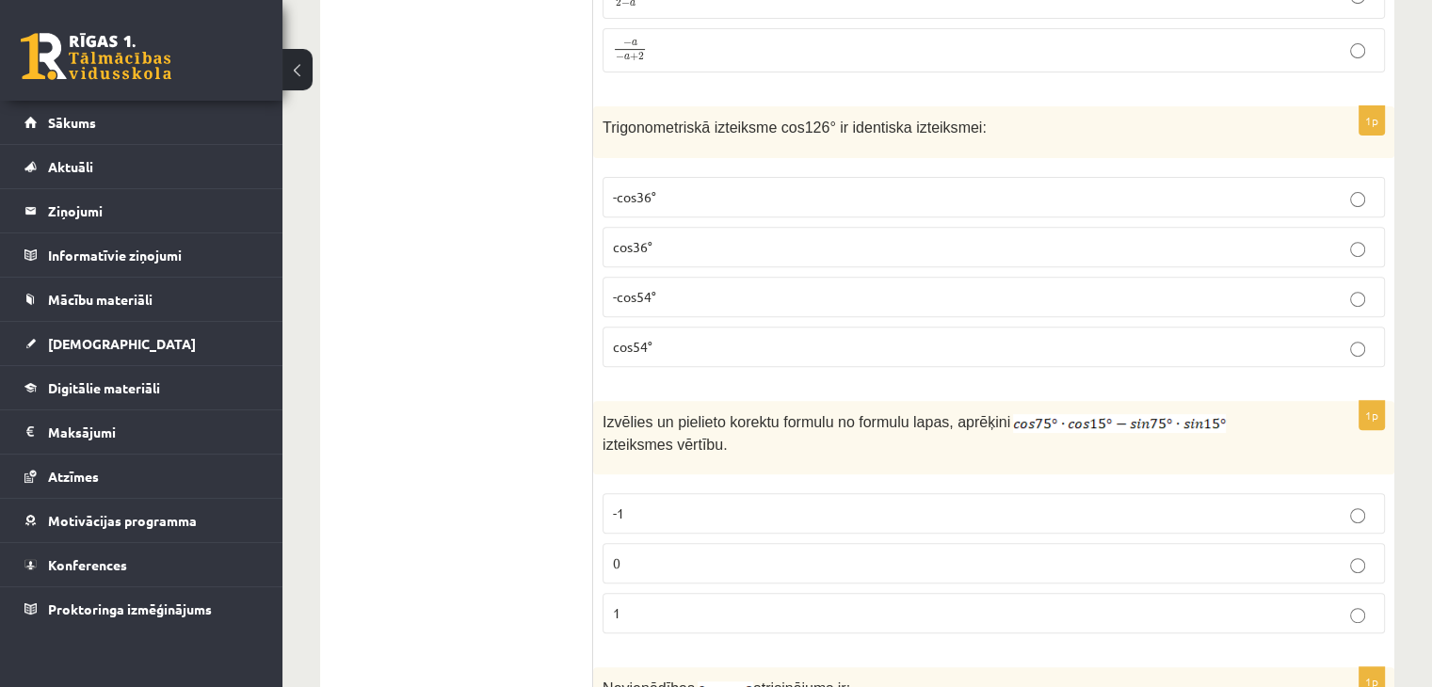
scroll to position [7805, 0]
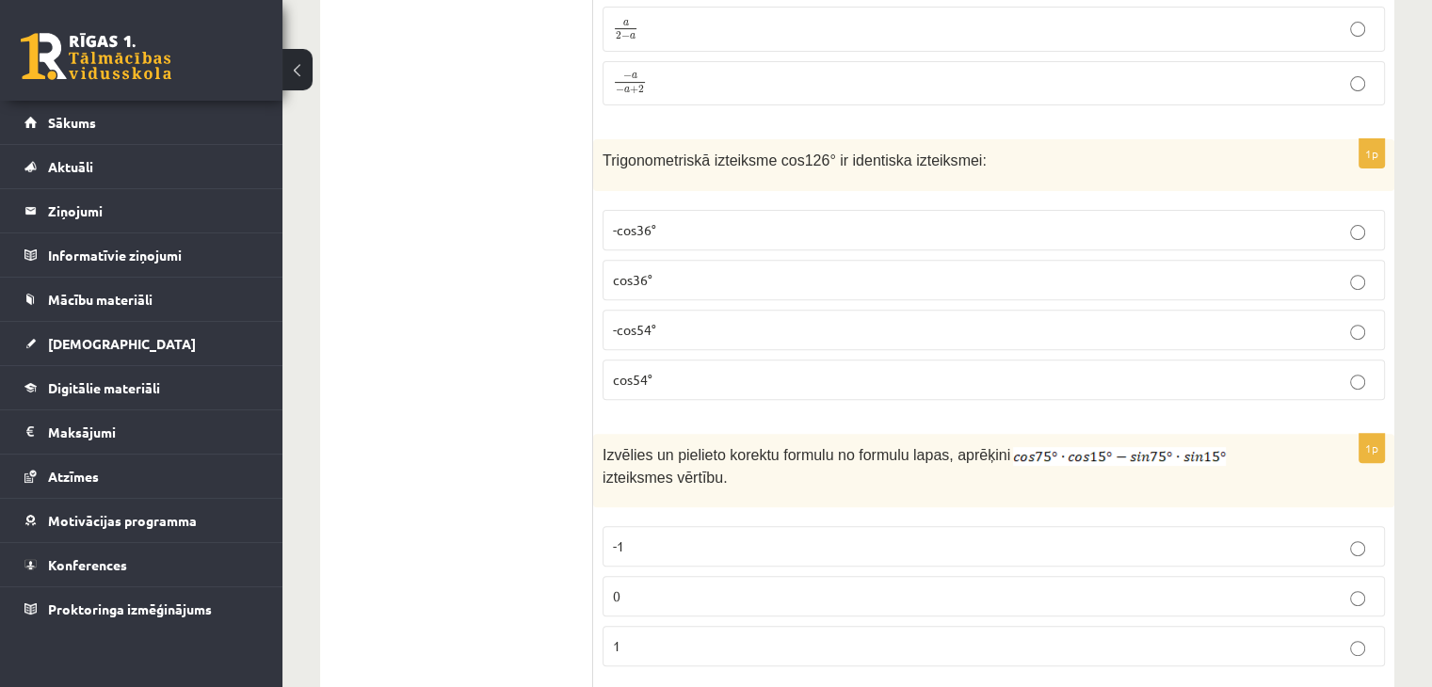
click at [828, 310] on label "-cos54°" at bounding box center [994, 330] width 782 height 40
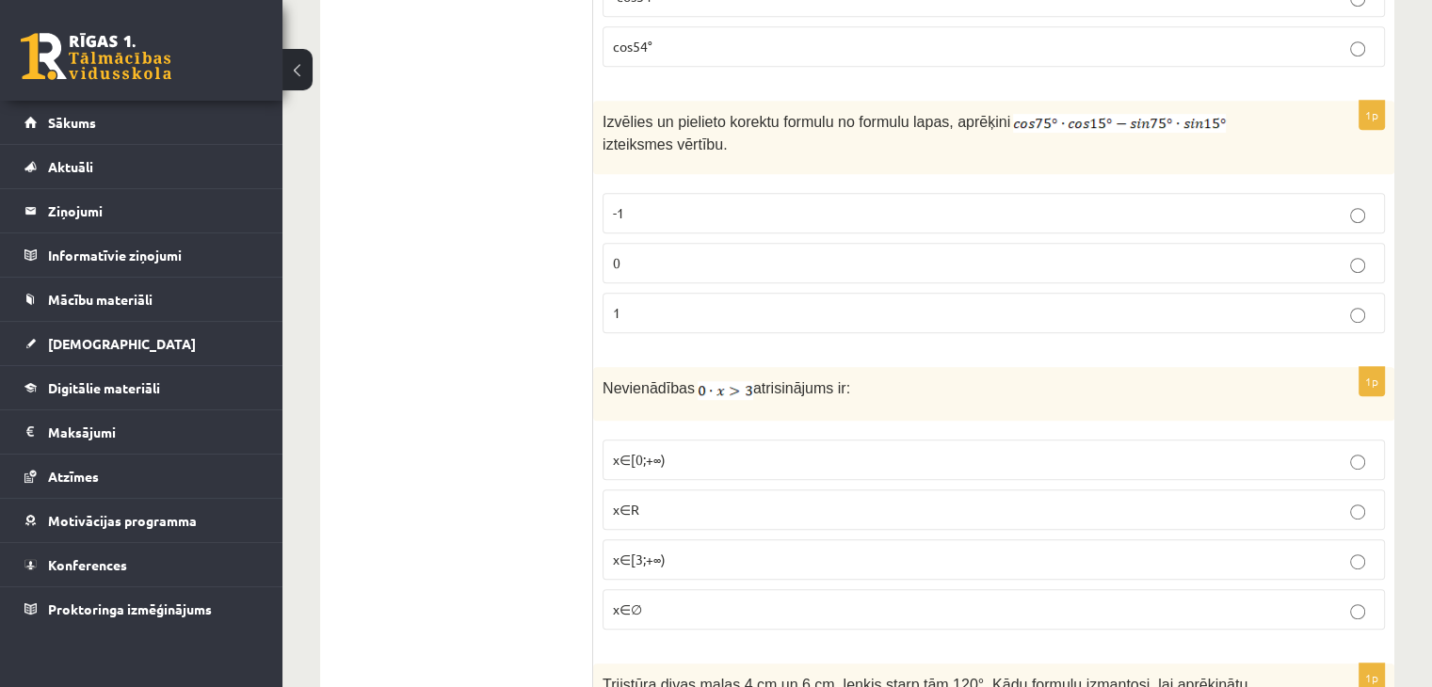
scroll to position [7994, 0]
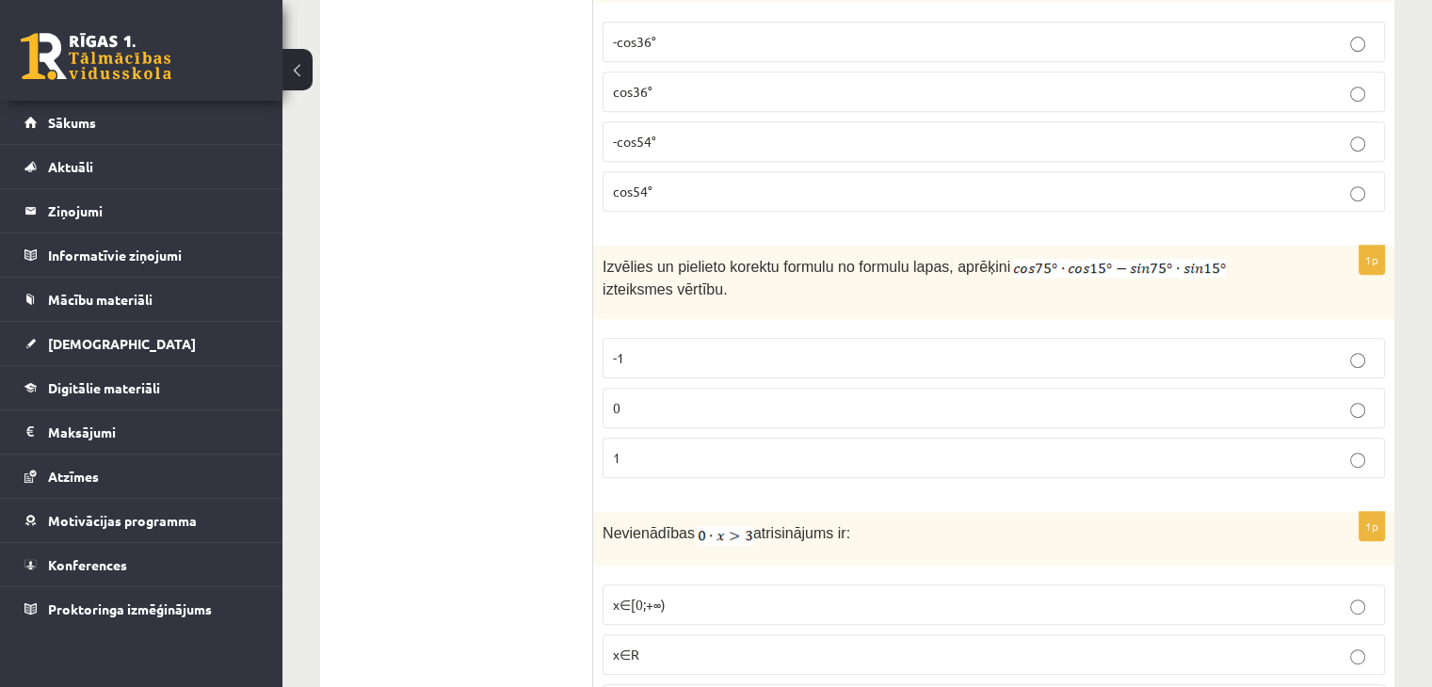
click at [682, 398] on p "0" at bounding box center [994, 408] width 762 height 20
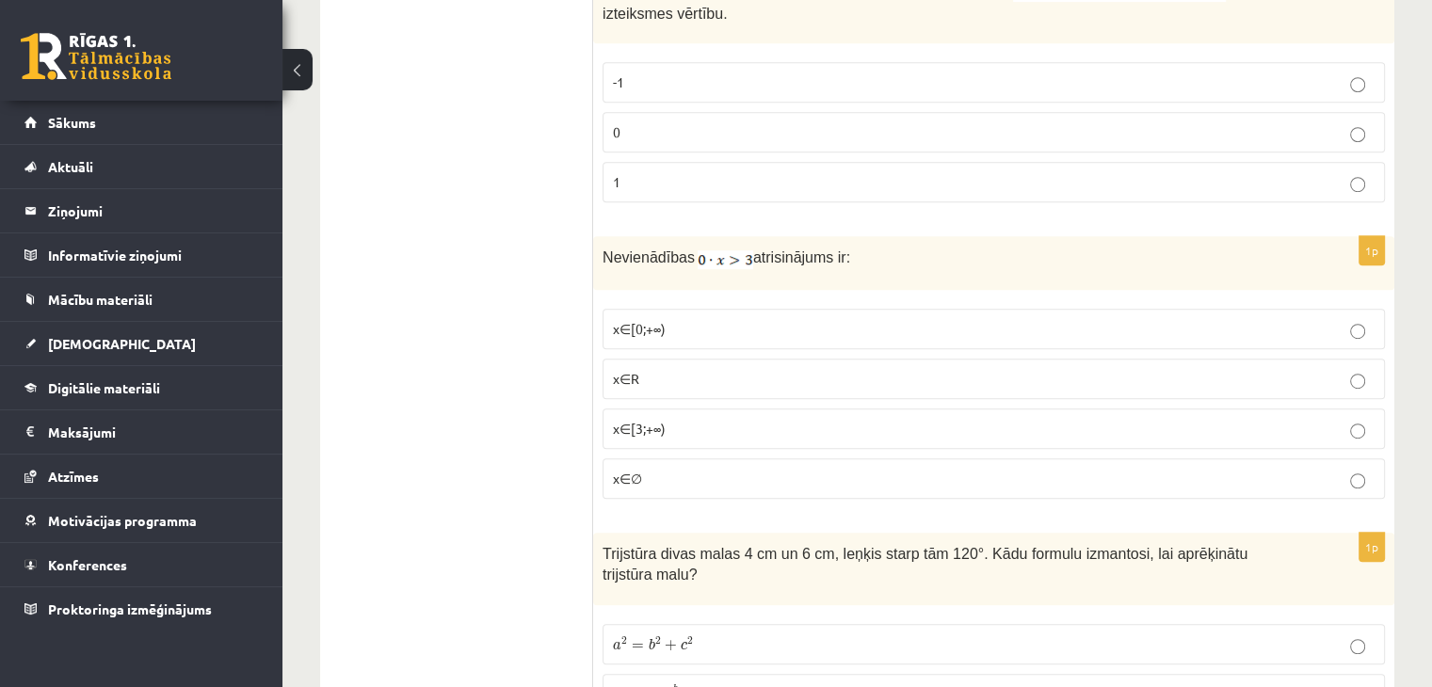
scroll to position [8276, 0]
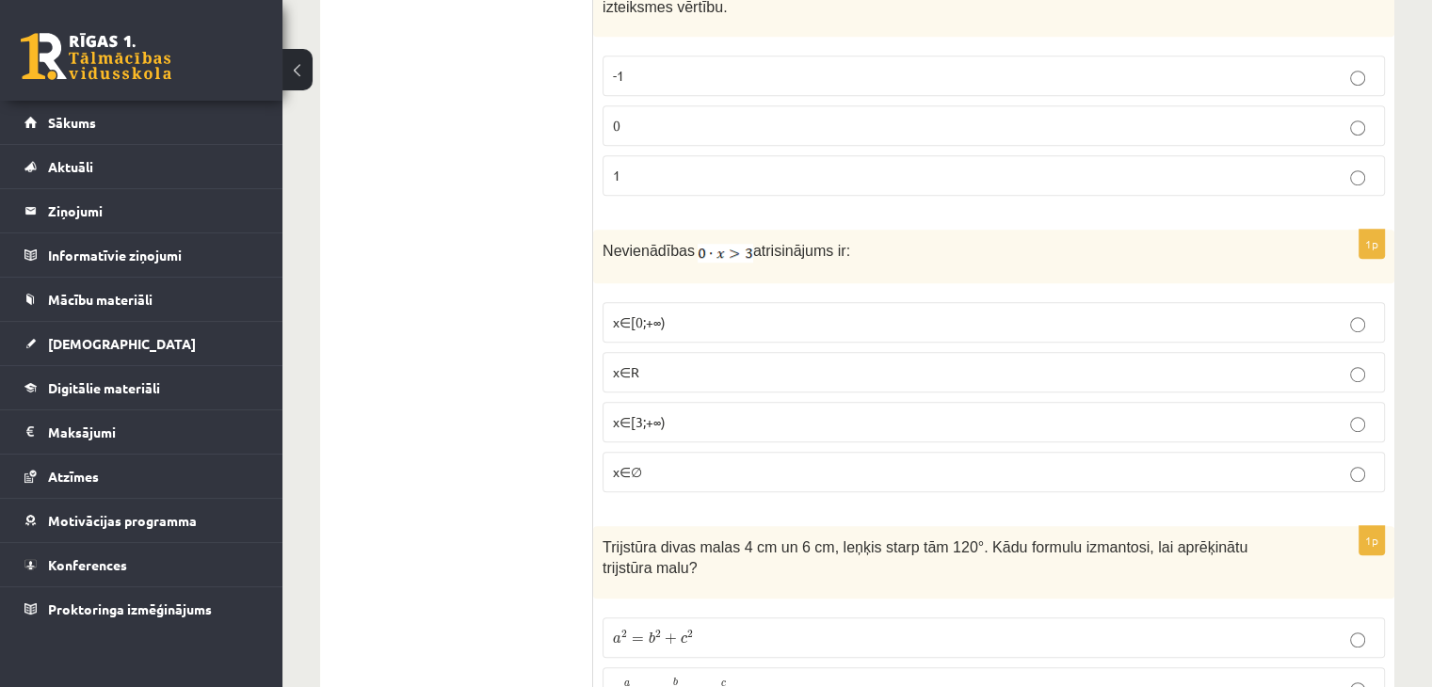
click at [884, 400] on fieldset "x∈[0;+∞) x∈R x∈[3;+∞) x∈∅" at bounding box center [994, 395] width 782 height 205
click at [885, 412] on p "x∈[3;+∞)" at bounding box center [994, 422] width 762 height 20
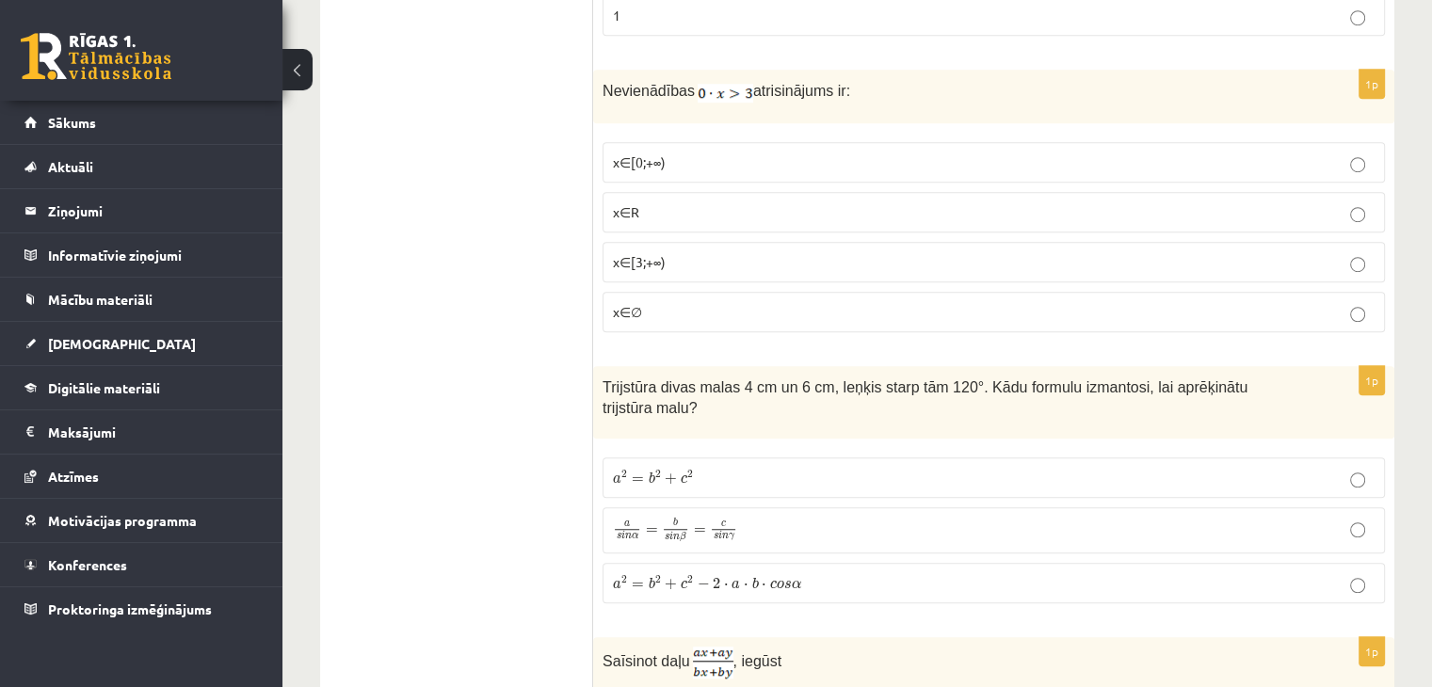
scroll to position [8464, 0]
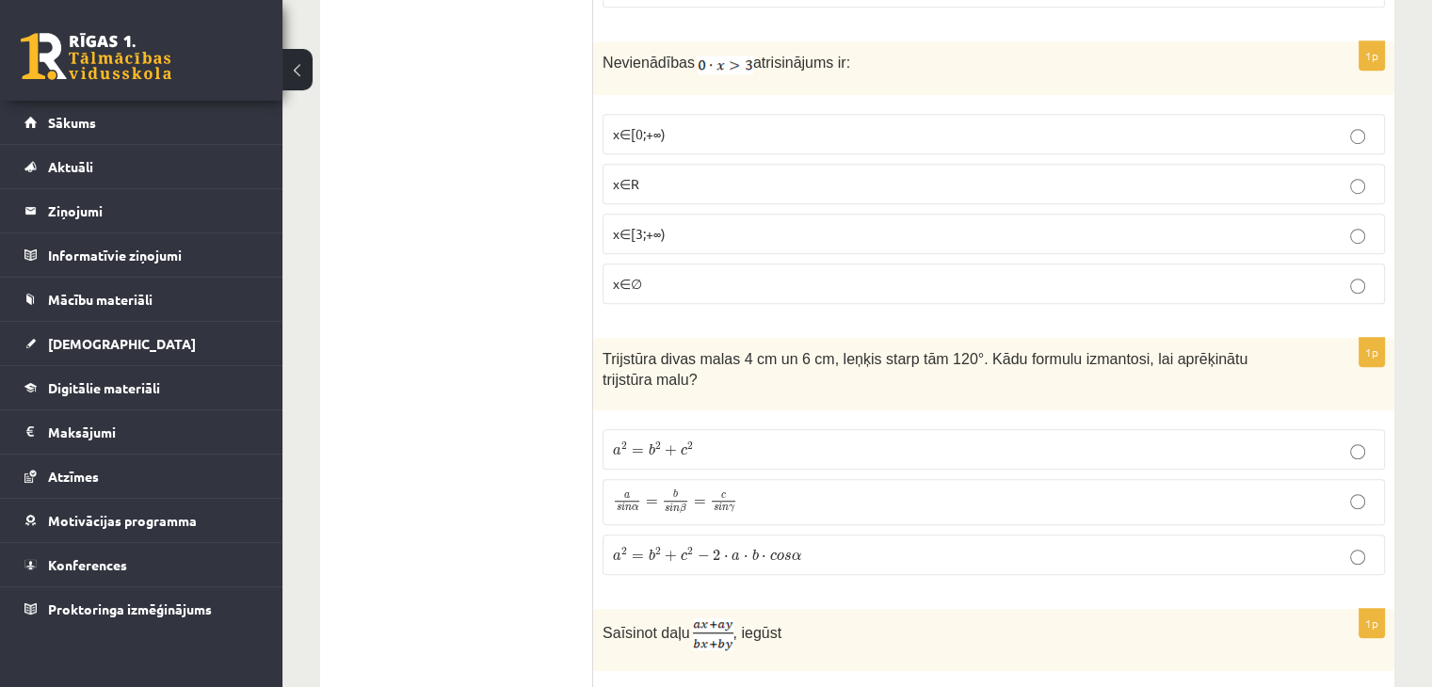
click at [904, 440] on p "a 2 = b 2 + c 2 a 2 = b 2 + c 2" at bounding box center [994, 450] width 762 height 20
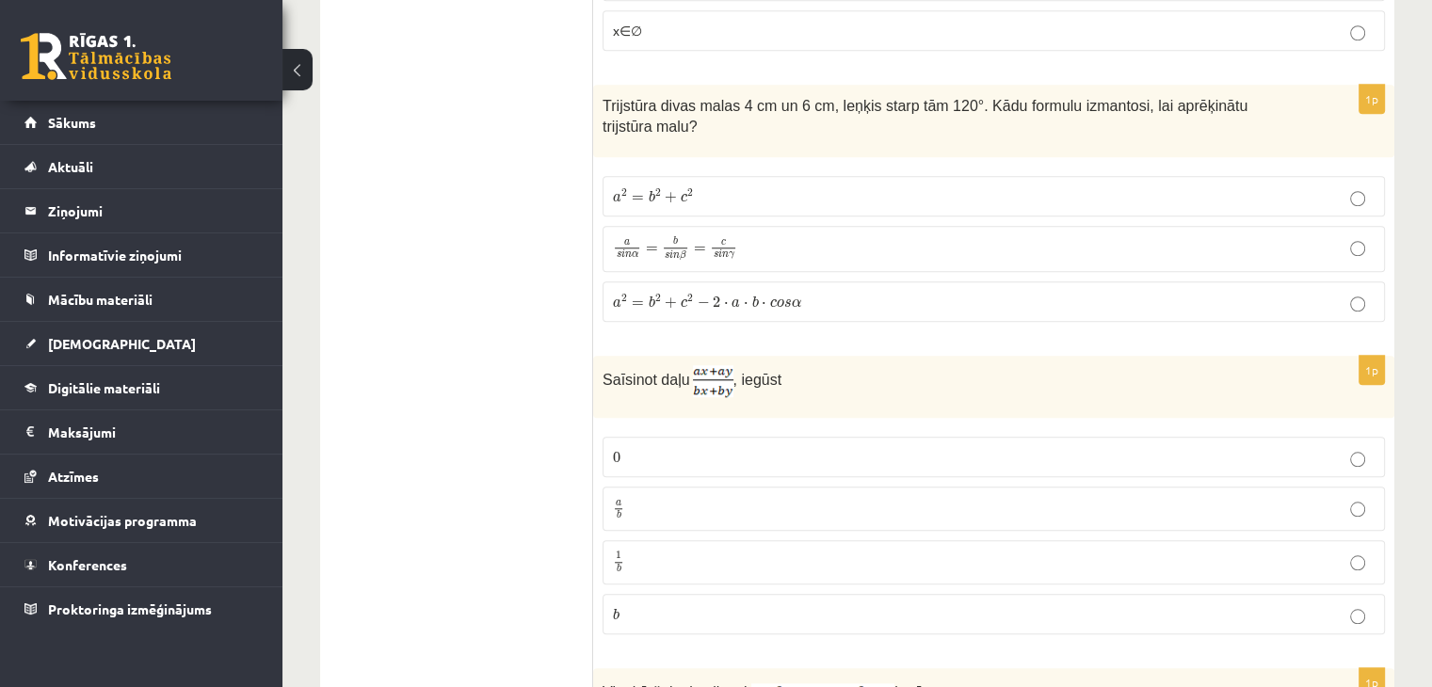
scroll to position [8747, 0]
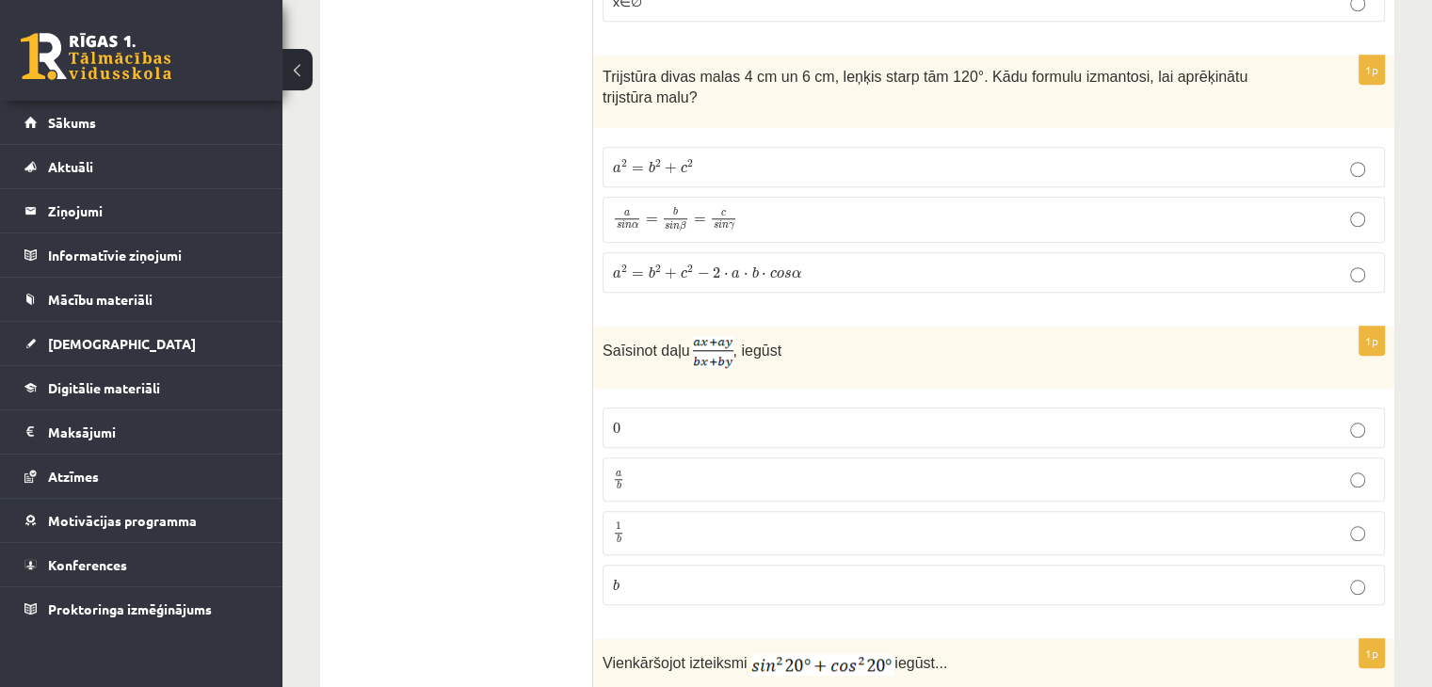
click at [821, 468] on p "a b a b" at bounding box center [994, 480] width 762 height 24
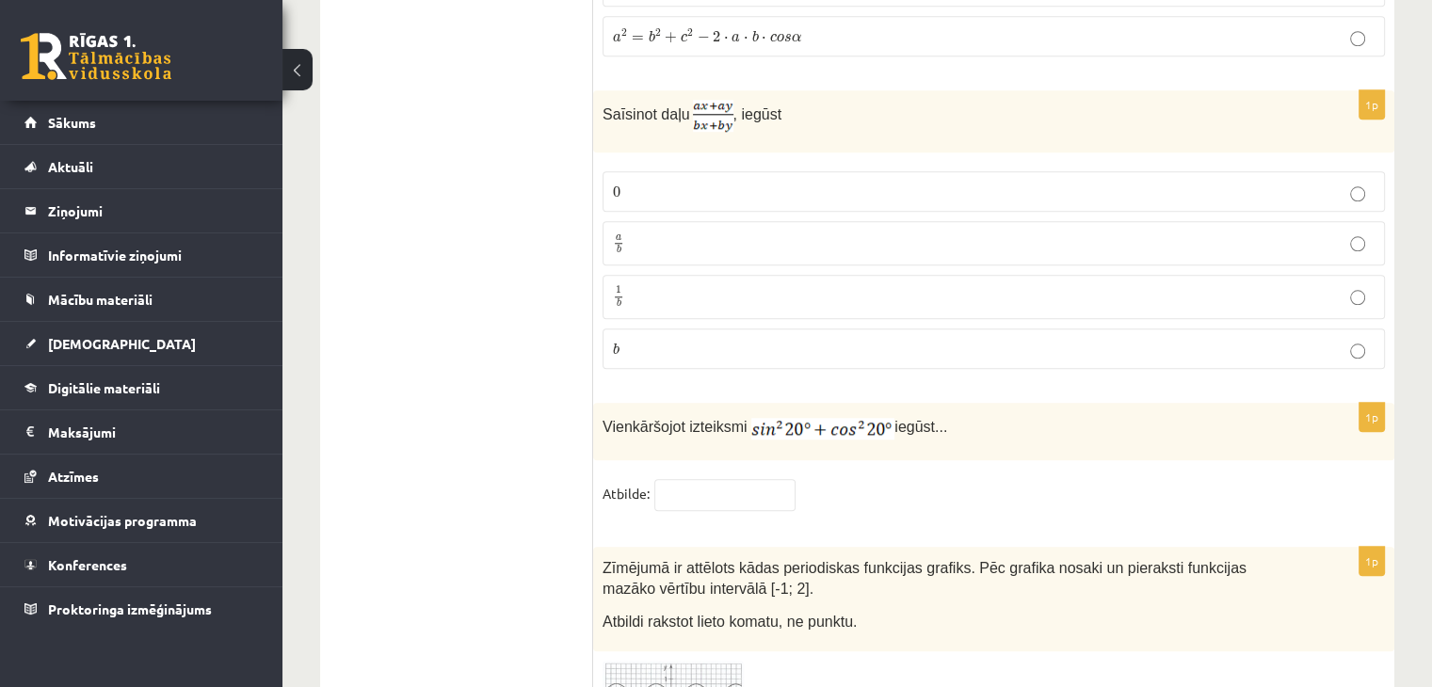
scroll to position [9029, 0]
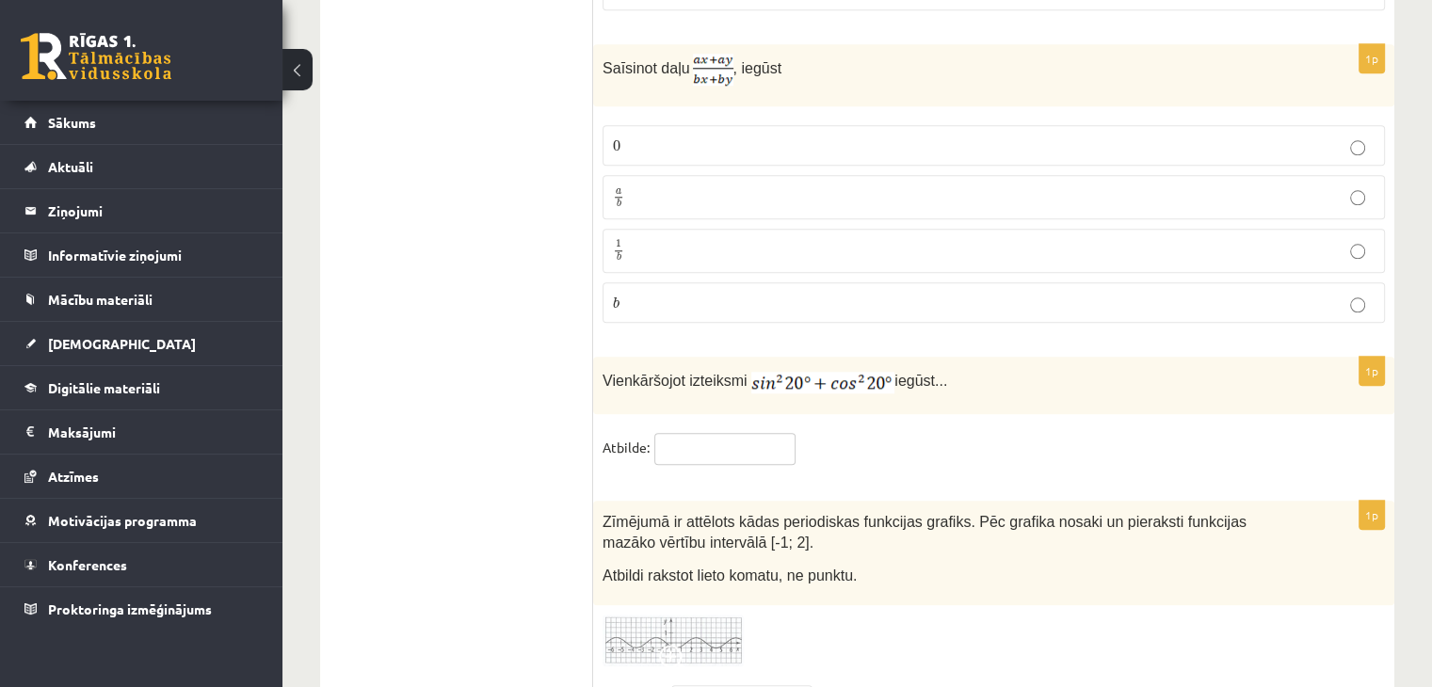
click at [715, 433] on input "text" at bounding box center [724, 449] width 141 height 32
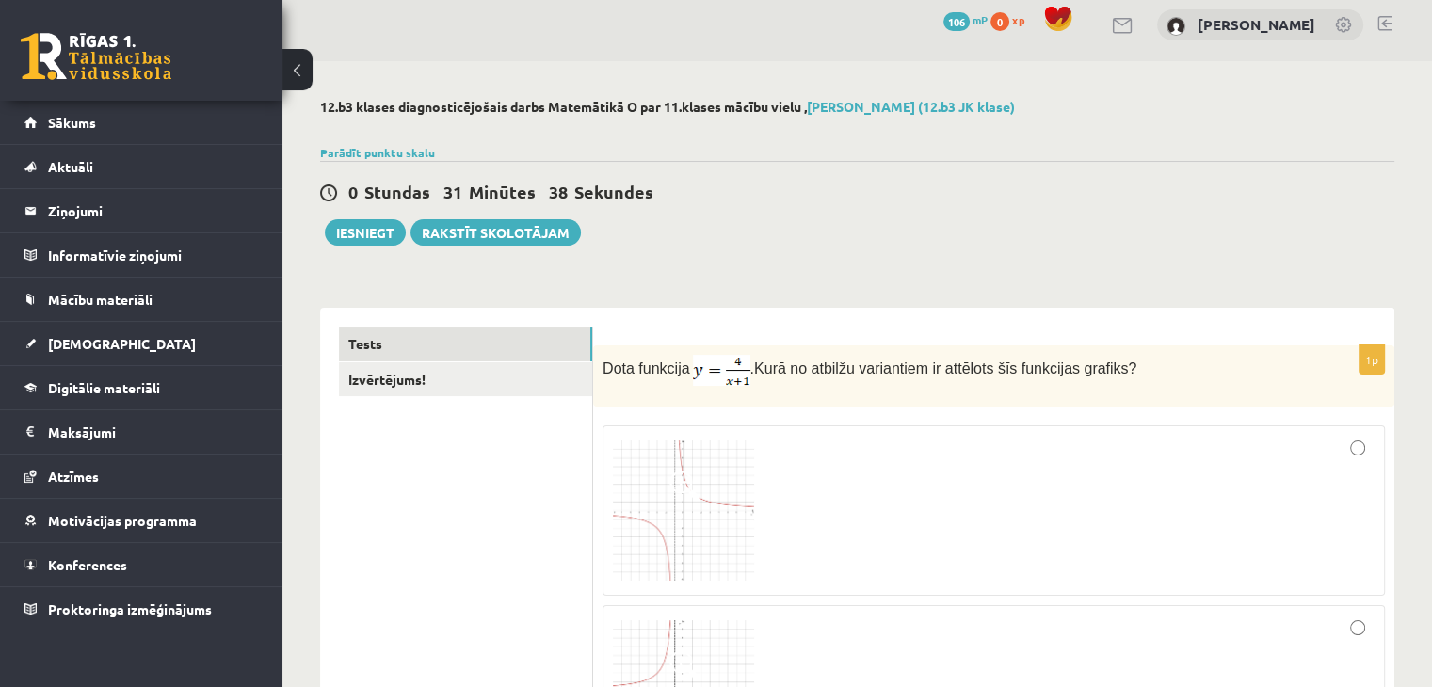
scroll to position [0, 0]
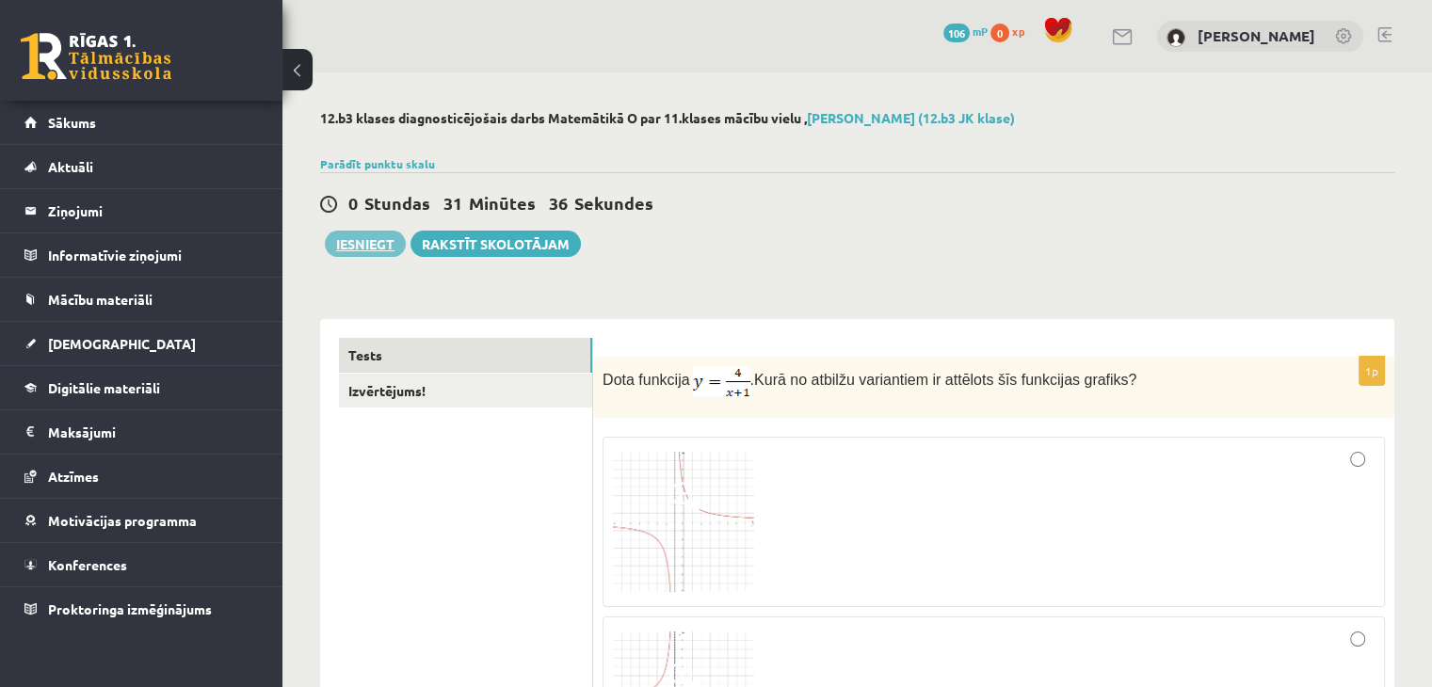
type input "*"
click at [388, 243] on button "Iesniegt" at bounding box center [365, 244] width 81 height 26
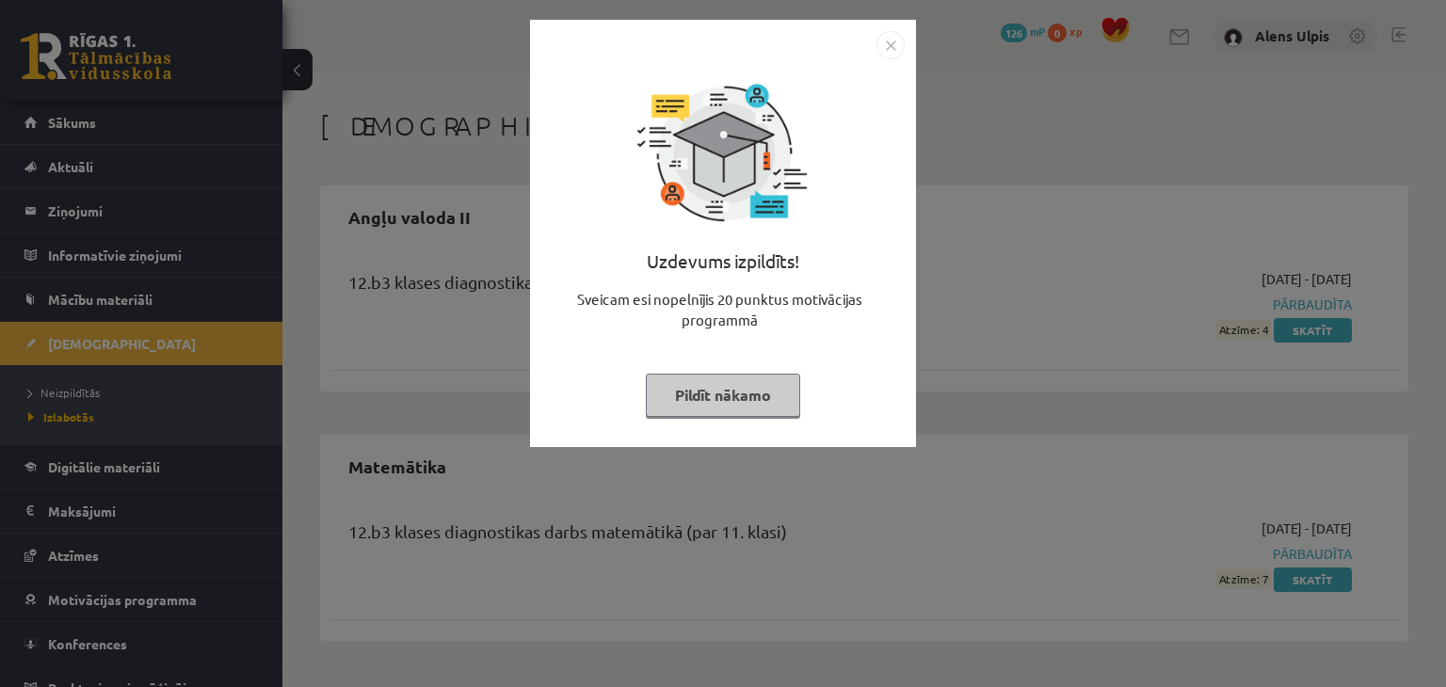
click at [749, 405] on button "Pildīt nākamo" at bounding box center [723, 395] width 154 height 43
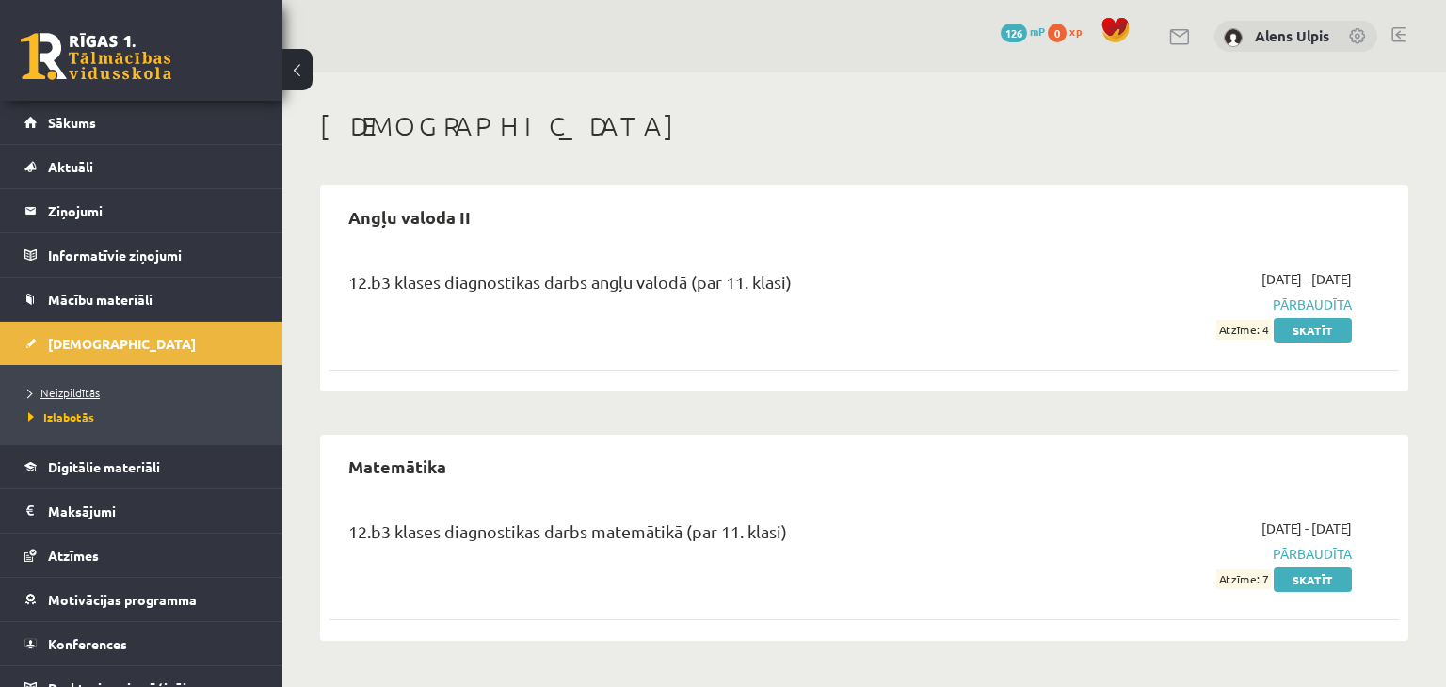
click at [80, 387] on span "Neizpildītās" at bounding box center [64, 392] width 72 height 15
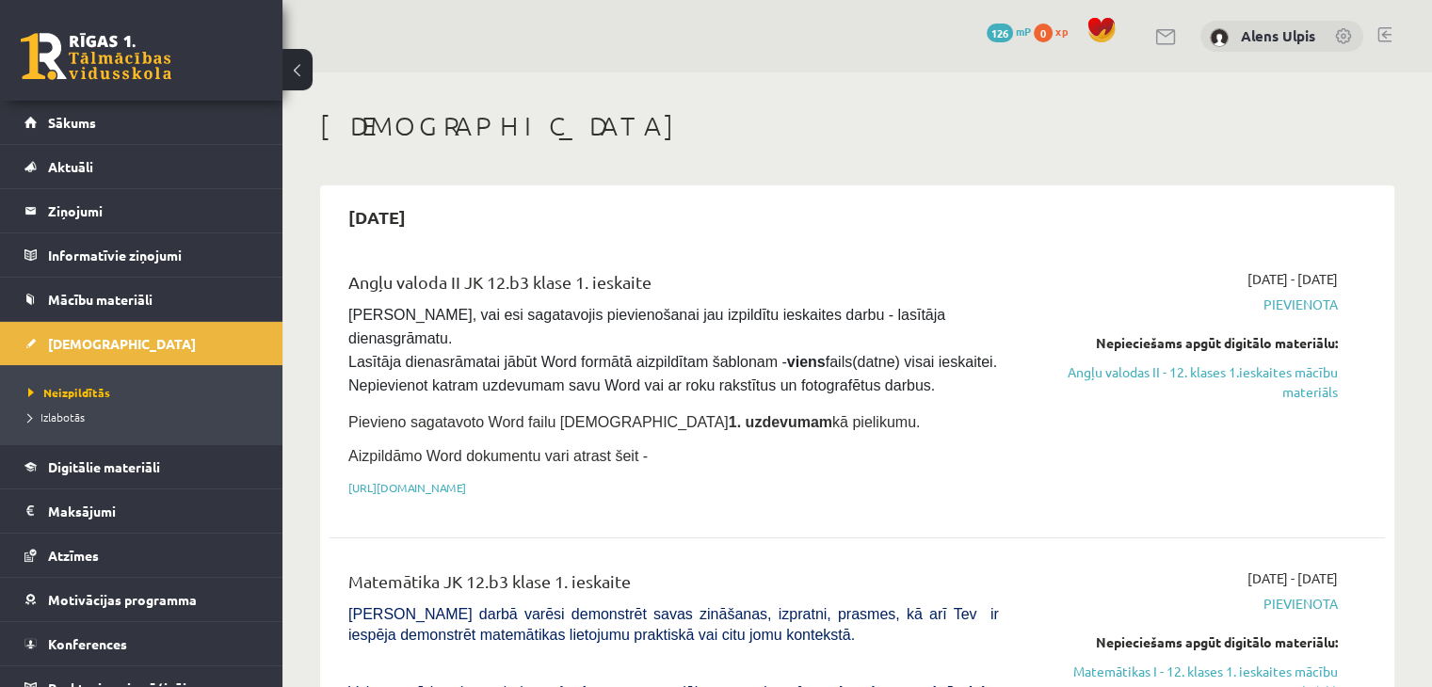
click at [306, 77] on button at bounding box center [297, 69] width 30 height 41
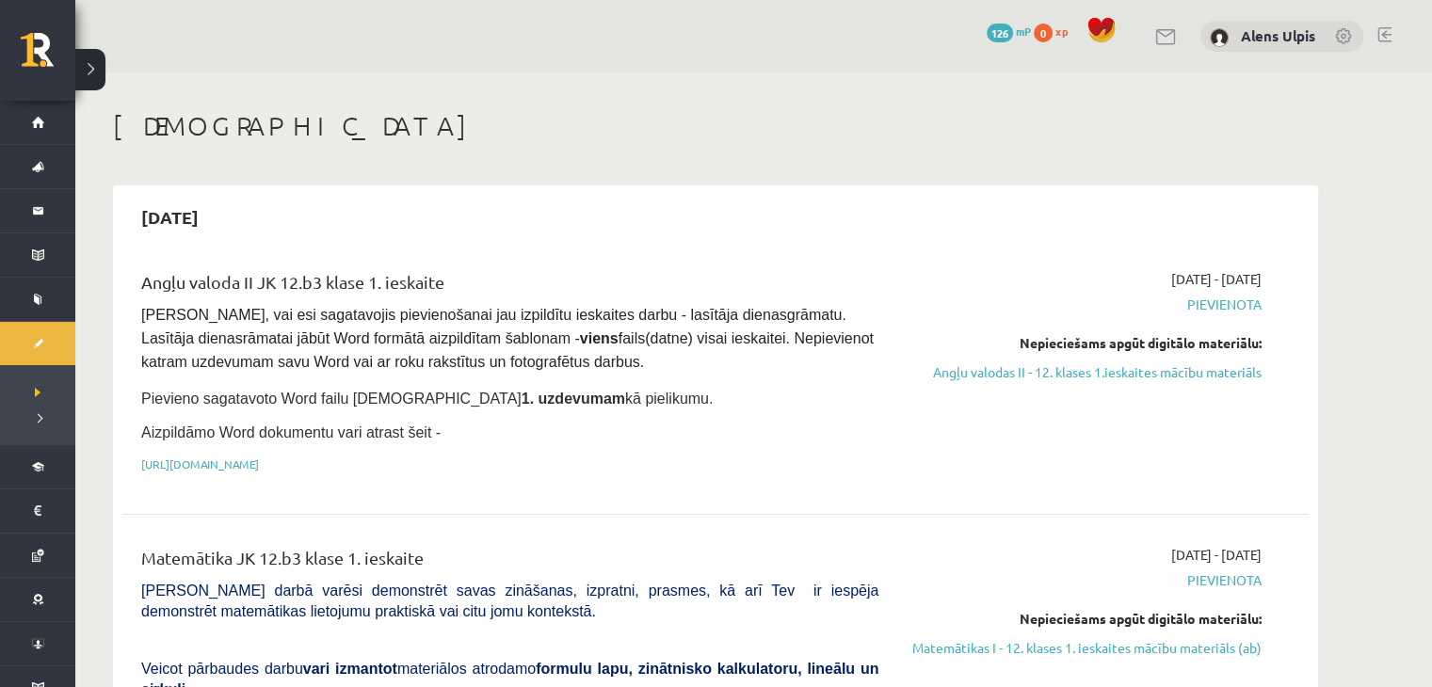
click at [99, 64] on button at bounding box center [90, 69] width 30 height 41
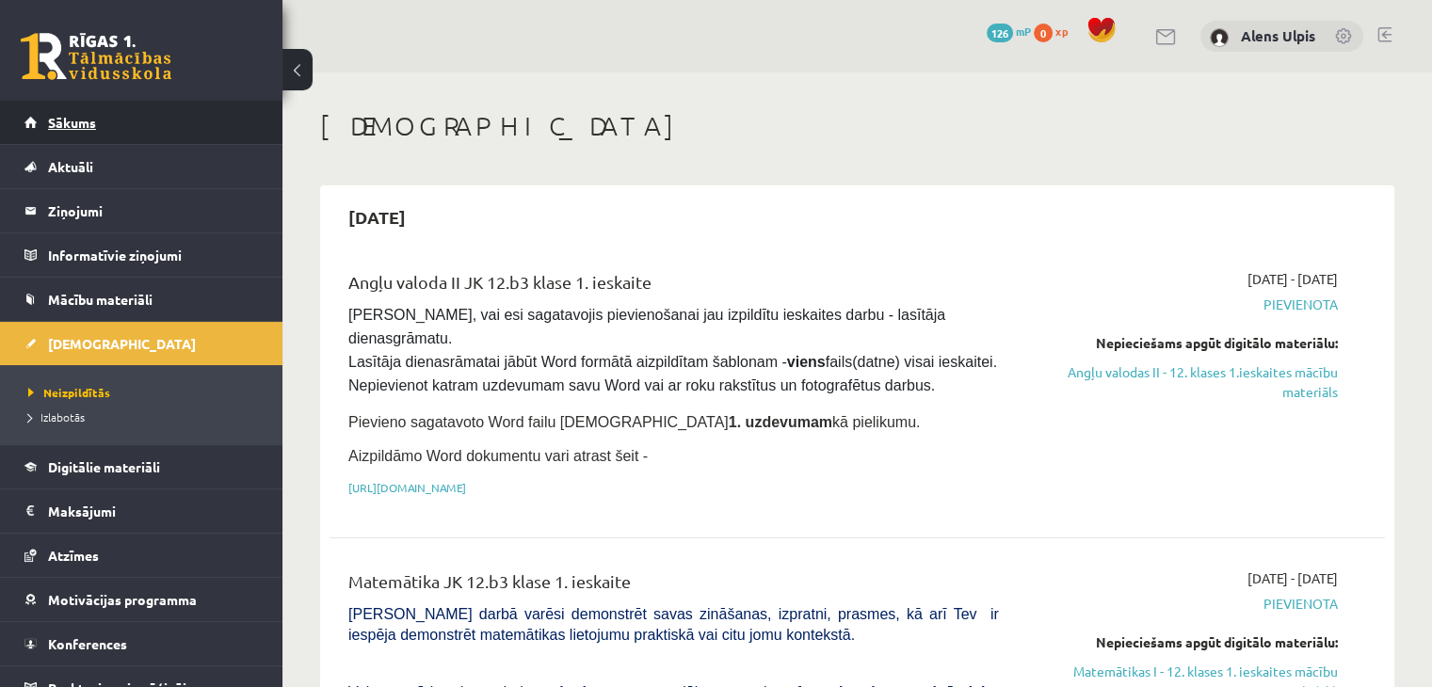
click at [54, 121] on span "Sākums" at bounding box center [72, 122] width 48 height 17
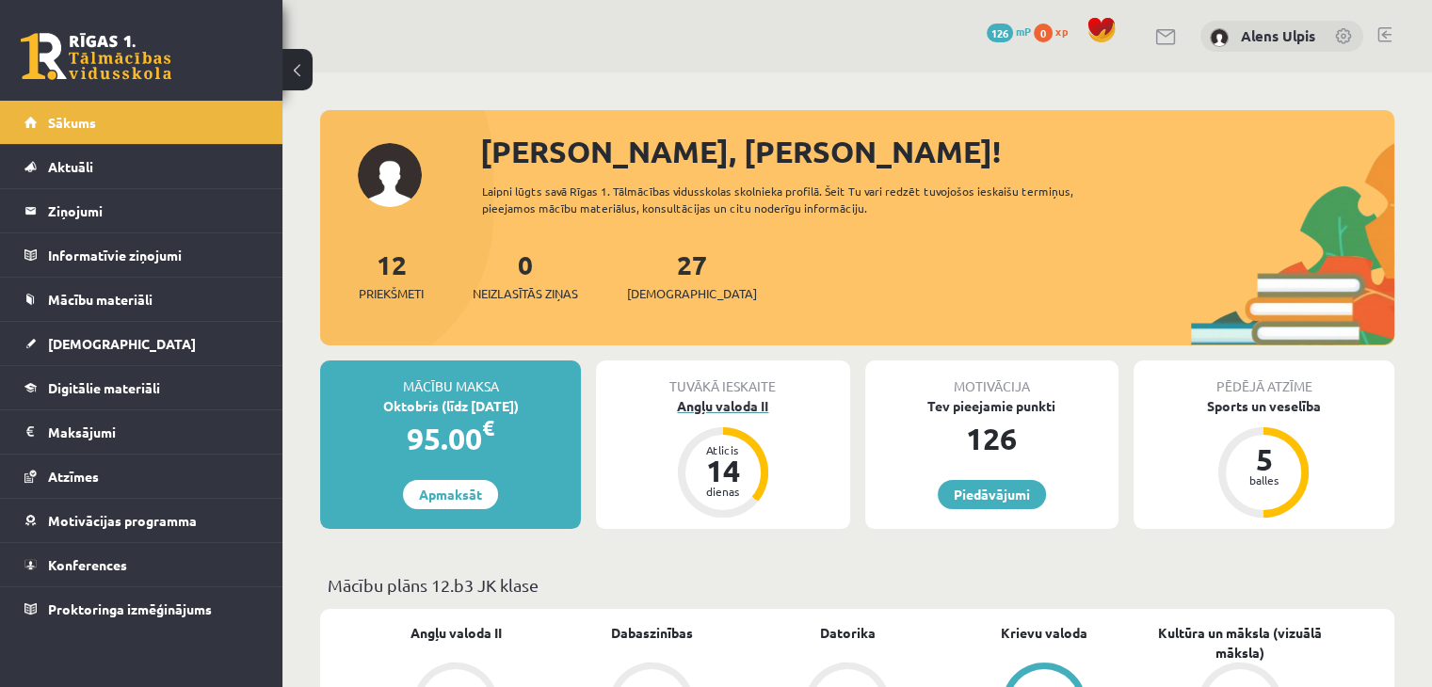
click at [721, 407] on div "Angļu valoda II" at bounding box center [722, 406] width 253 height 20
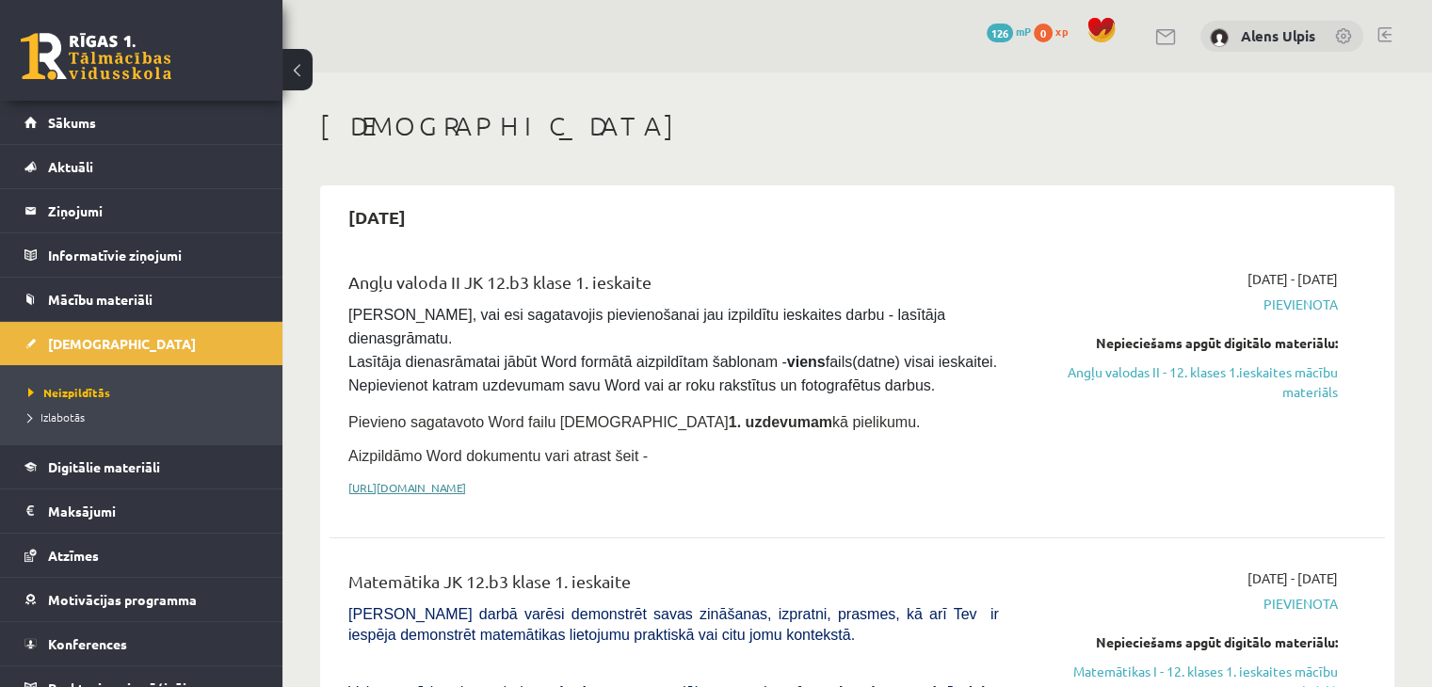
click at [466, 480] on link "[URL][DOMAIN_NAME]" at bounding box center [407, 487] width 118 height 15
click at [1226, 380] on link "Angļu valodas II - 12. klases 1.ieskaites mācību materiāls" at bounding box center [1182, 382] width 311 height 40
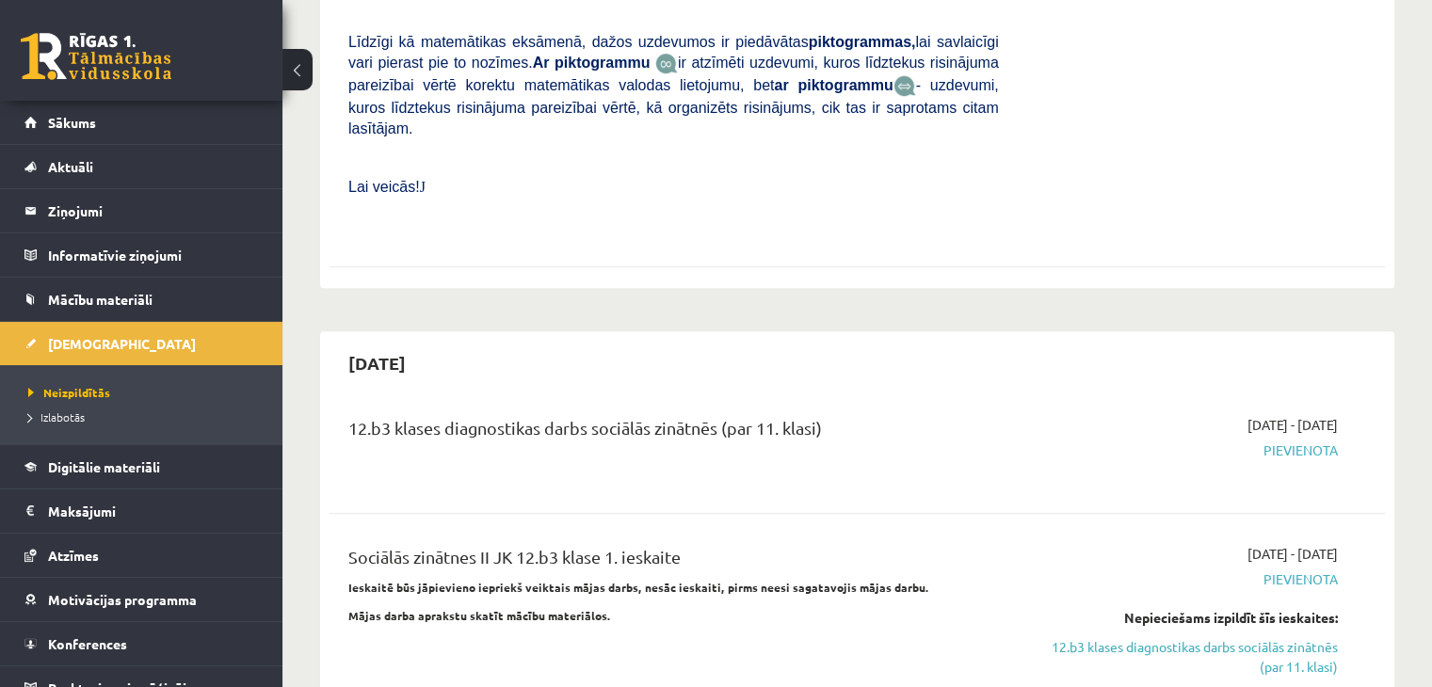
scroll to position [1036, 0]
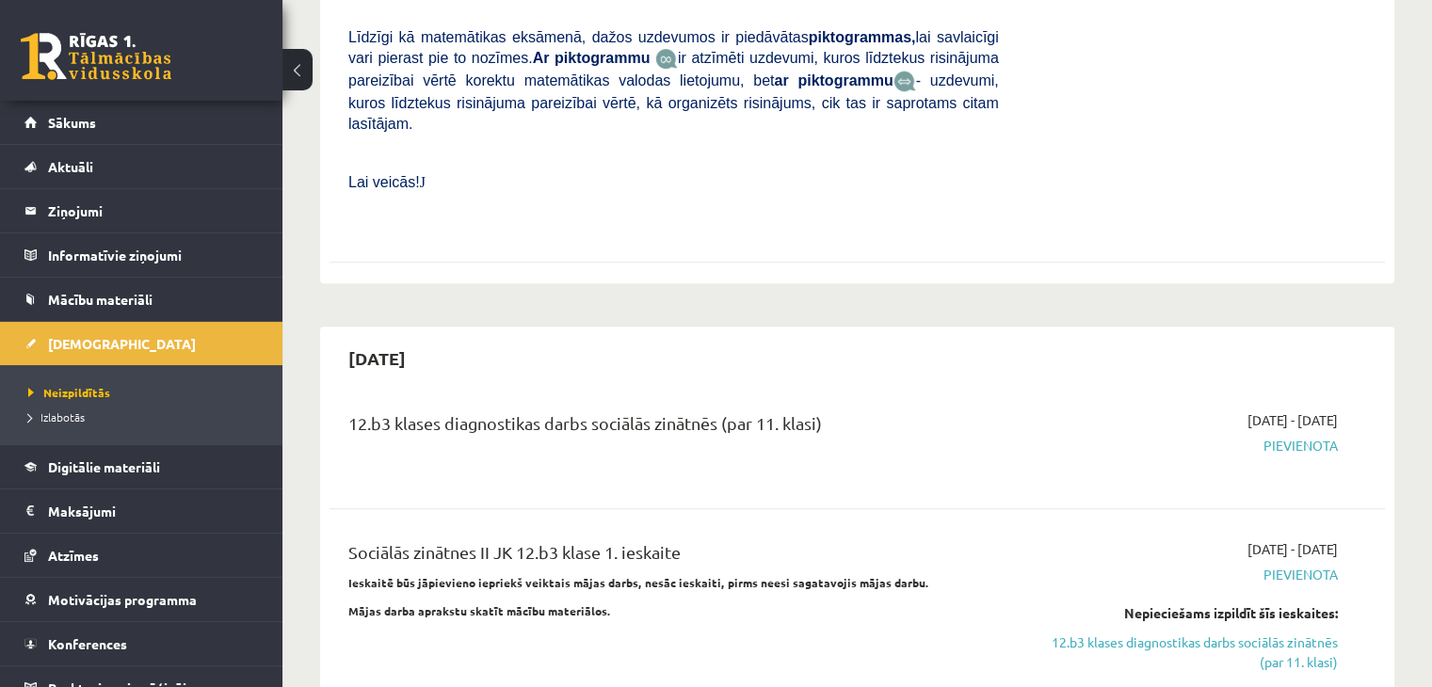
click at [1291, 436] on span "Pievienota" at bounding box center [1182, 446] width 311 height 20
click at [644, 410] on div "12.b3 klases diagnostikas darbs sociālās zinātnēs (par 11. klasi)" at bounding box center [673, 427] width 651 height 35
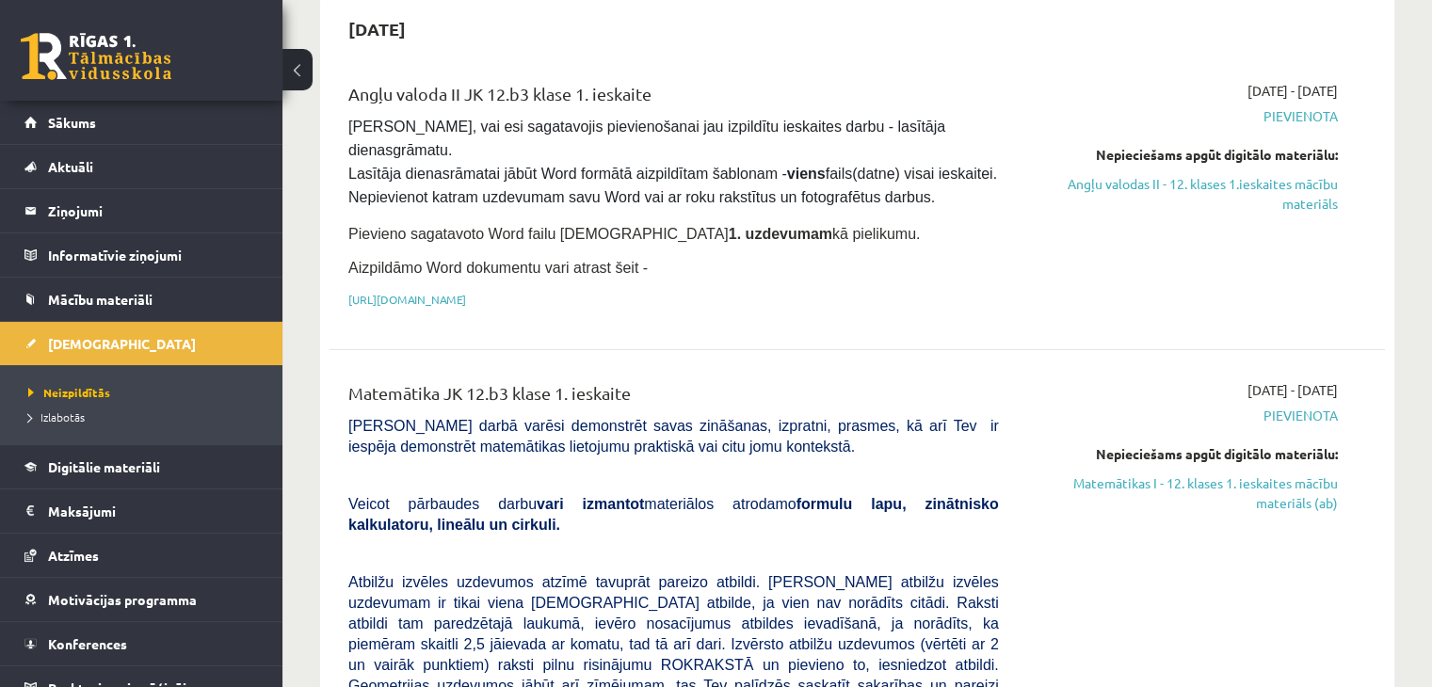
scroll to position [0, 0]
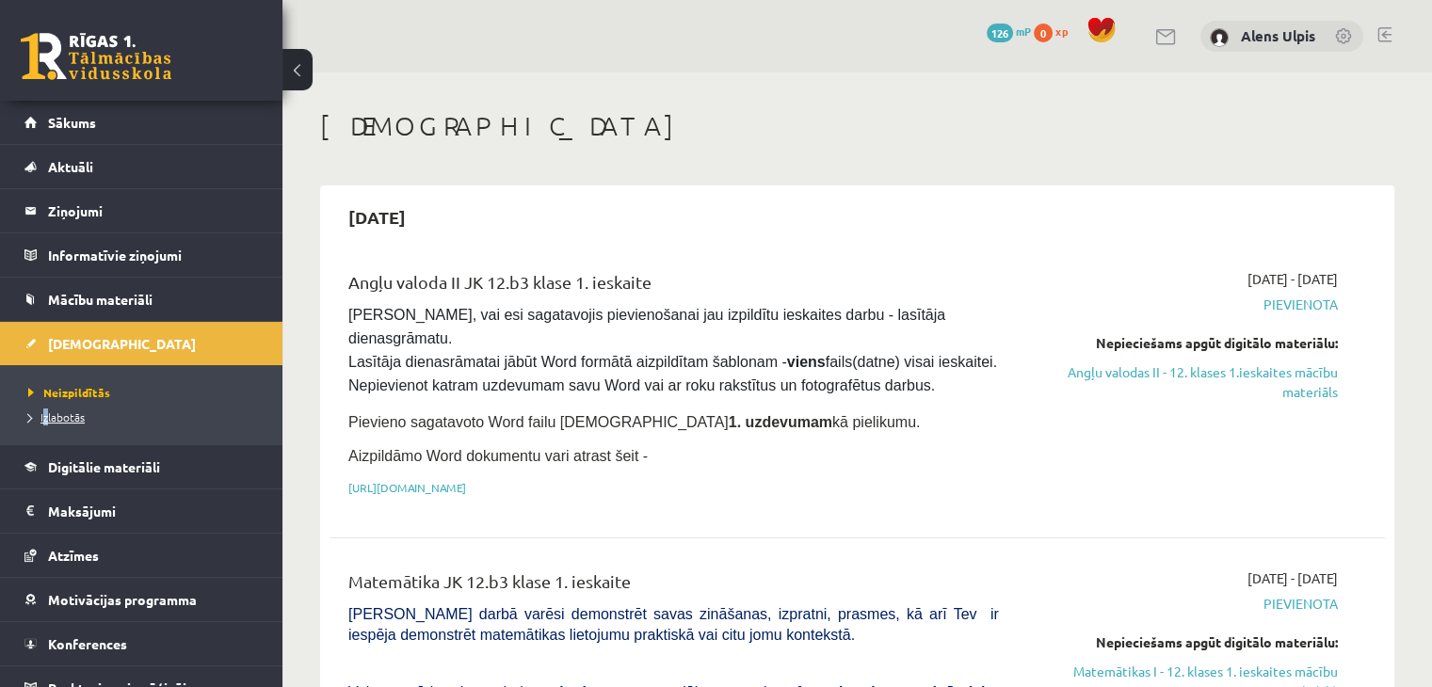
drag, startPoint x: 45, startPoint y: 426, endPoint x: 63, endPoint y: 419, distance: 19.4
click at [46, 426] on li "Izlabotās" at bounding box center [145, 417] width 235 height 24
click at [65, 418] on span "Izlabotās" at bounding box center [61, 417] width 66 height 15
click at [85, 121] on span "Sākums" at bounding box center [72, 122] width 48 height 17
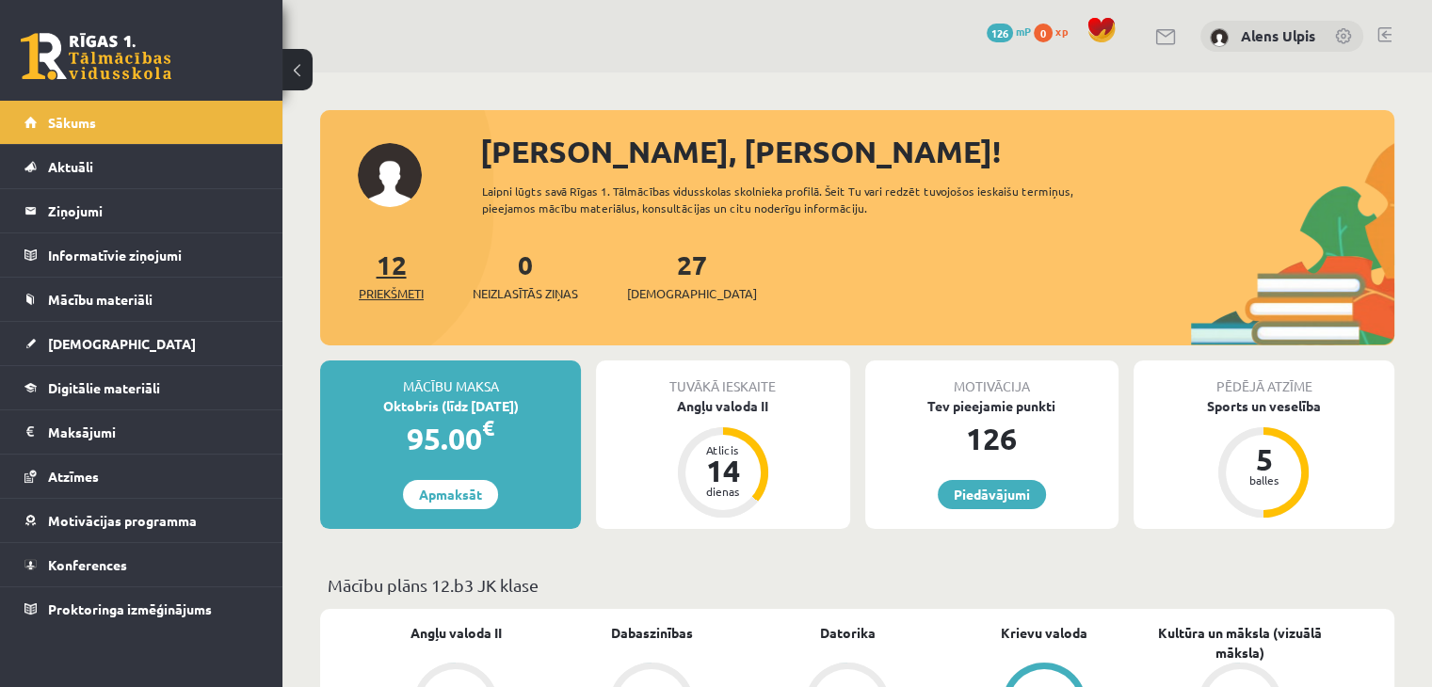
click at [384, 268] on link "12 Priekšmeti" at bounding box center [391, 276] width 65 height 56
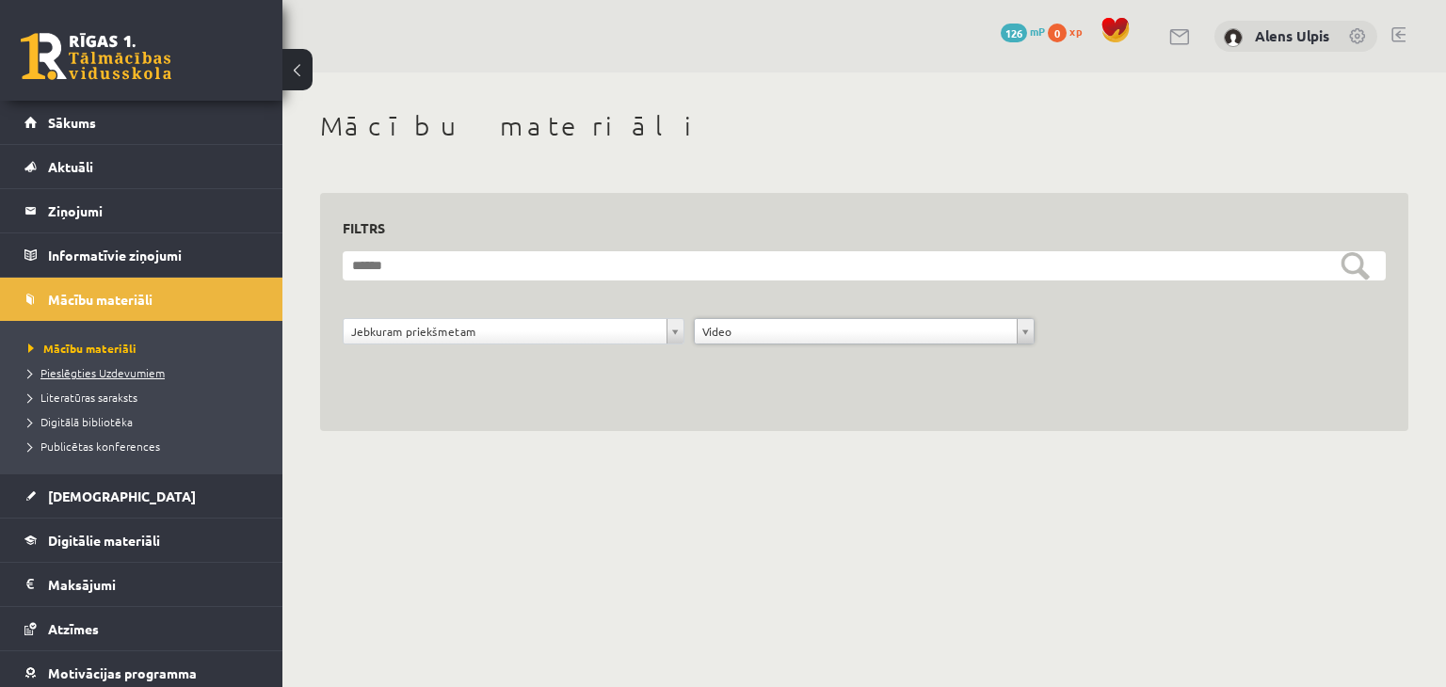
click at [113, 370] on span "Pieslēgties Uzdevumiem" at bounding box center [96, 372] width 137 height 15
click at [89, 490] on span "[DEMOGRAPHIC_DATA]" at bounding box center [122, 496] width 148 height 17
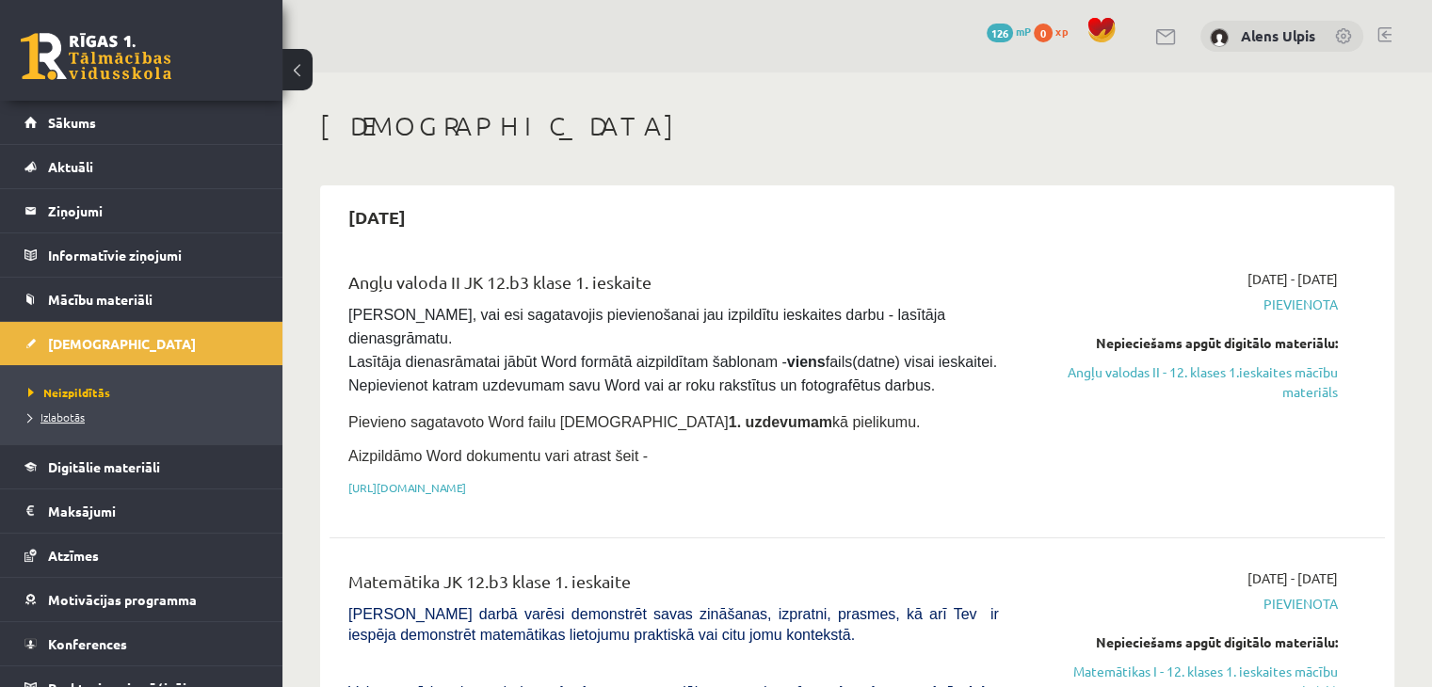
click at [72, 415] on span "Izlabotās" at bounding box center [56, 417] width 56 height 15
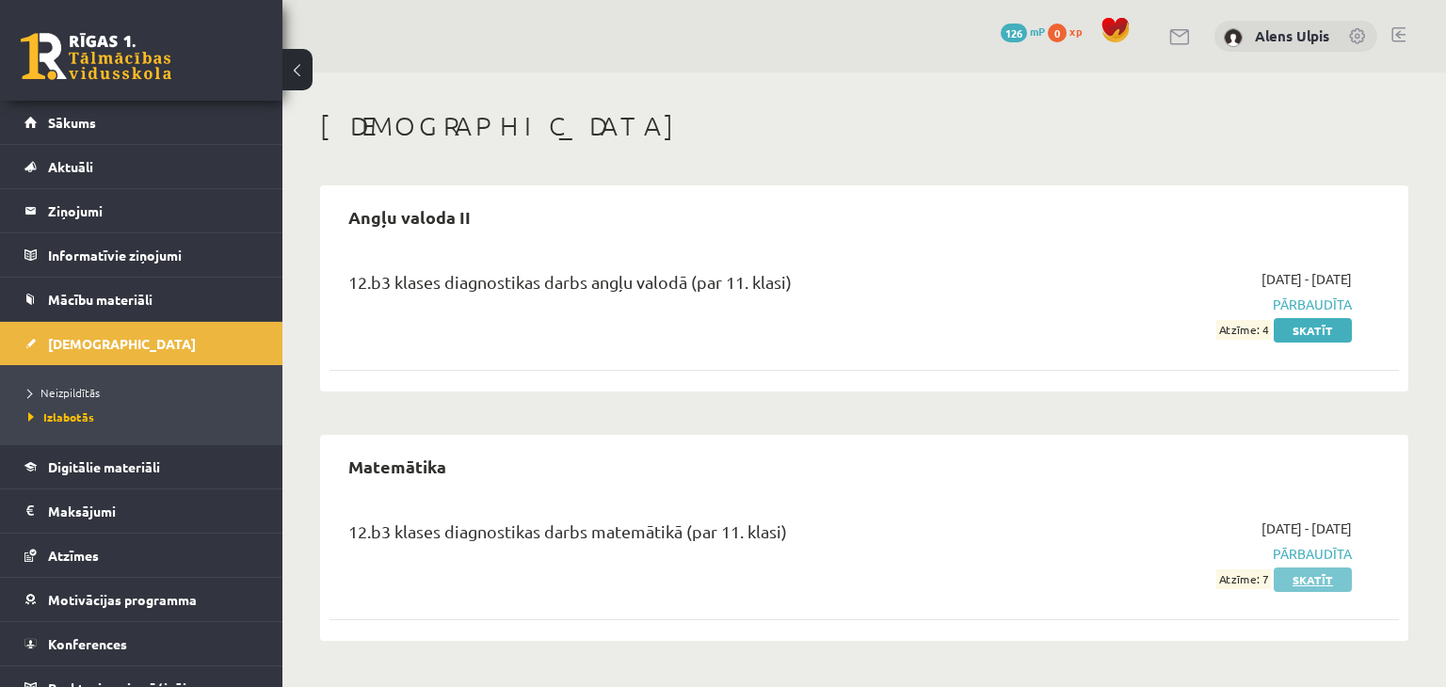
click at [1314, 576] on link "Skatīt" at bounding box center [1313, 580] width 78 height 24
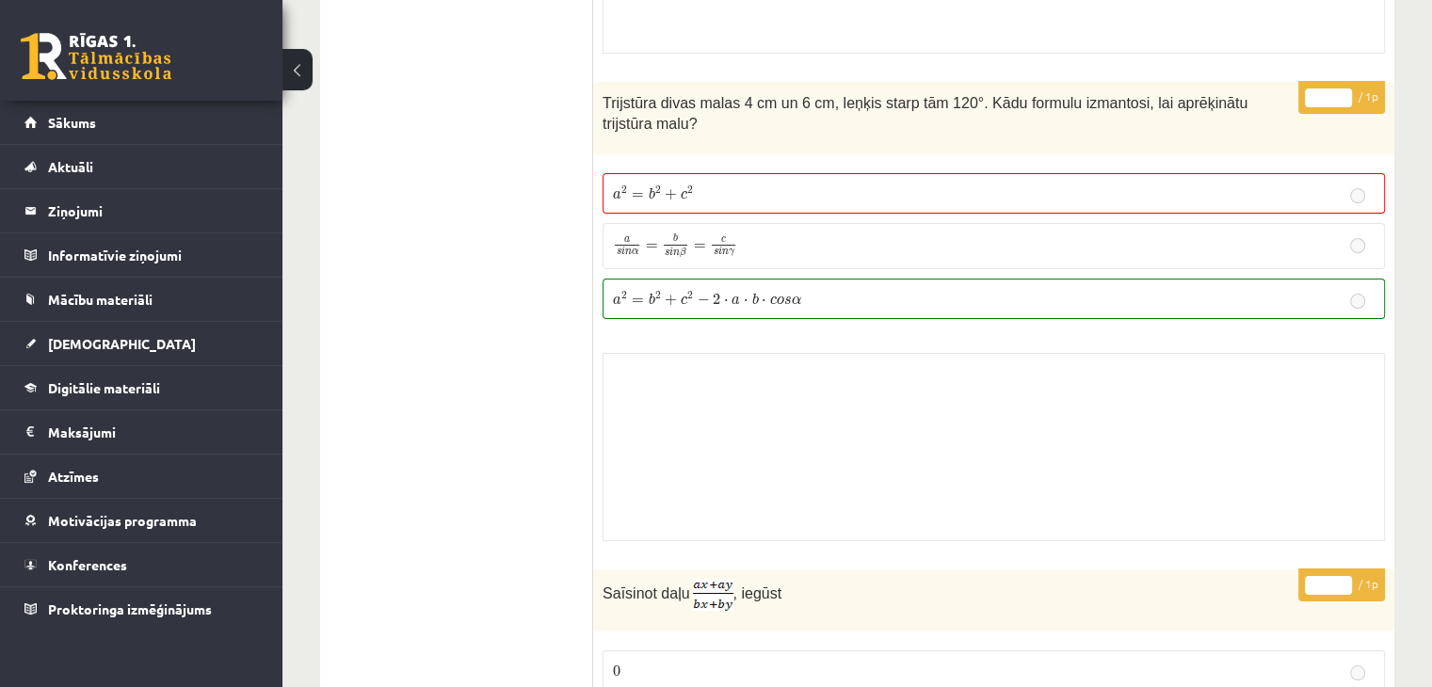
scroll to position [13886, 0]
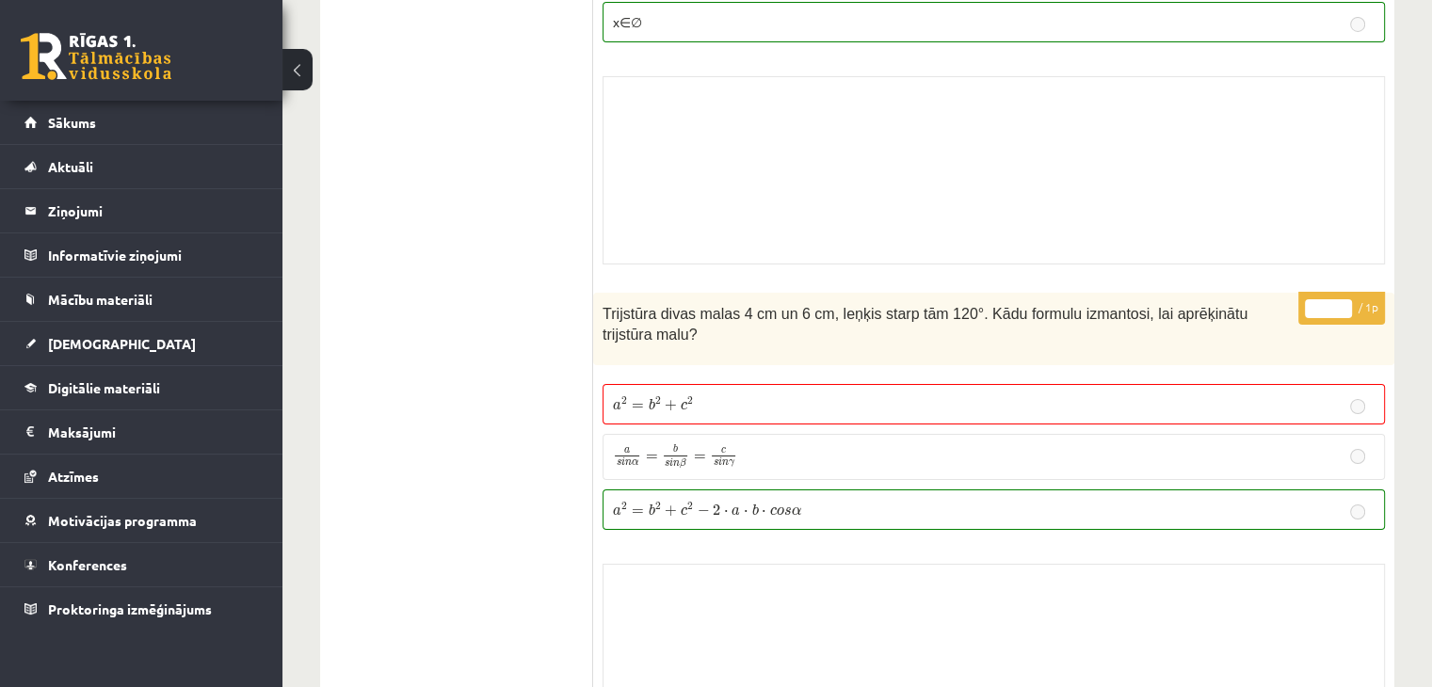
click at [738, 503] on span "a 2 = b 2 + c 2 − 2 ⋅ a ⋅ b ⋅ c o s α" at bounding box center [707, 510] width 188 height 14
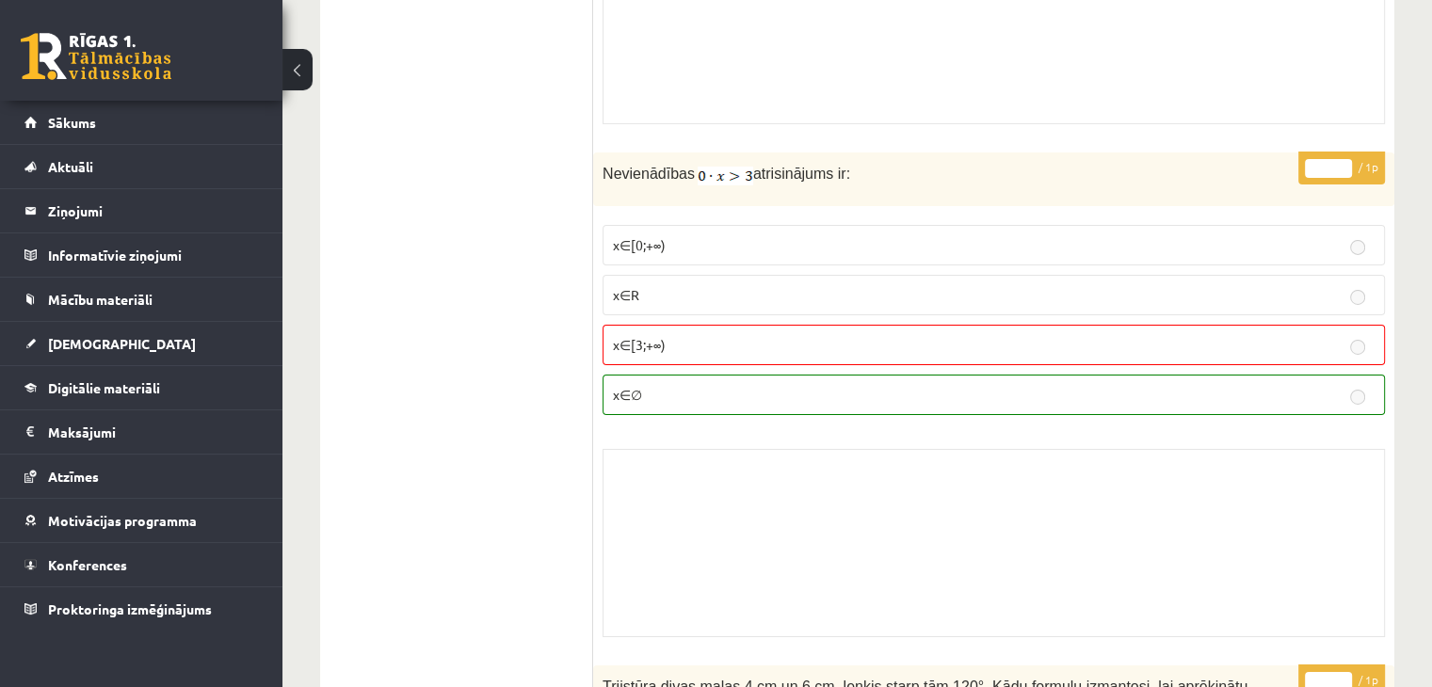
scroll to position [13509, 0]
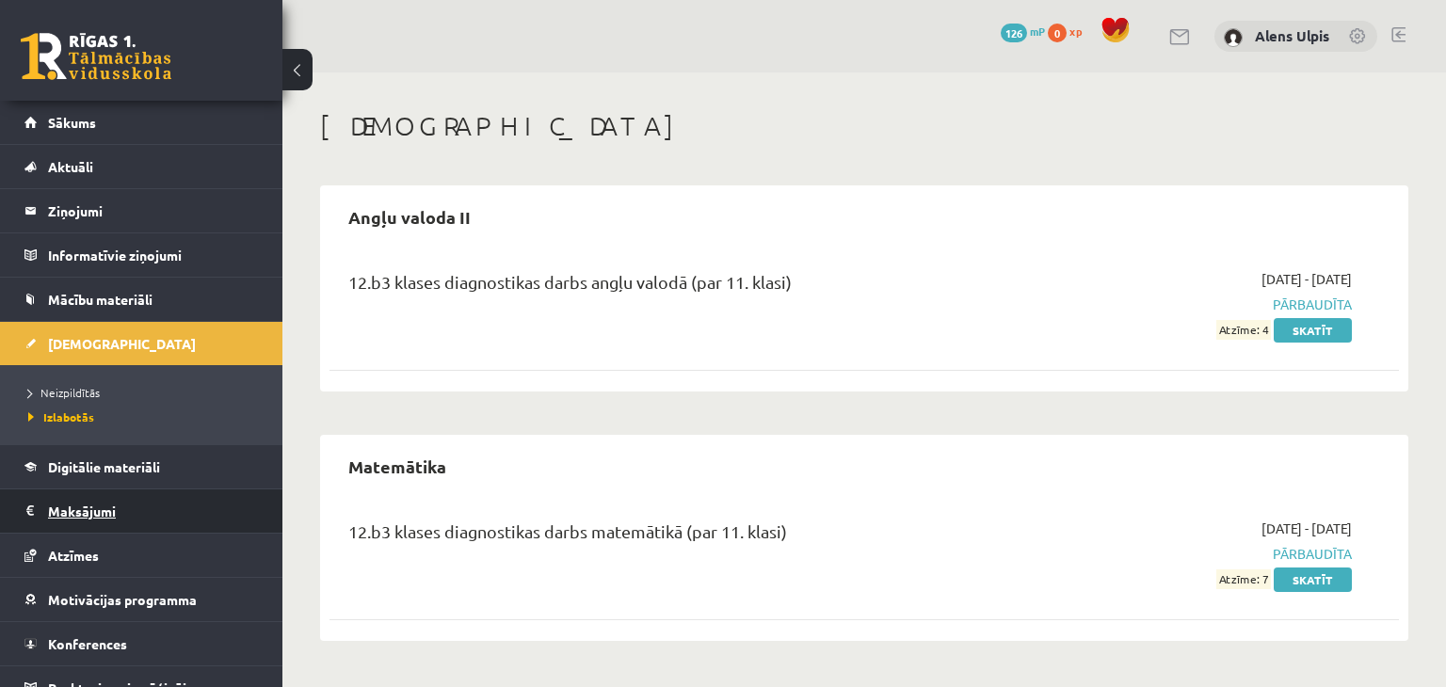
click at [75, 505] on legend "Maksājumi 0" at bounding box center [153, 511] width 211 height 43
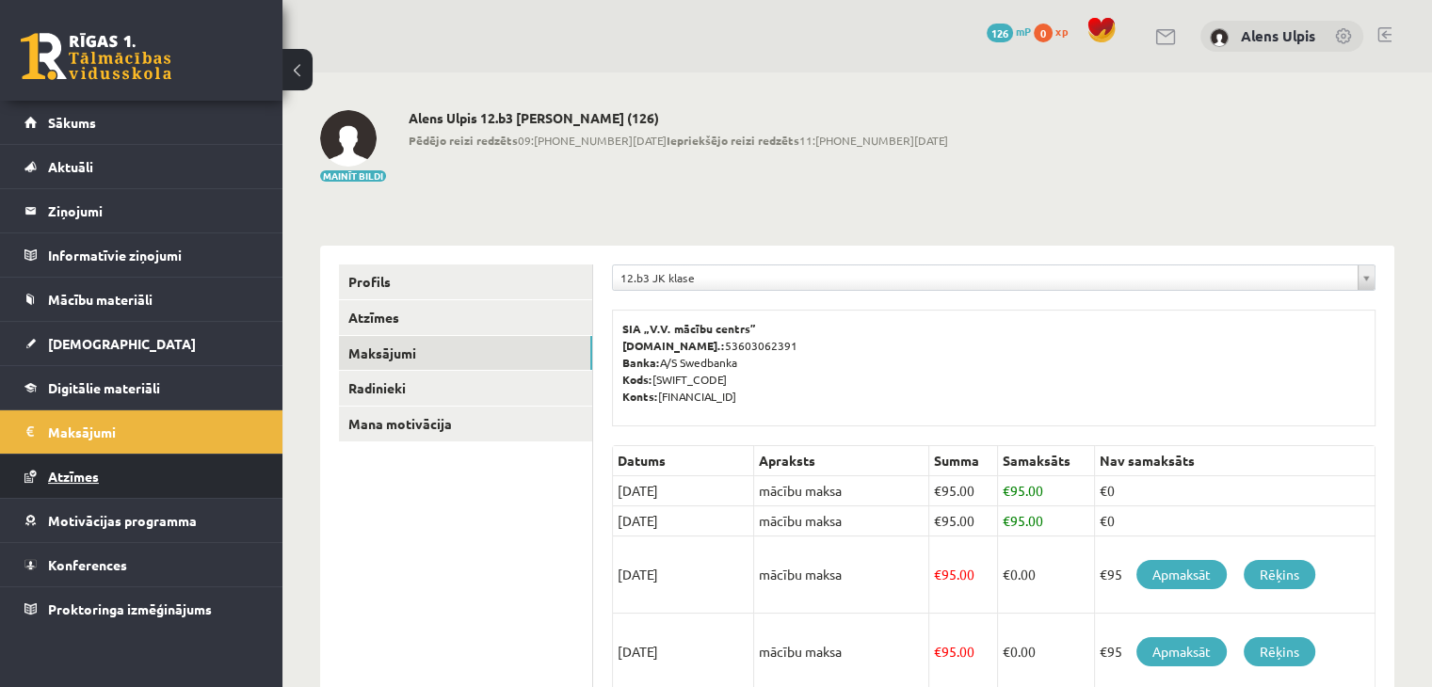
click at [87, 479] on span "Atzīmes" at bounding box center [73, 476] width 51 height 17
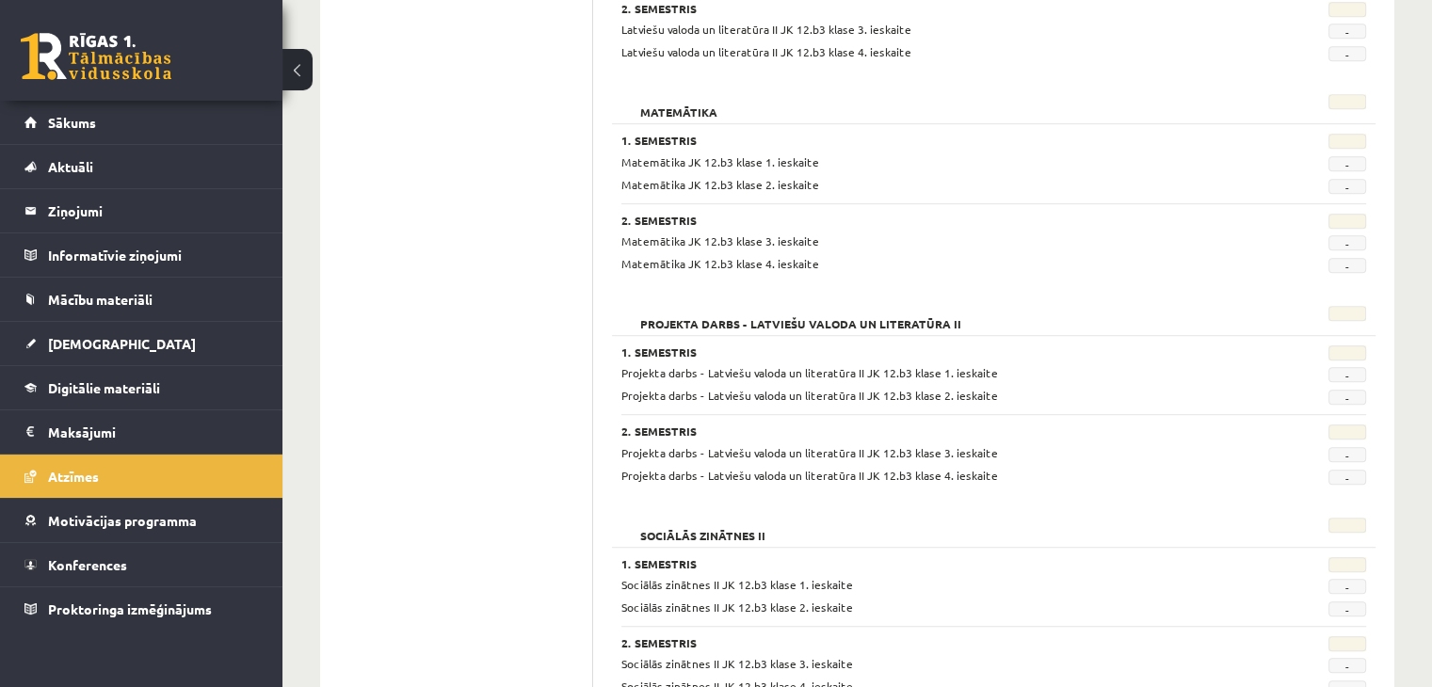
scroll to position [723, 0]
